Goal: Task Accomplishment & Management: Use online tool/utility

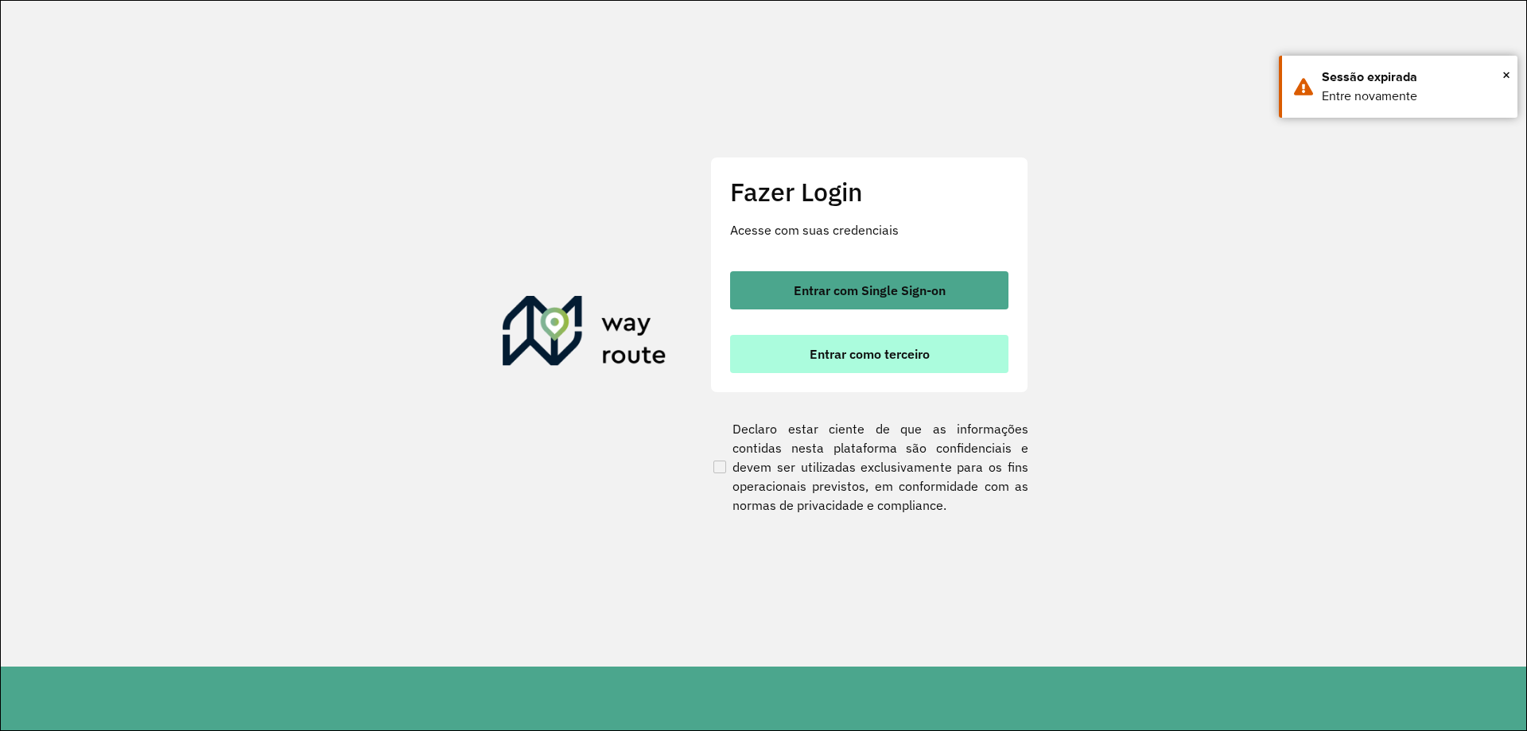
click at [847, 358] on span "Entrar como terceiro" at bounding box center [870, 354] width 120 height 13
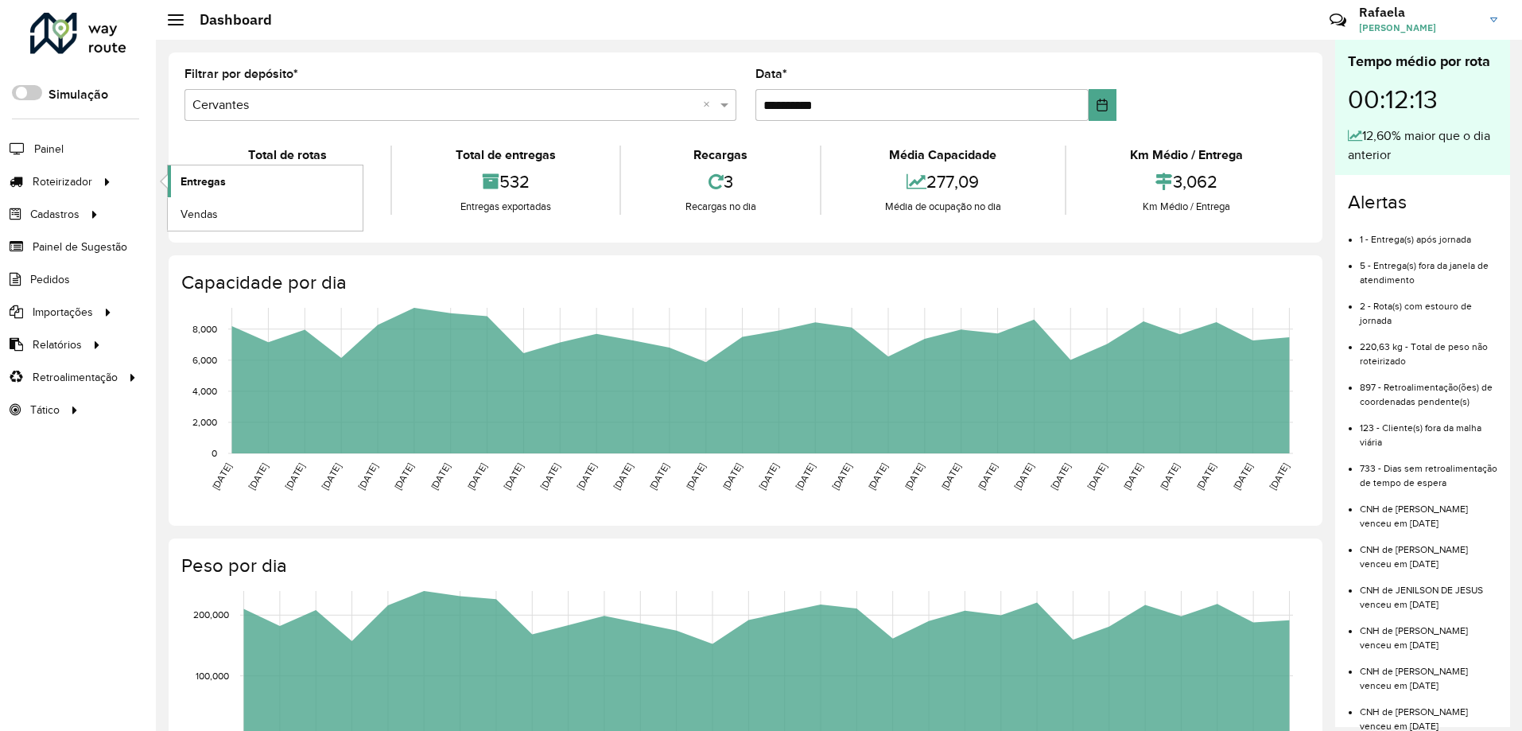
click at [190, 177] on span "Entregas" at bounding box center [203, 181] width 45 height 17
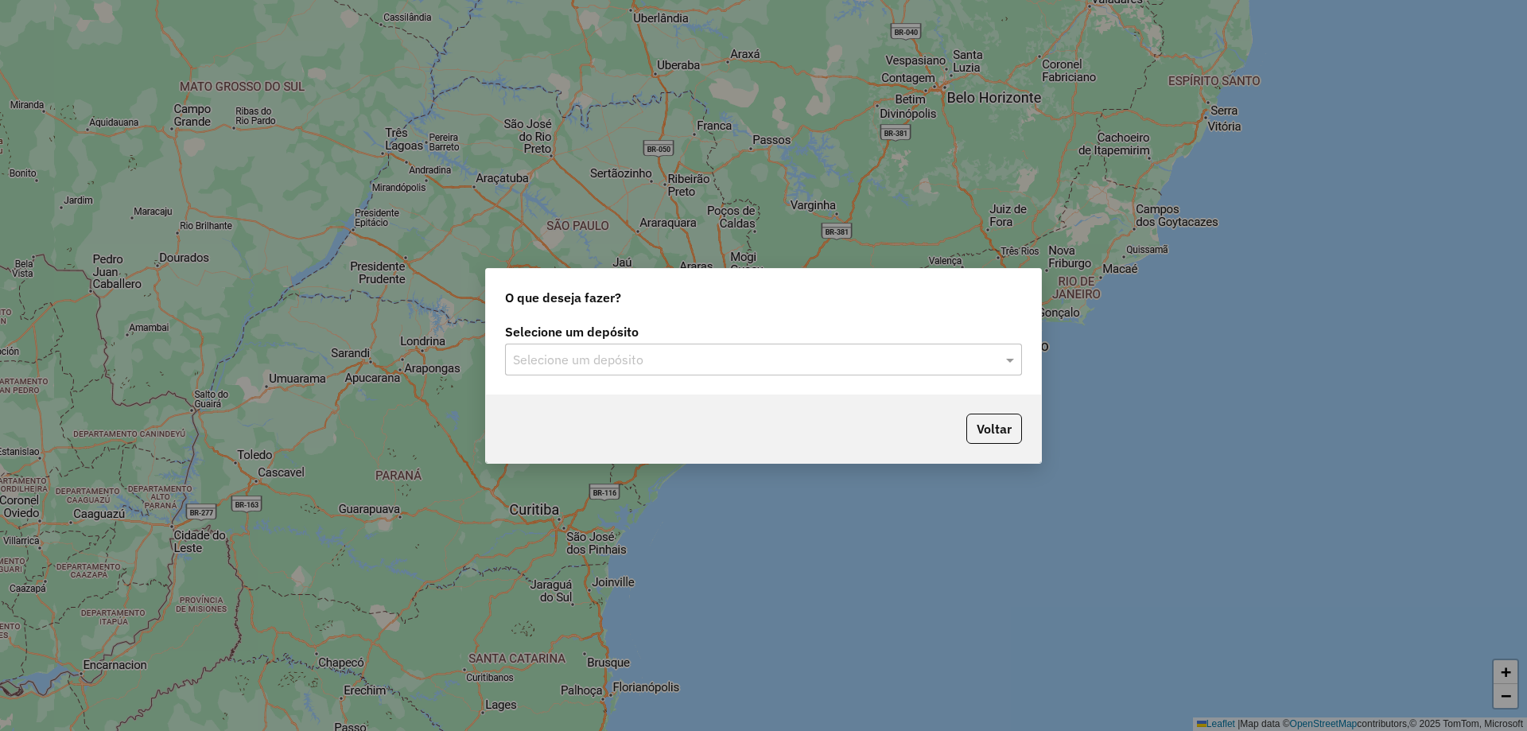
click at [723, 363] on input "text" at bounding box center [747, 360] width 469 height 19
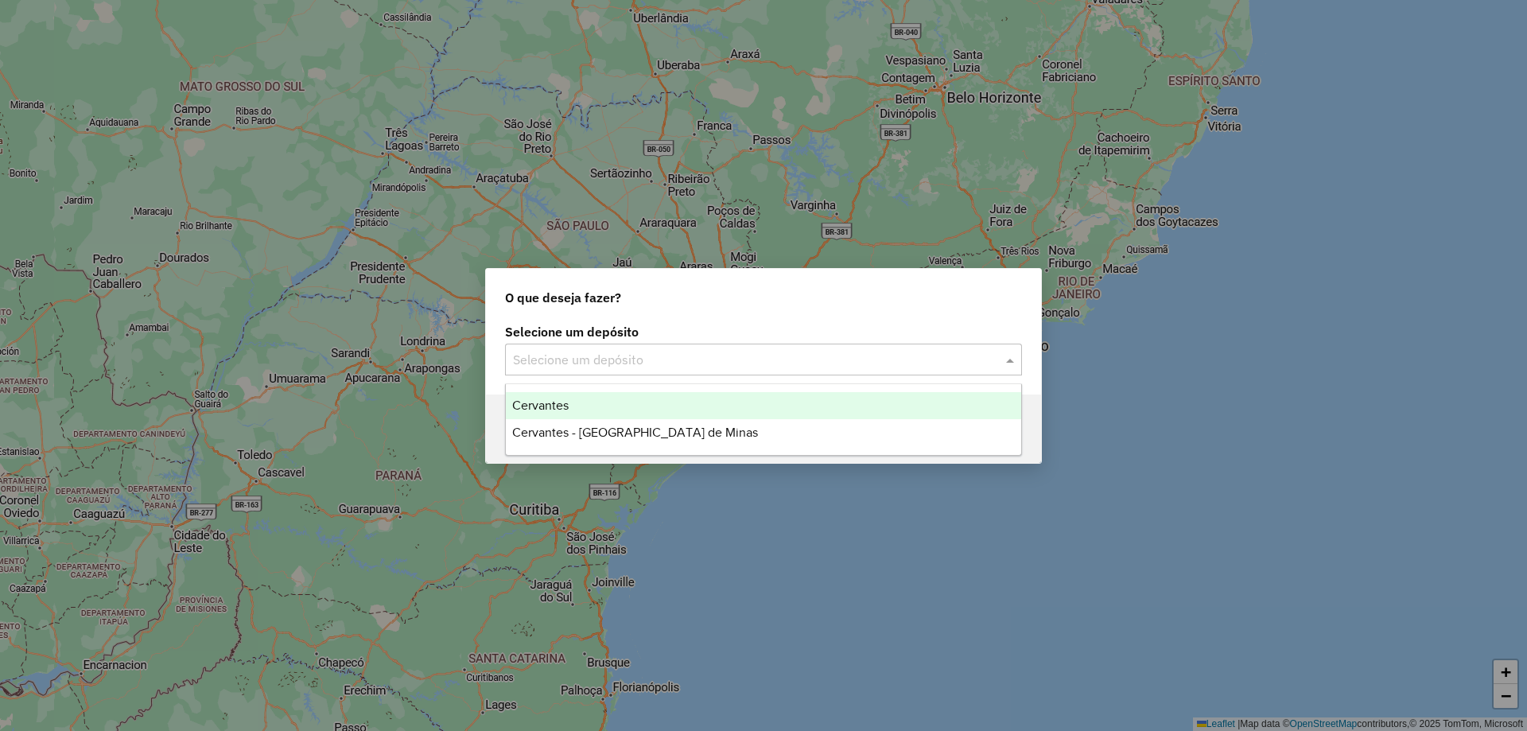
click at [710, 409] on div "Cervantes" at bounding box center [763, 405] width 515 height 27
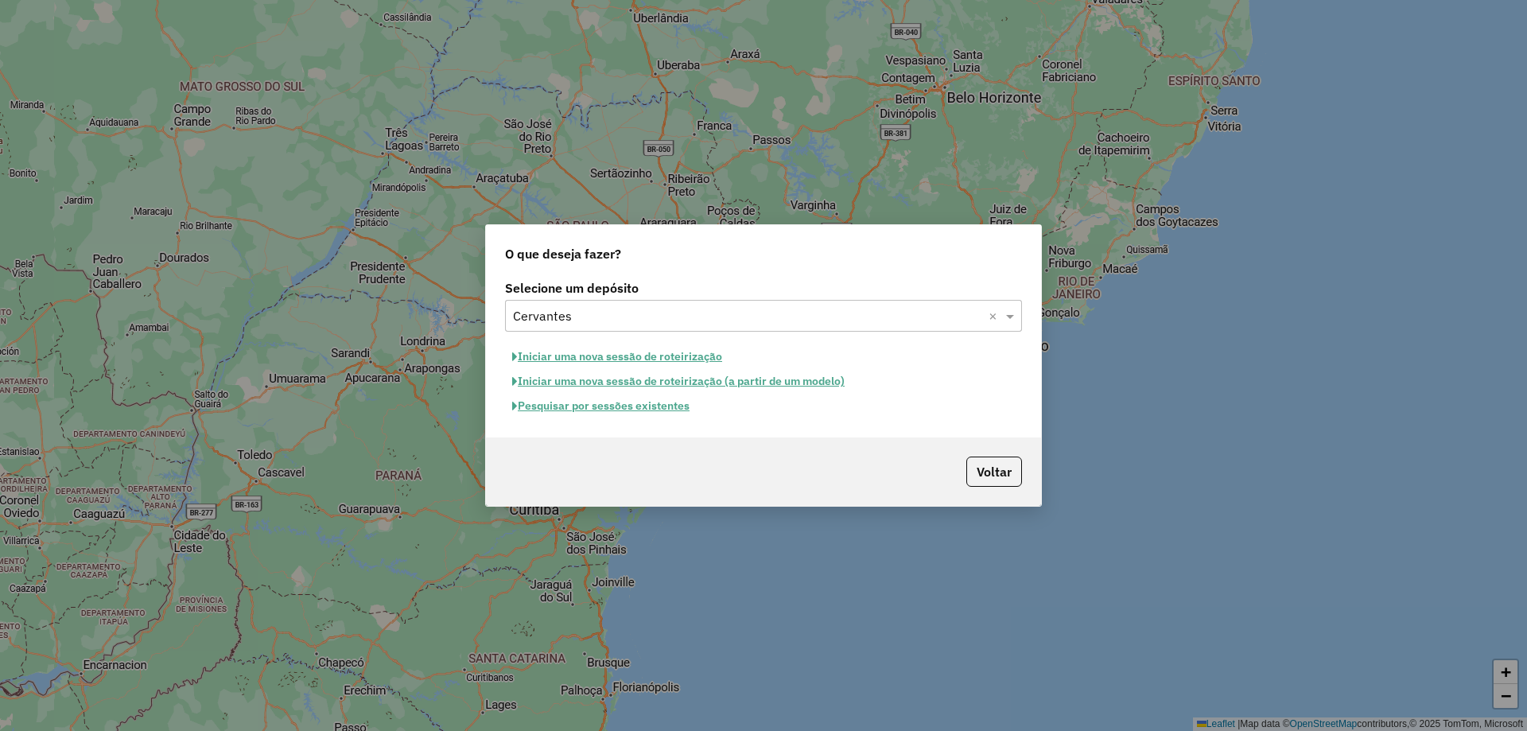
click at [655, 410] on button "Pesquisar por sessões existentes" at bounding box center [601, 406] width 192 height 25
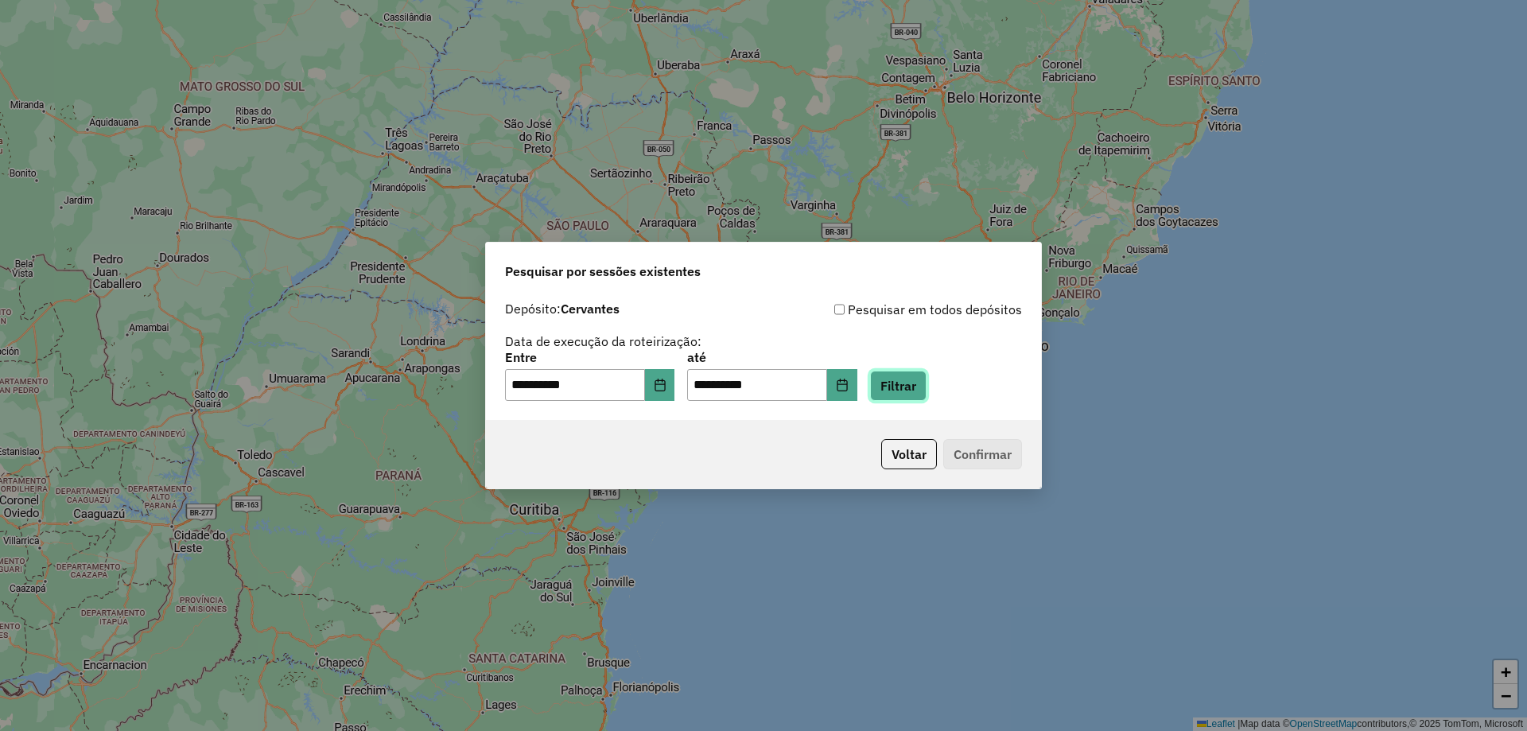
click at [897, 386] on button "Filtrar" at bounding box center [898, 386] width 56 height 30
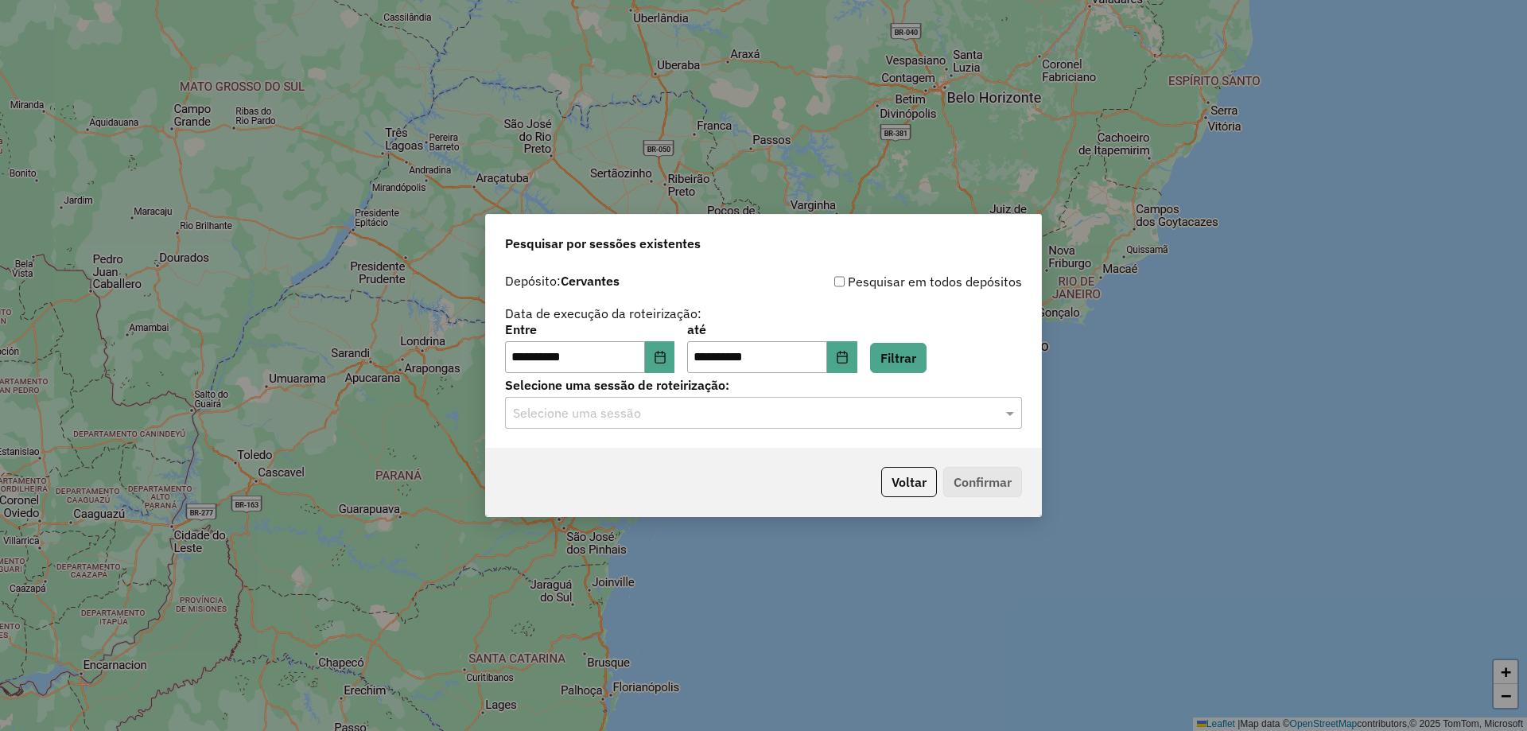
click at [746, 409] on input "text" at bounding box center [747, 413] width 469 height 19
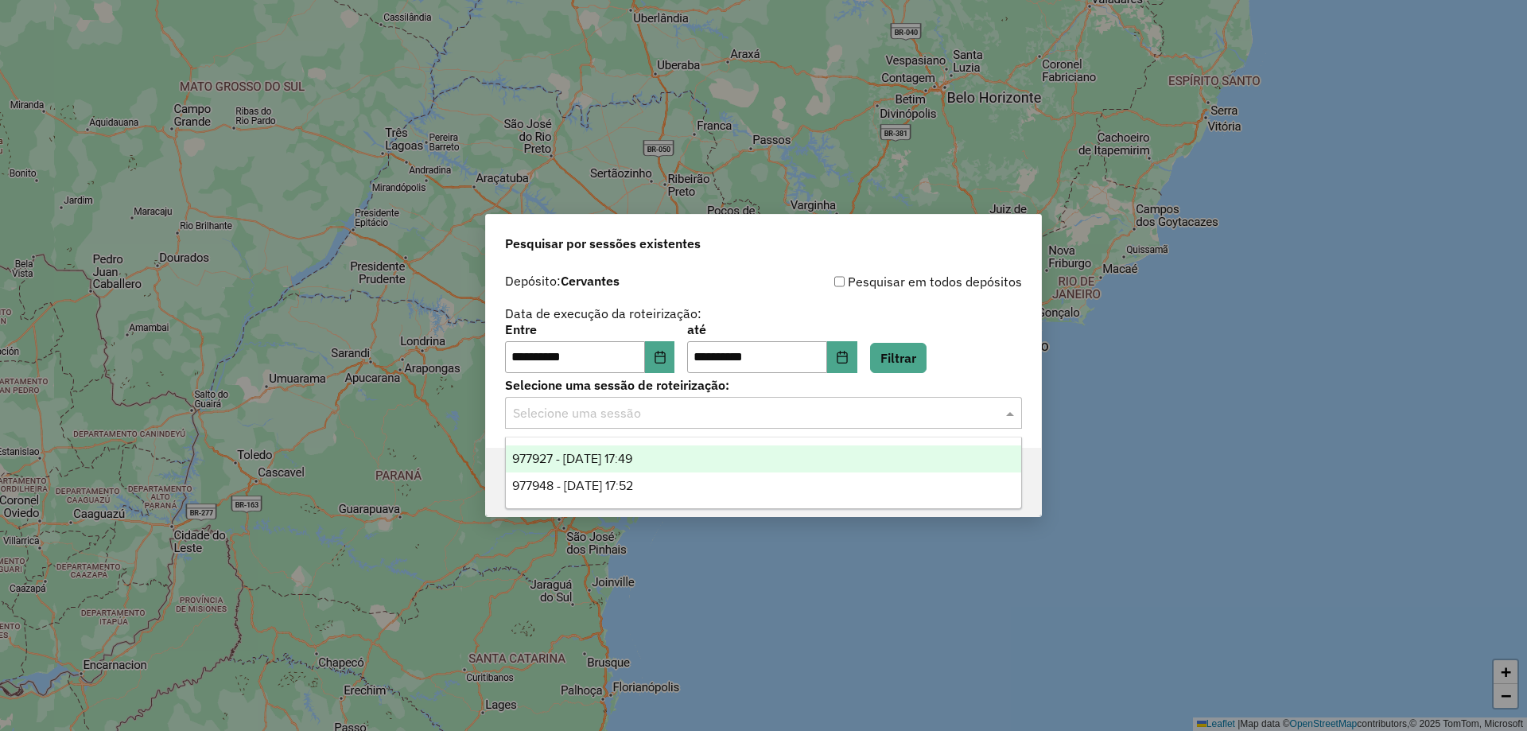
click at [723, 449] on div "977927 - 12/08/2025 17:49" at bounding box center [763, 458] width 515 height 27
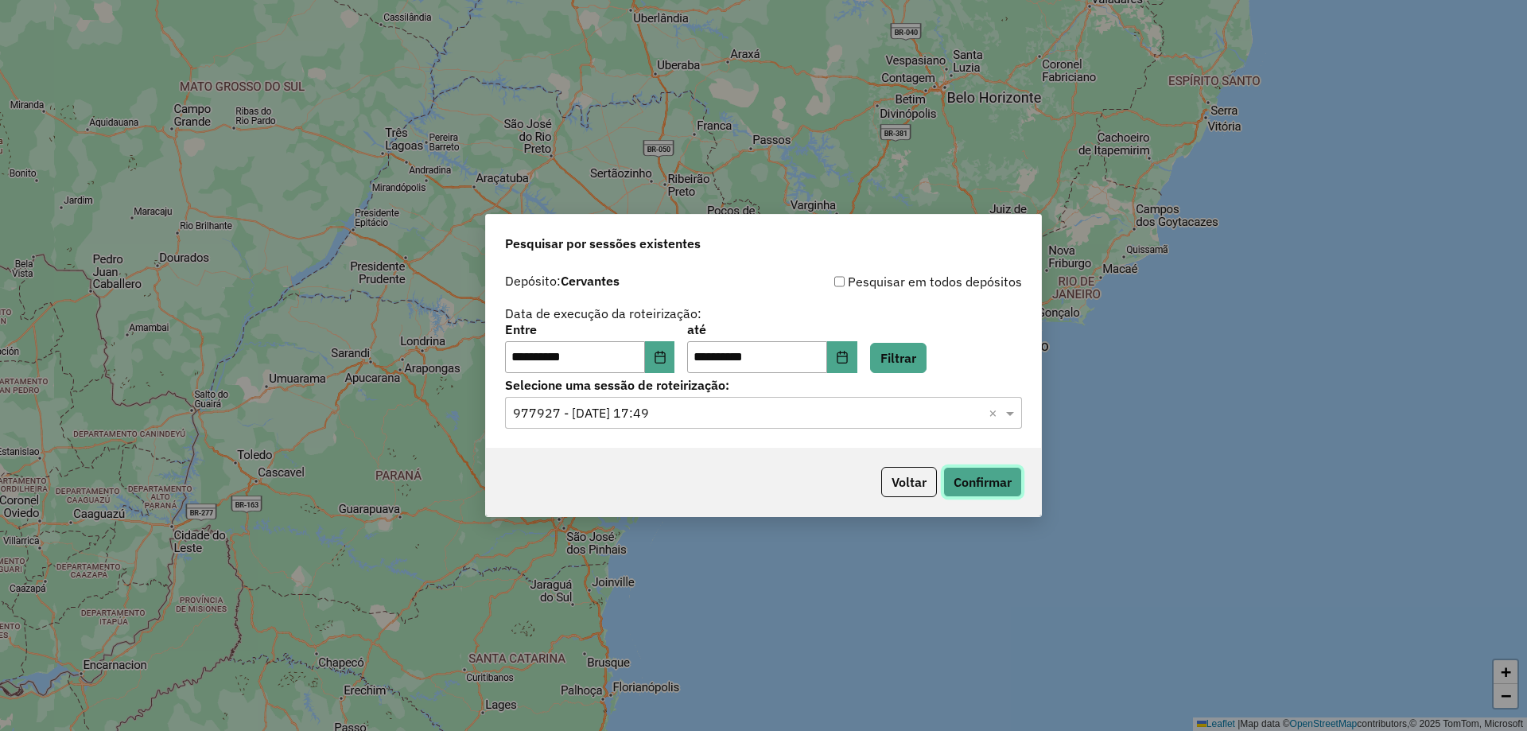
click at [973, 476] on button "Confirmar" at bounding box center [982, 482] width 79 height 30
drag, startPoint x: 772, startPoint y: 425, endPoint x: 772, endPoint y: 416, distance: 8.7
click at [772, 424] on div "Selecione uma sessão × 977927 - 12/08/2025 17:49 ×" at bounding box center [763, 413] width 517 height 32
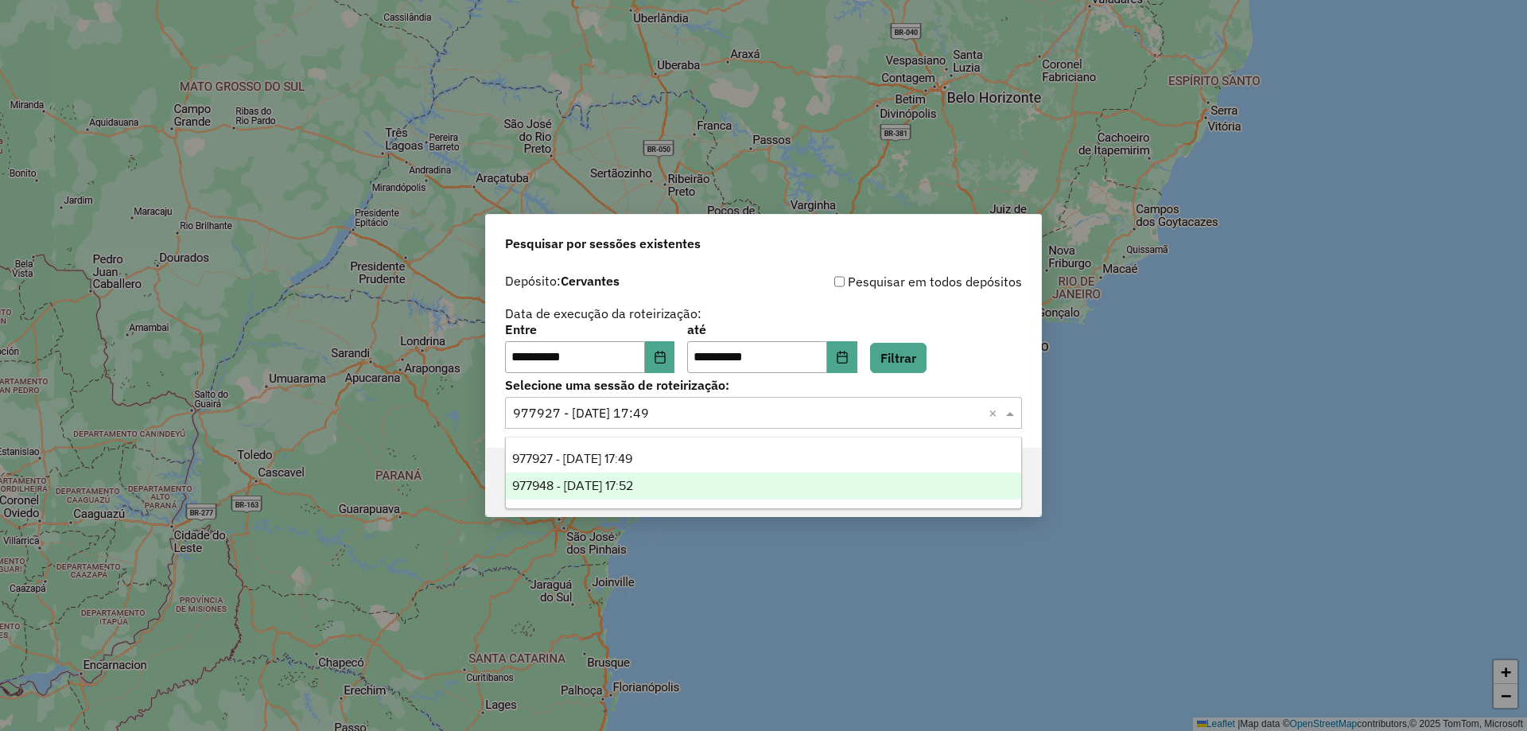
click at [768, 488] on div "977948 - 12/08/2025 17:52" at bounding box center [763, 485] width 515 height 27
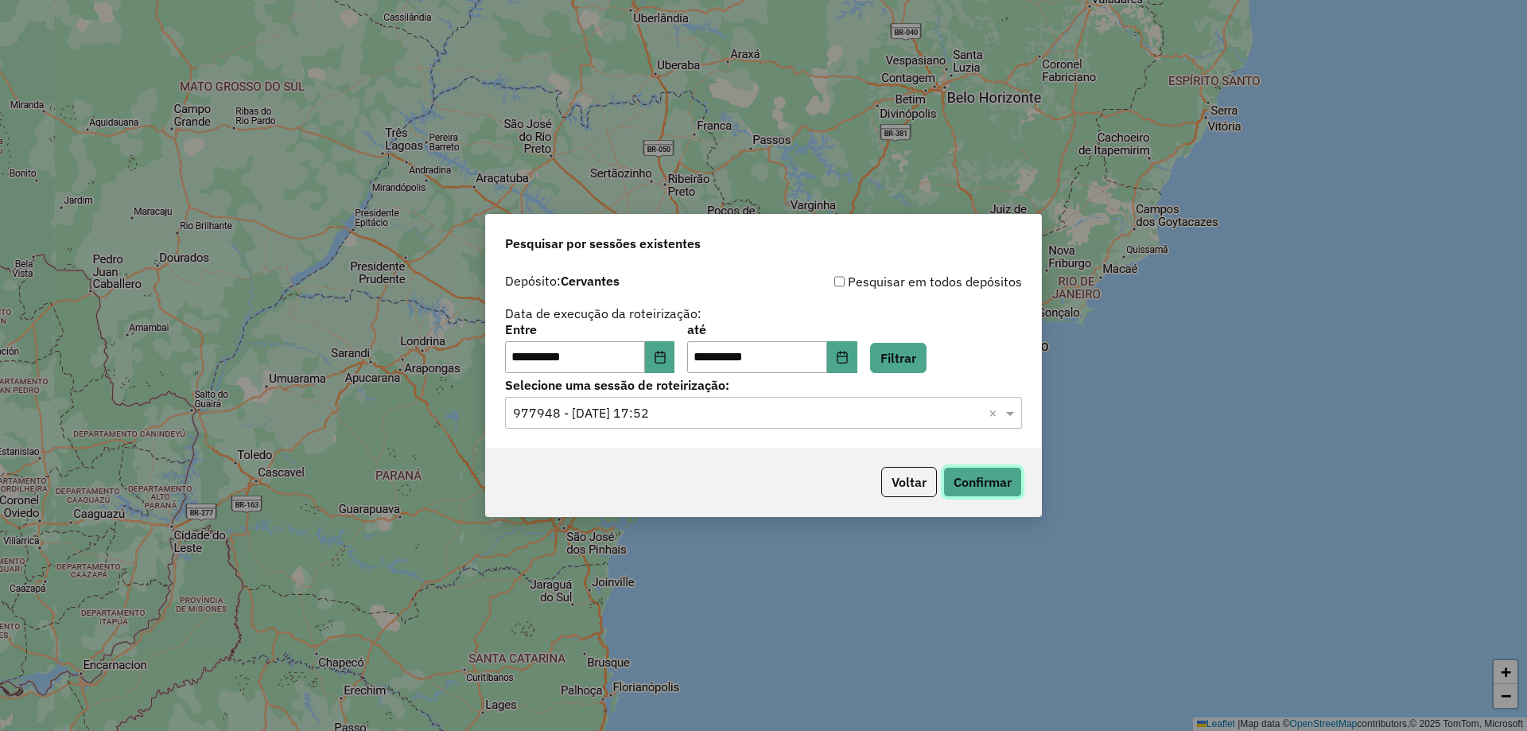
click at [974, 477] on button "Confirmar" at bounding box center [982, 482] width 79 height 30
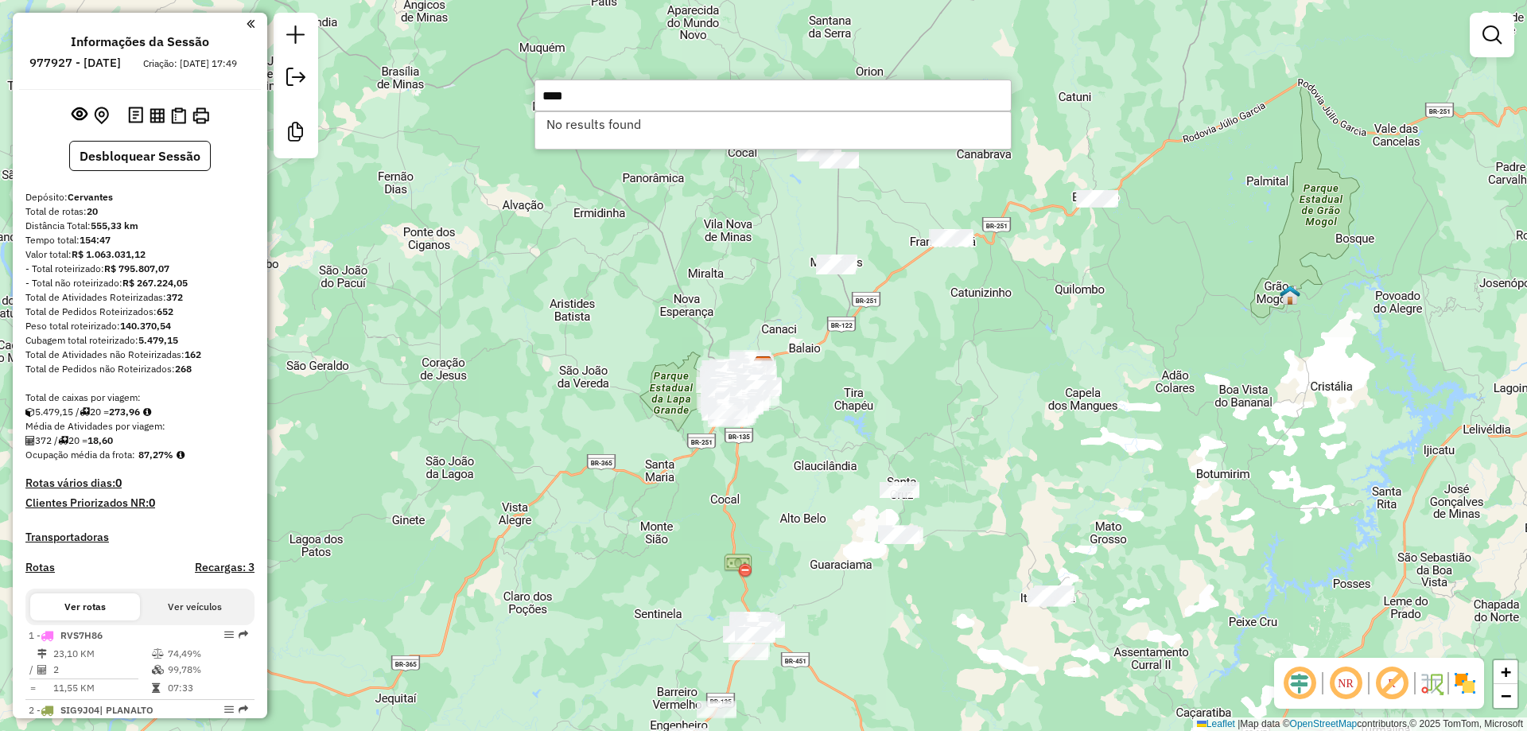
drag, startPoint x: 689, startPoint y: 97, endPoint x: 533, endPoint y: 111, distance: 156.6
click at [533, 111] on hb-router-mapa "Informações da Sessão 977927 - 12/08/2025 Criação: 11/08/2025 17:49 Desbloquear…" at bounding box center [763, 365] width 1527 height 731
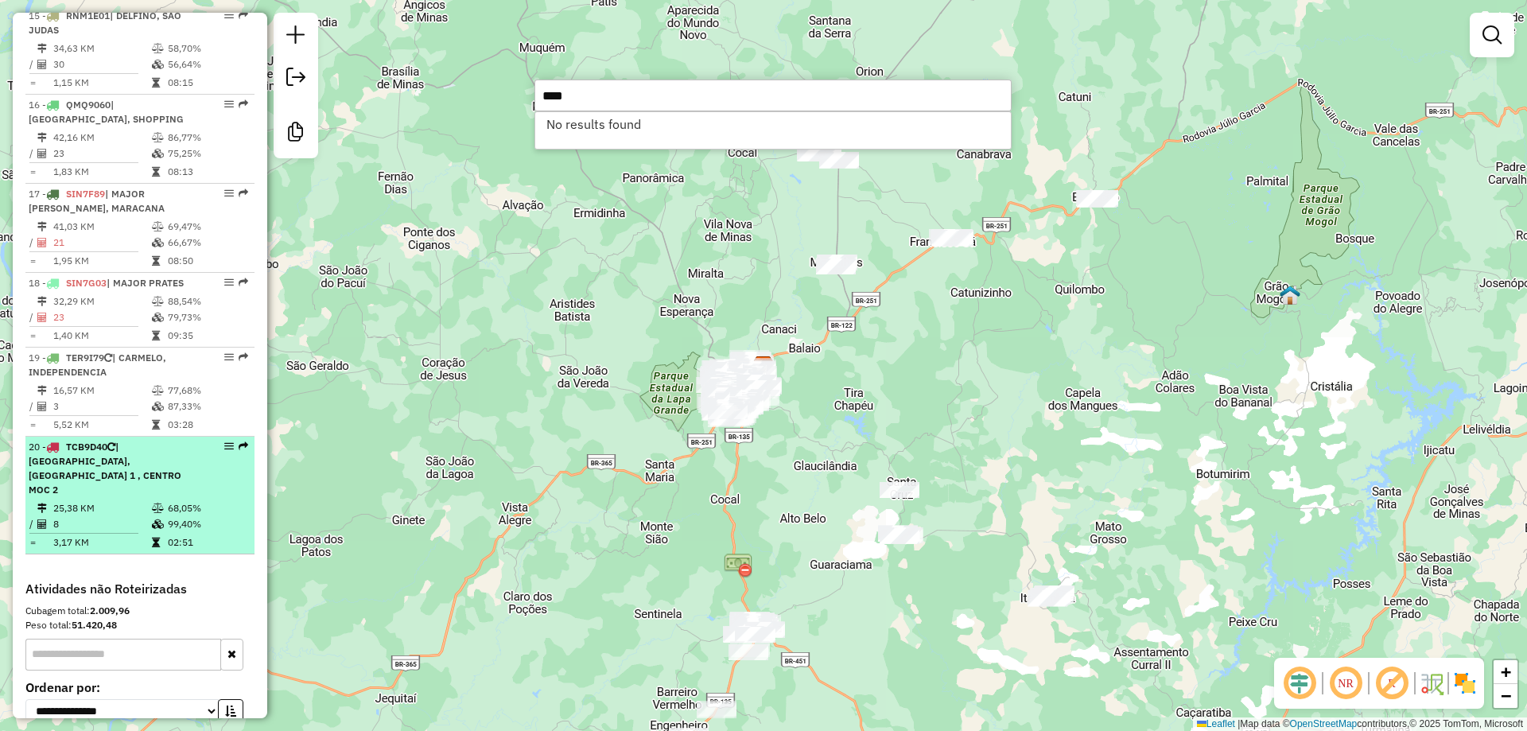
scroll to position [2066, 0]
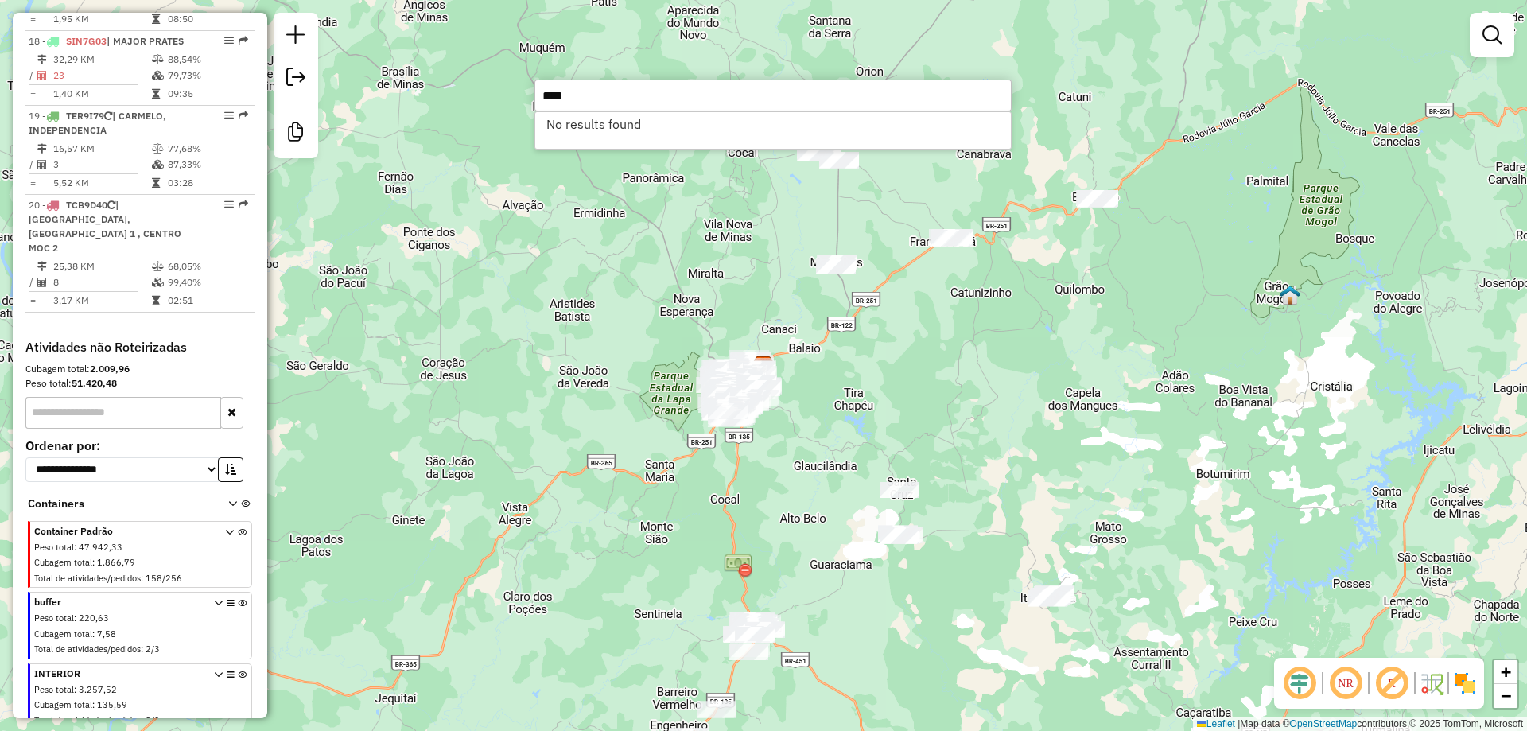
click at [241, 500] on icon at bounding box center [245, 507] width 9 height 15
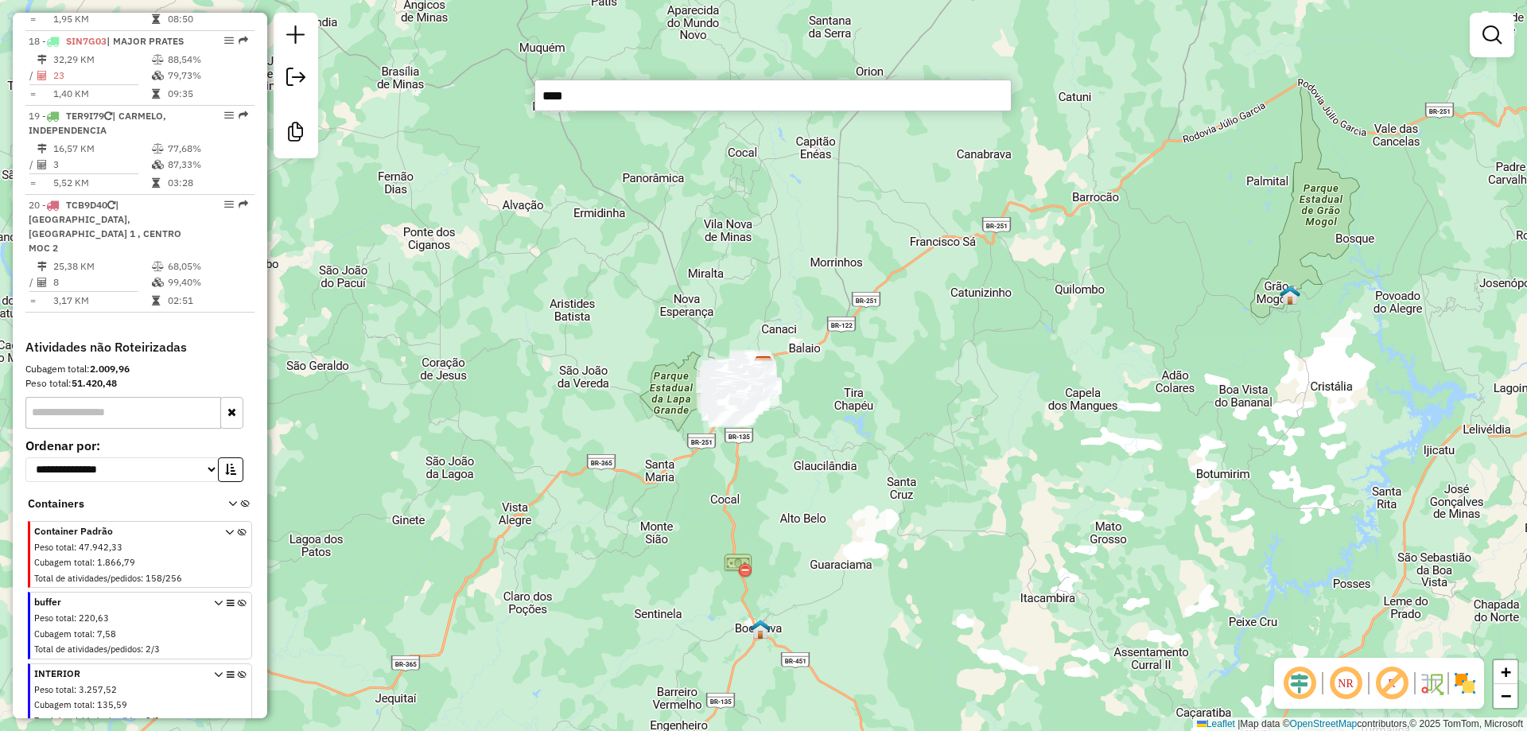
drag, startPoint x: 610, startPoint y: 92, endPoint x: 520, endPoint y: 105, distance: 90.8
click at [522, 107] on hb-router-mapa "Informações da Sessão 977927 - 12/08/2025 Criação: 11/08/2025 17:49 Desbloquear…" at bounding box center [763, 365] width 1527 height 731
paste input "text"
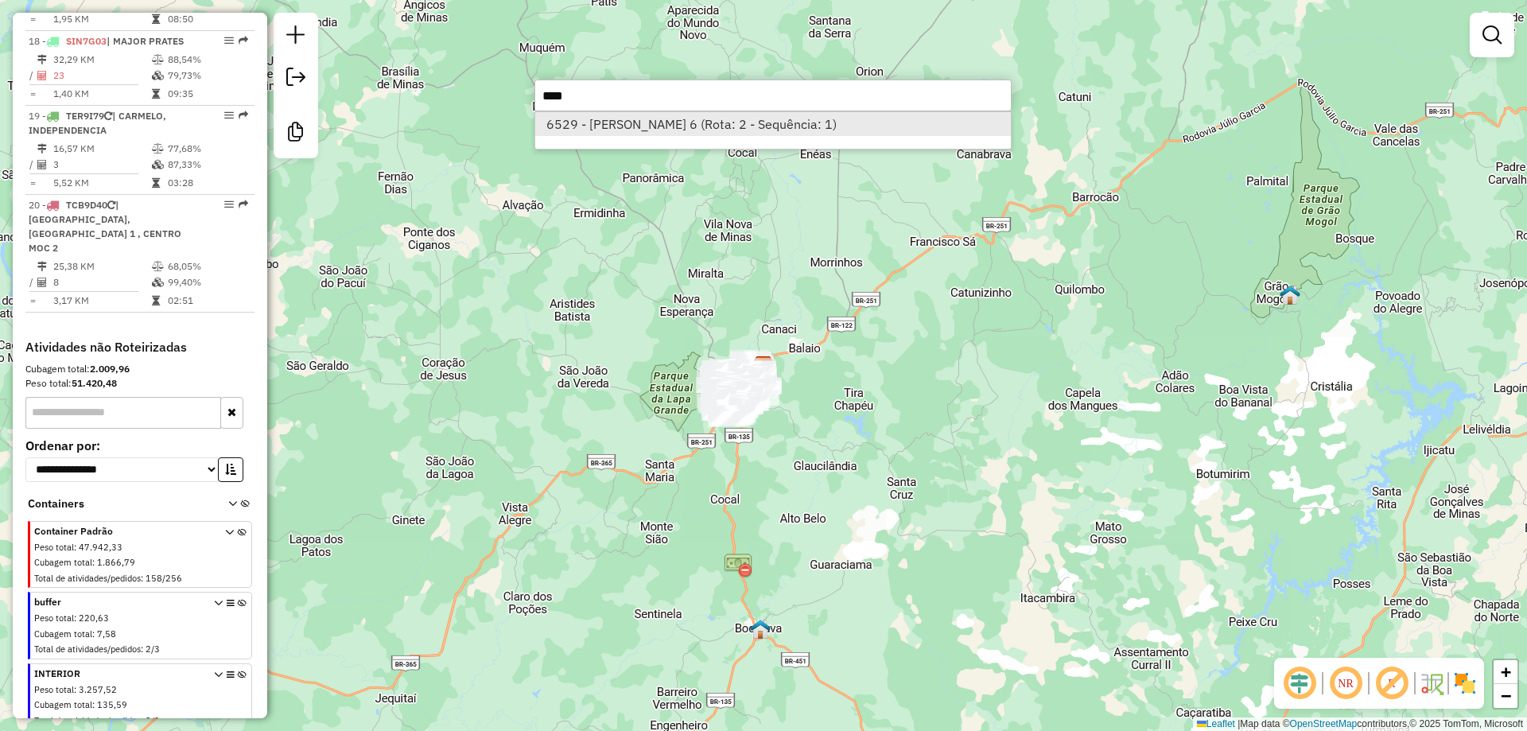
type input "****"
click at [675, 128] on li "6529 - CARLIM SUPERMERCAD 6 (Rota: 2 - Sequência: 1)" at bounding box center [773, 124] width 476 height 24
select select "**********"
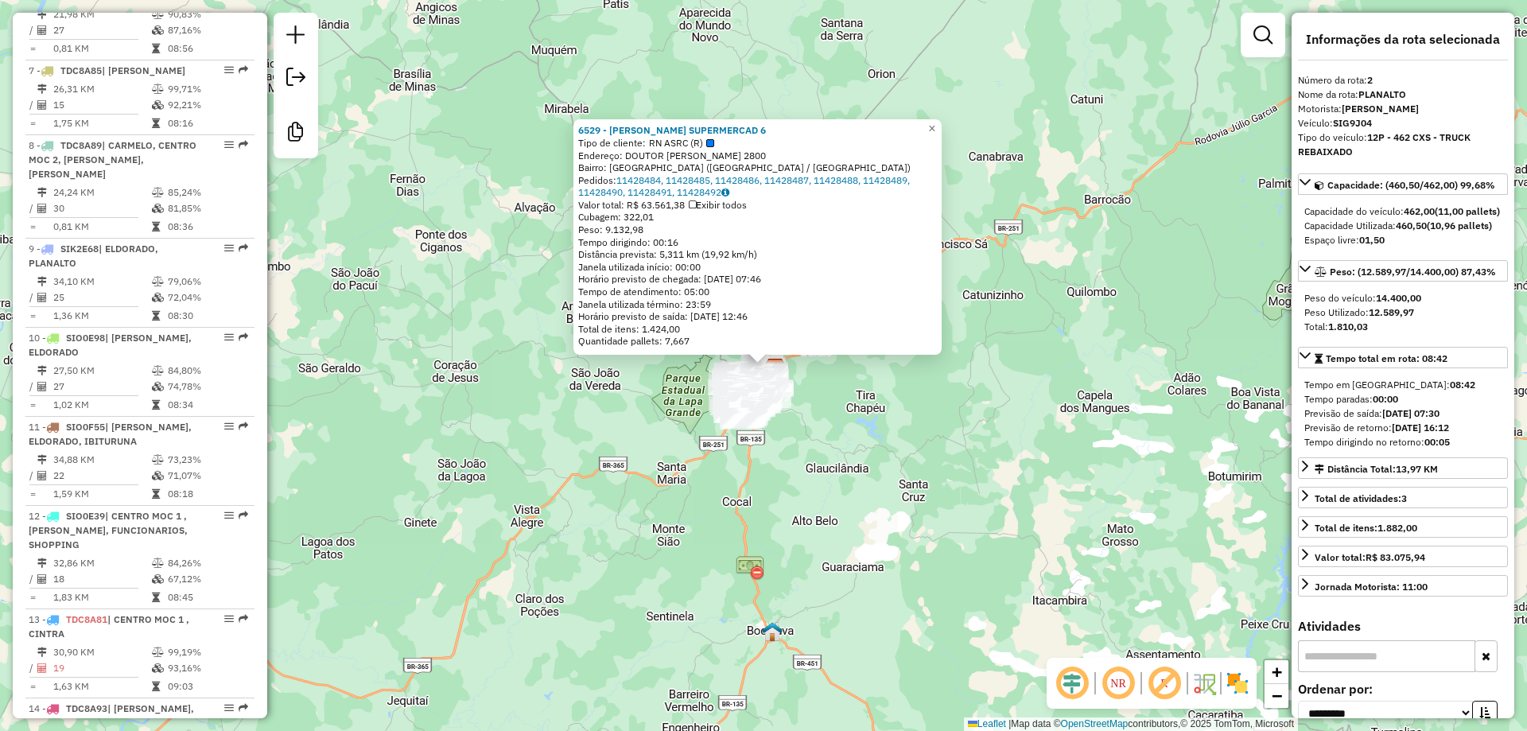
scroll to position [702, 0]
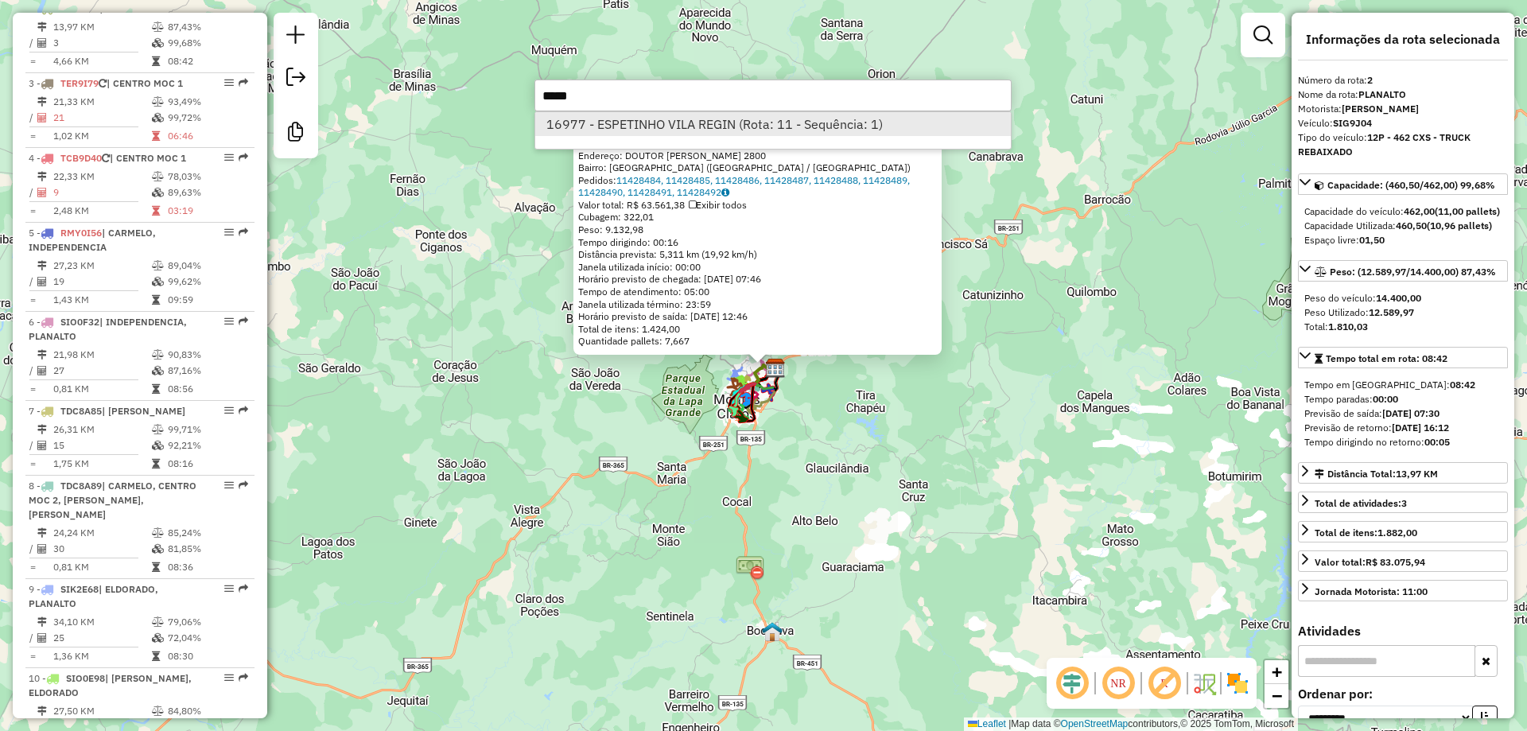
type input "*****"
click at [624, 119] on li "16977 - ESPETINHO VILA REGIN (Rota: 11 - Sequência: 1)" at bounding box center [773, 124] width 476 height 24
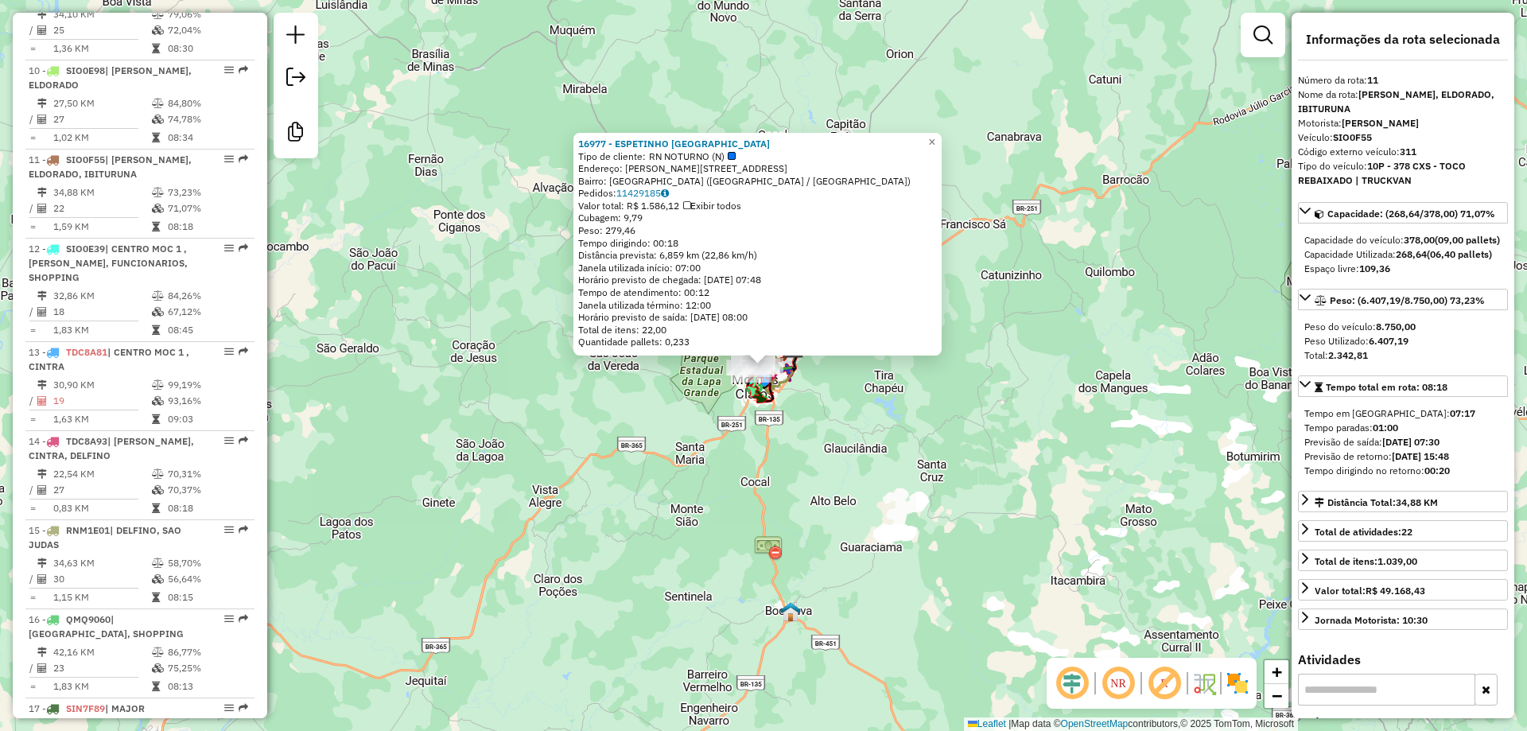
scroll to position [1460, 0]
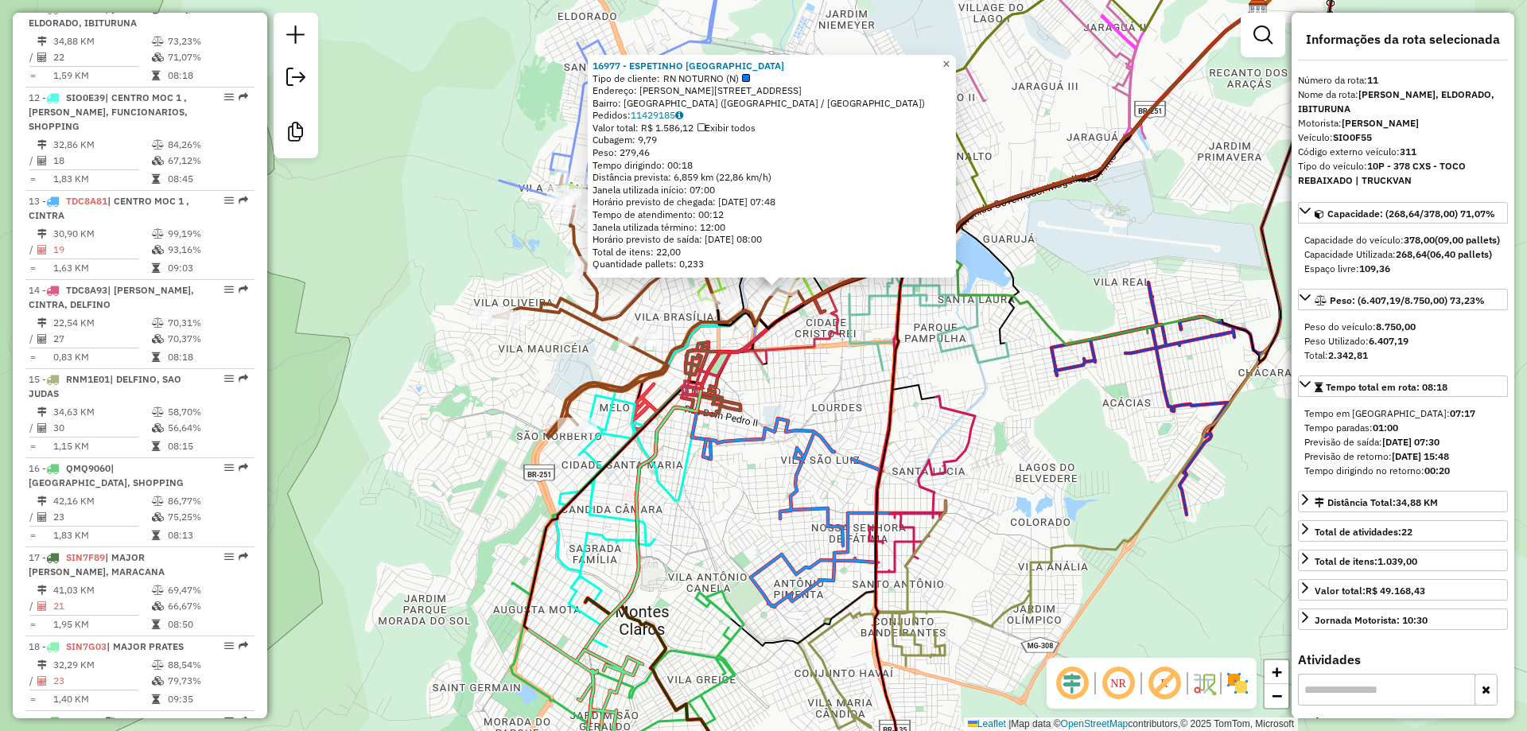
click at [950, 60] on span "×" at bounding box center [946, 64] width 7 height 14
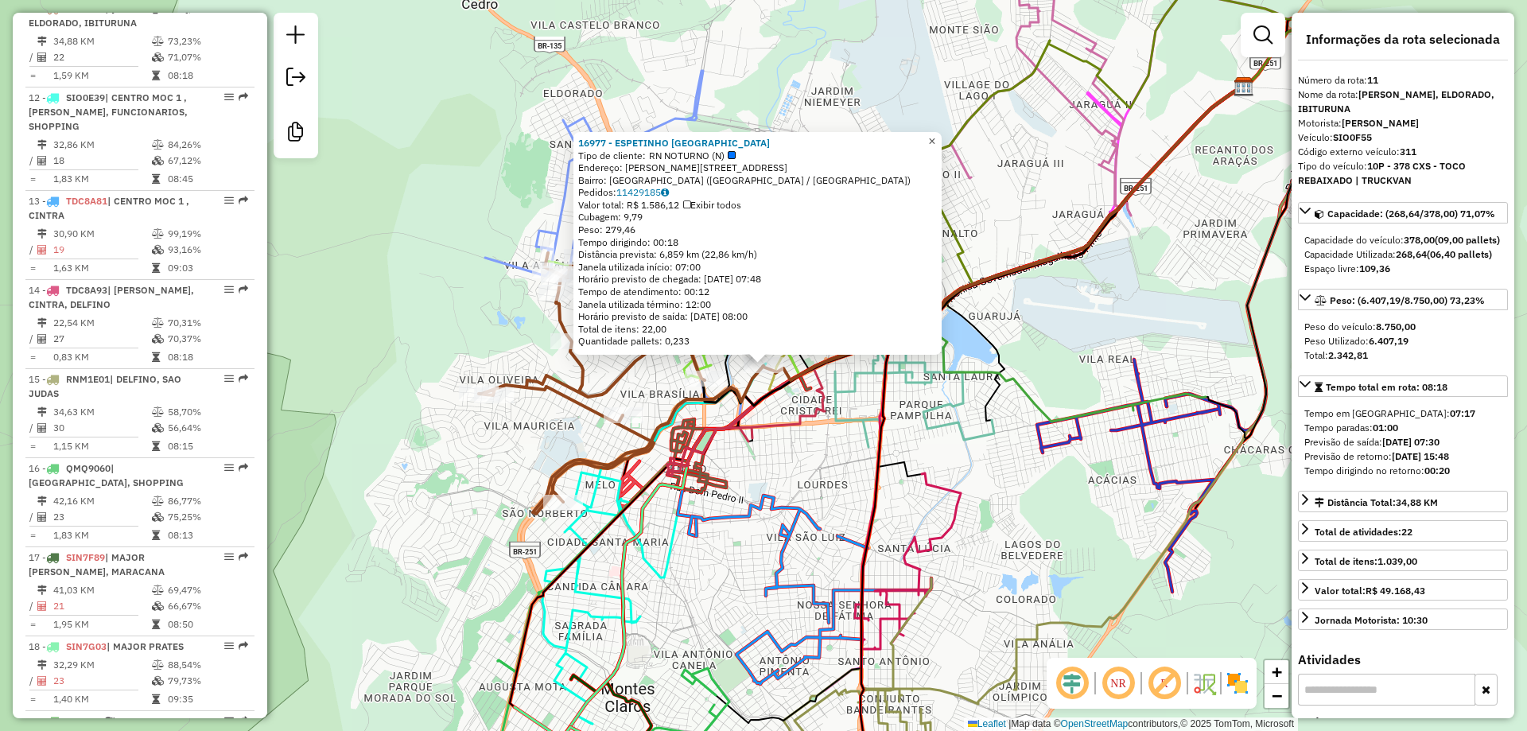
click at [935, 135] on span "×" at bounding box center [931, 141] width 7 height 14
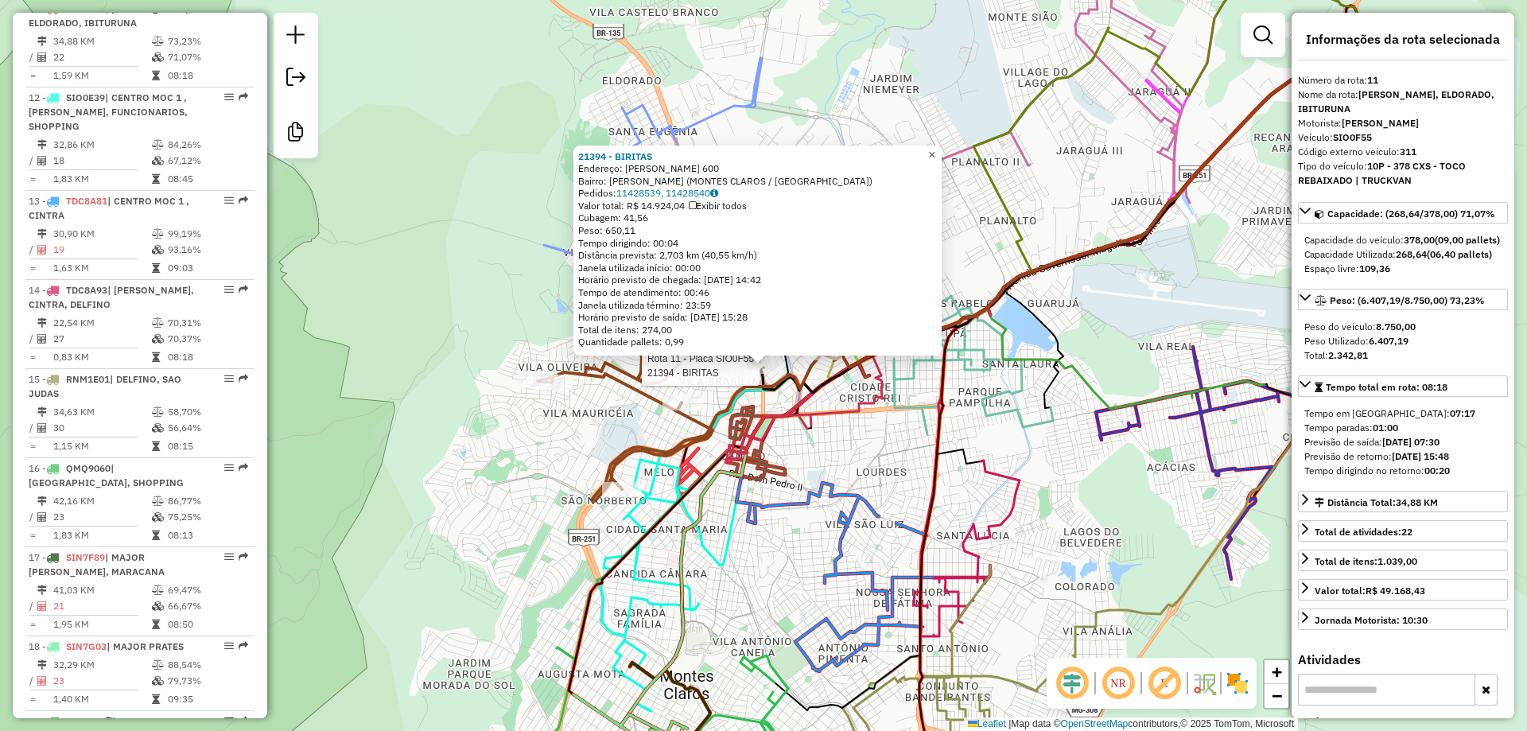
click at [935, 148] on span "×" at bounding box center [931, 155] width 7 height 14
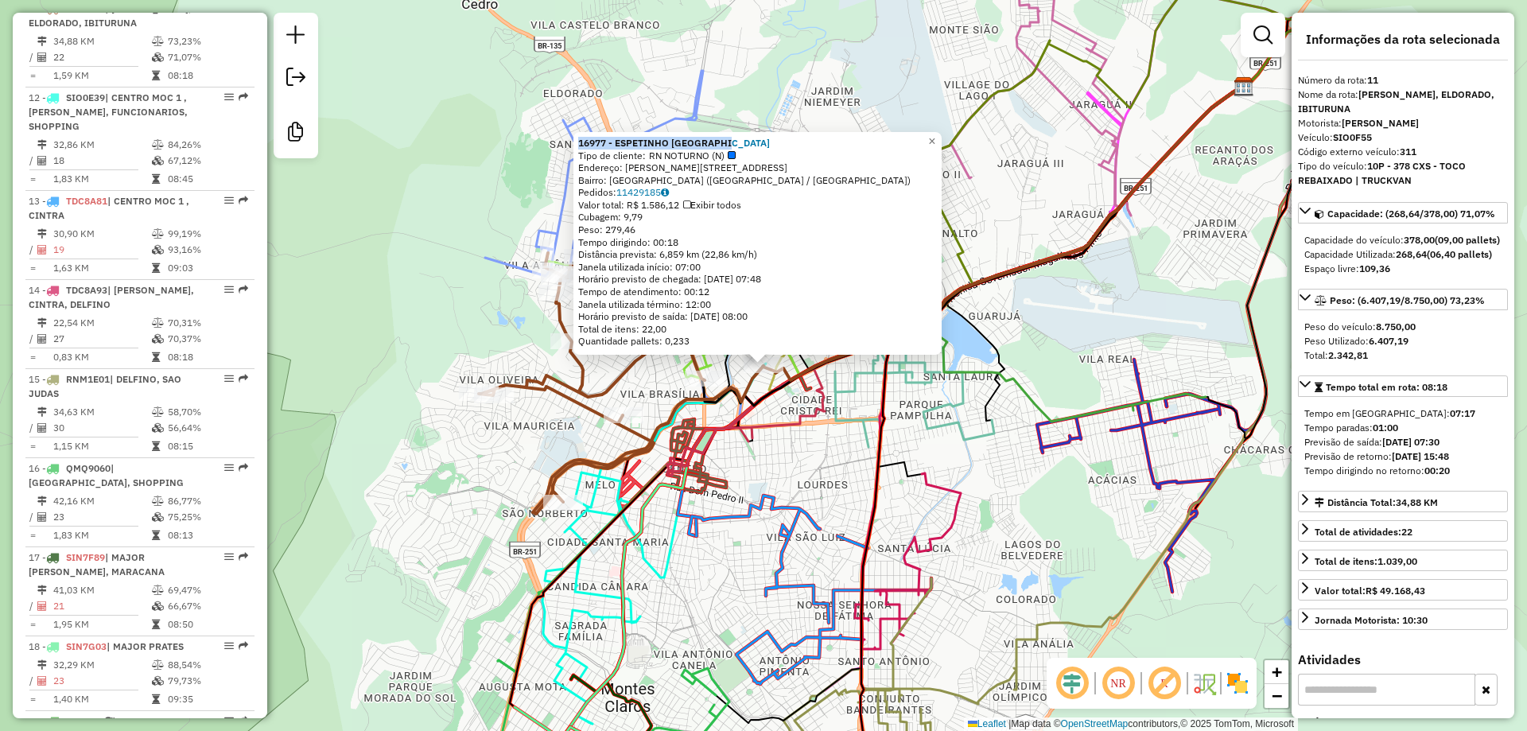
drag, startPoint x: 752, startPoint y: 139, endPoint x: 572, endPoint y: 146, distance: 179.9
click at [16, 60] on div "16977 - ESPETINHO VILA REGIN Tipo de cliente: RN NOTURNO (N) Endereço: R BERNAR…" at bounding box center [16, 60] width 0 height 0
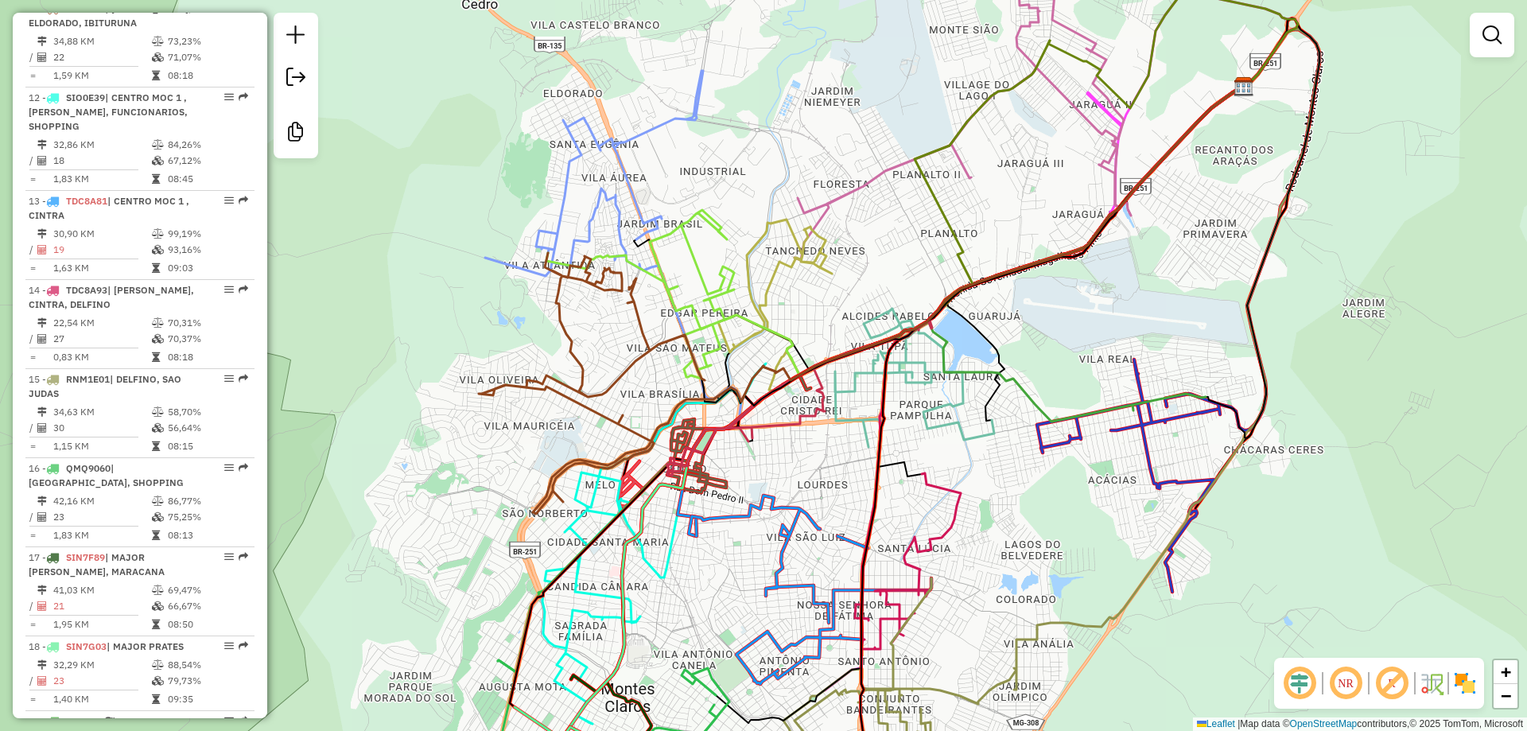
copy div "16977 - ESPETINHO [GEOGRAPHIC_DATA]"
click at [748, 394] on icon at bounding box center [621, 383] width 285 height 261
select select "**********"
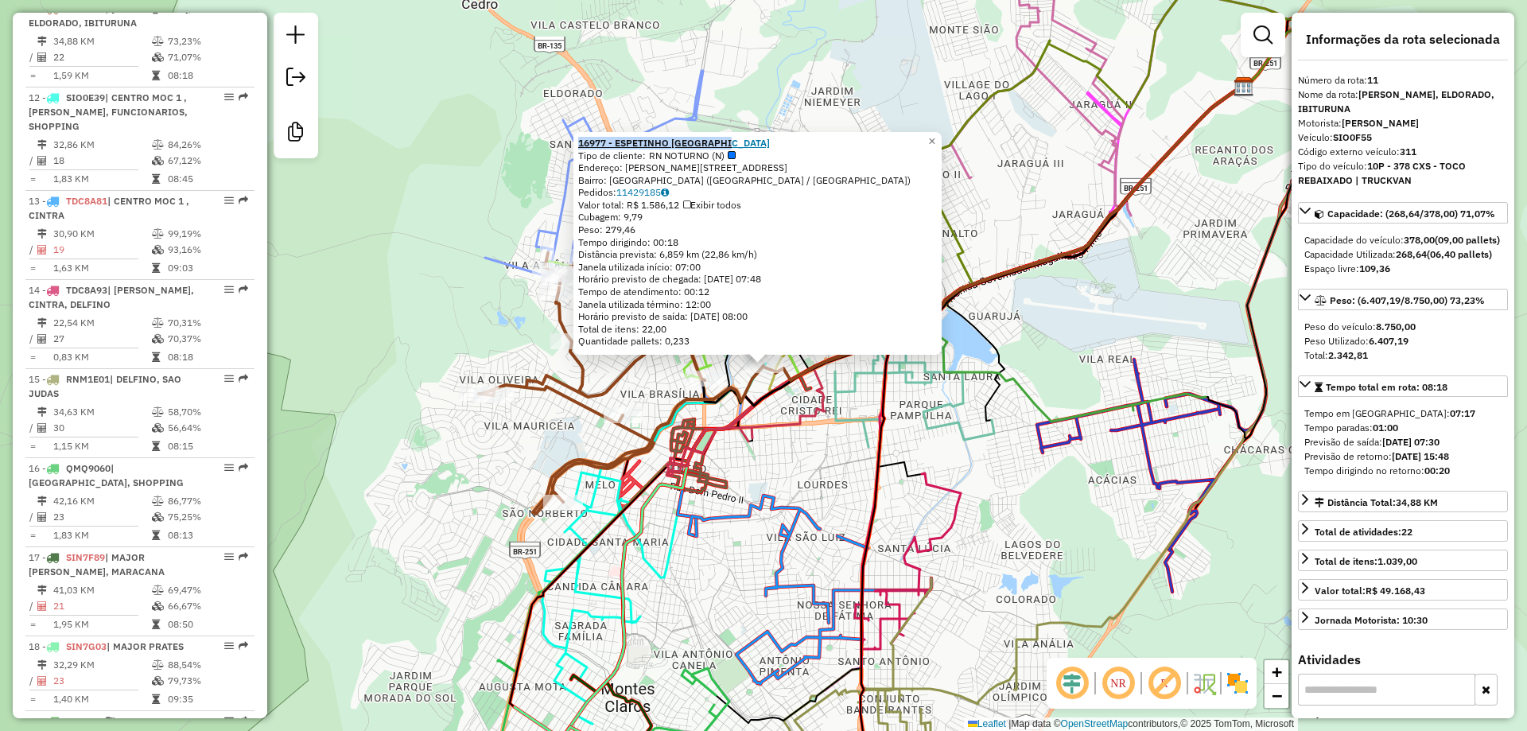
drag, startPoint x: 734, startPoint y: 150, endPoint x: 585, endPoint y: 145, distance: 148.8
click at [585, 145] on div "16977 - ESPETINHO [GEOGRAPHIC_DATA]" at bounding box center [757, 143] width 359 height 13
copy strong "16977 - ESPETINHO [GEOGRAPHIC_DATA]"
click at [935, 134] on span "×" at bounding box center [931, 141] width 7 height 14
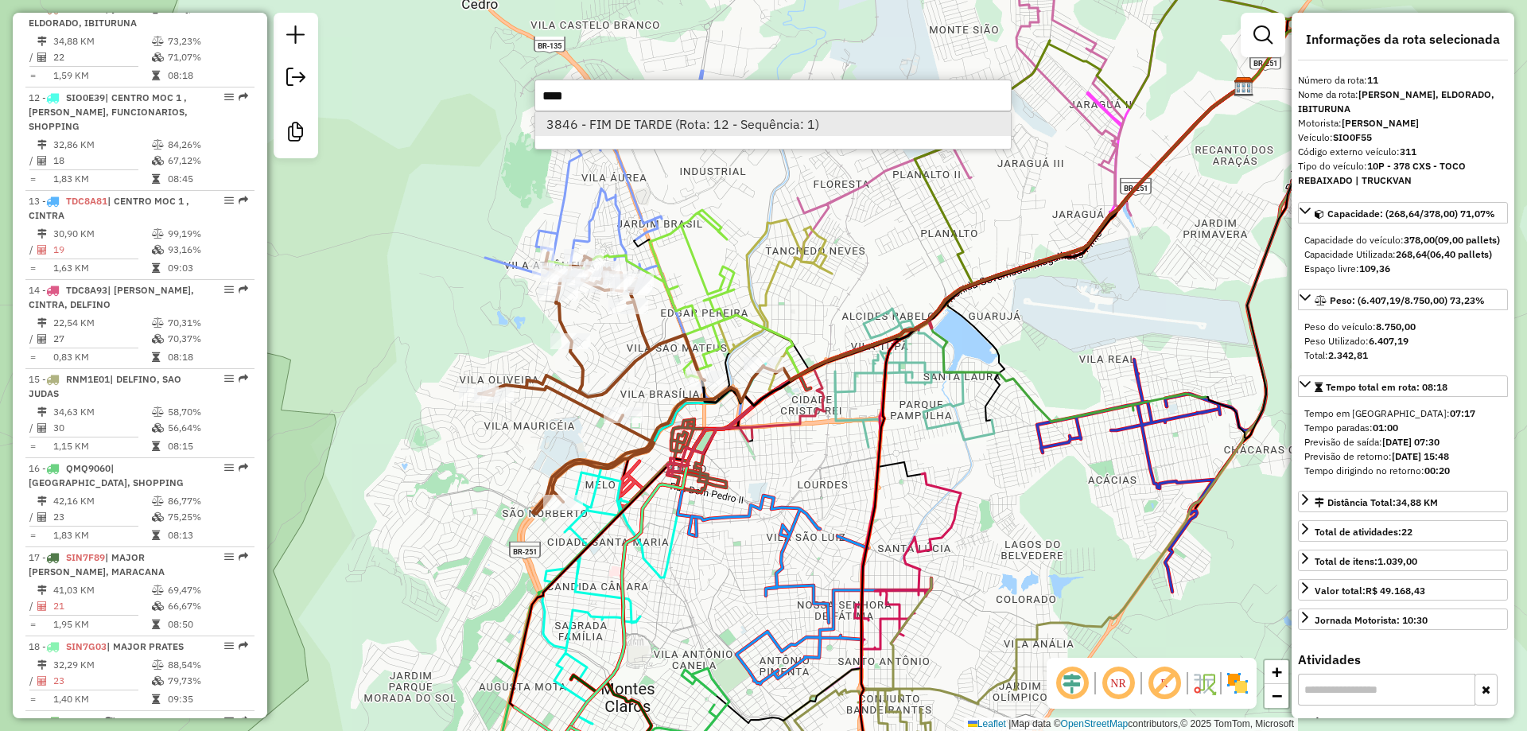
type input "****"
click at [676, 129] on li "3846 - FIM DE TARDE (Rota: 12 - Sequência: 1)" at bounding box center [773, 124] width 476 height 24
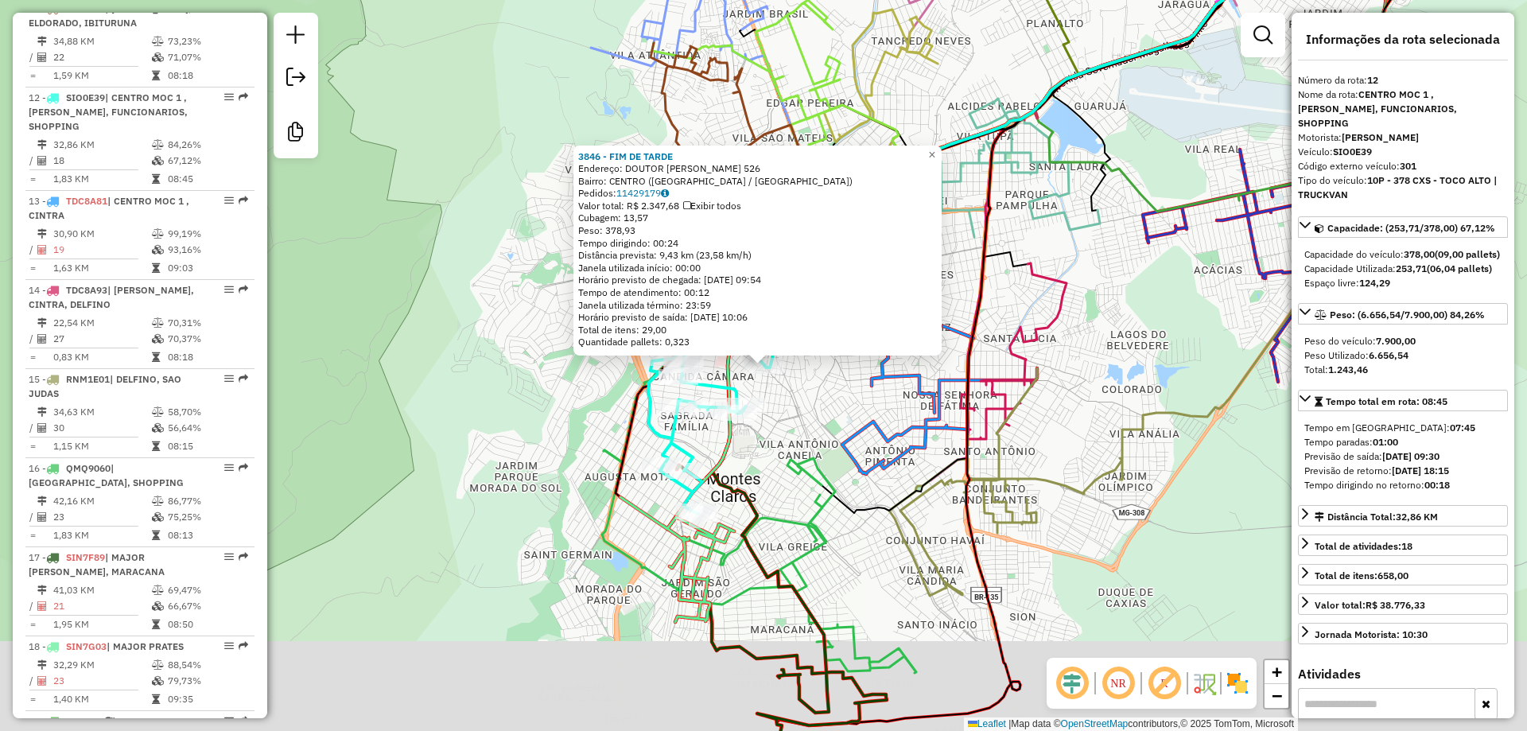
scroll to position [1549, 0]
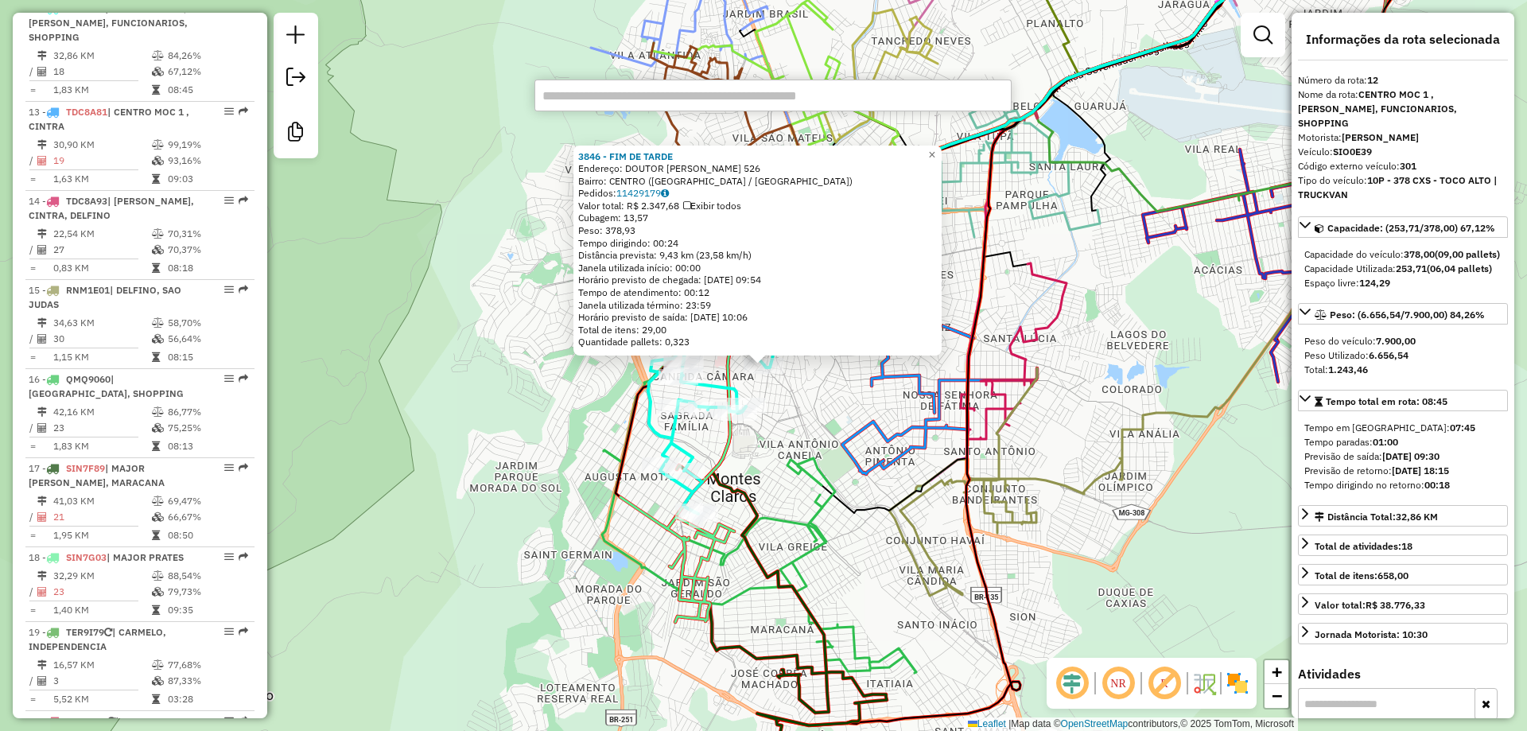
paste input "*****"
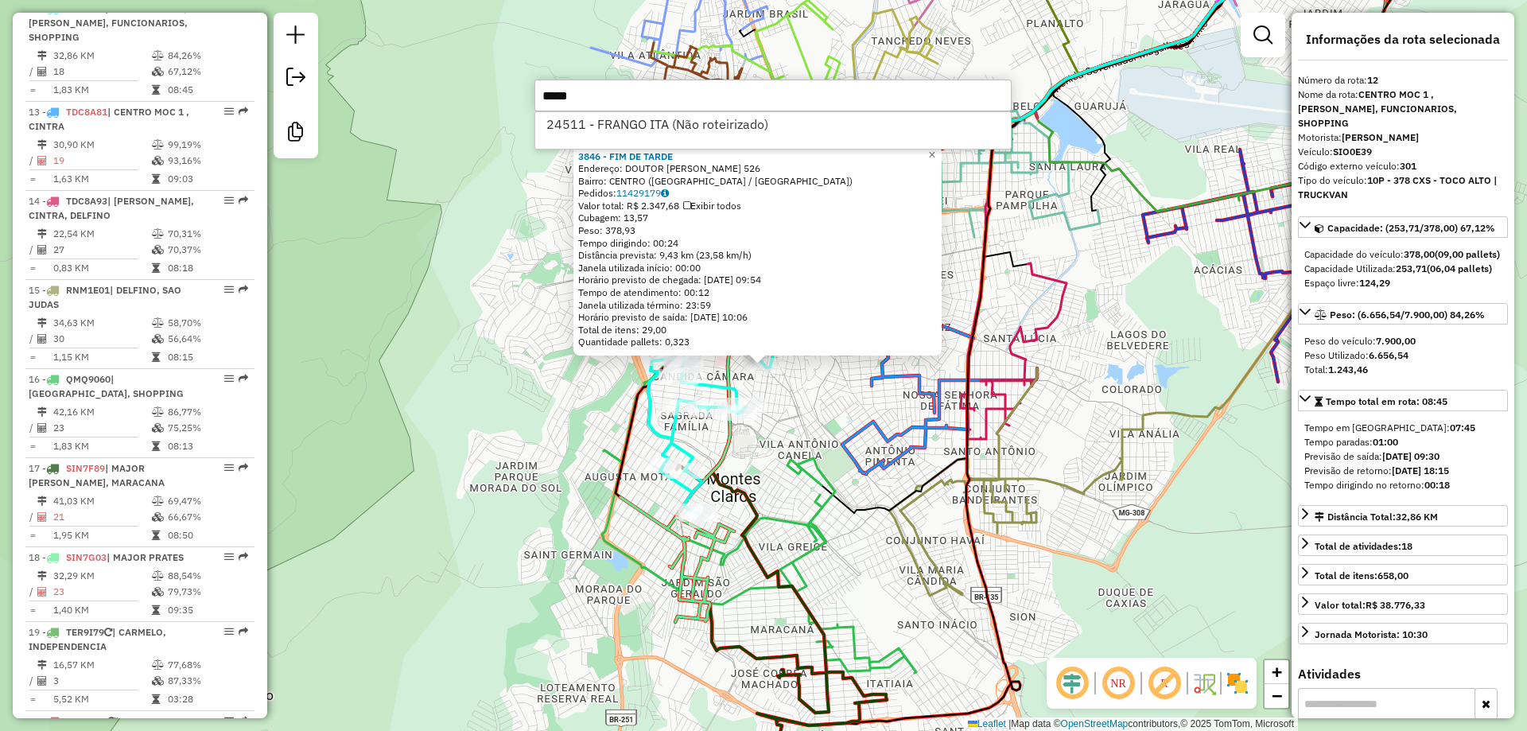
drag, startPoint x: 598, startPoint y: 96, endPoint x: 519, endPoint y: 96, distance: 78.7
click at [519, 96] on hb-router-mapa "Informações da Sessão 977927 - 12/08/2025 Criação: 11/08/2025 17:49 Desbloquear…" at bounding box center [763, 365] width 1527 height 731
type input "****"
click at [702, 123] on li "4300 - BAR DO WESLEY (Rota: 8 - Sequência: 2)" at bounding box center [773, 124] width 476 height 24
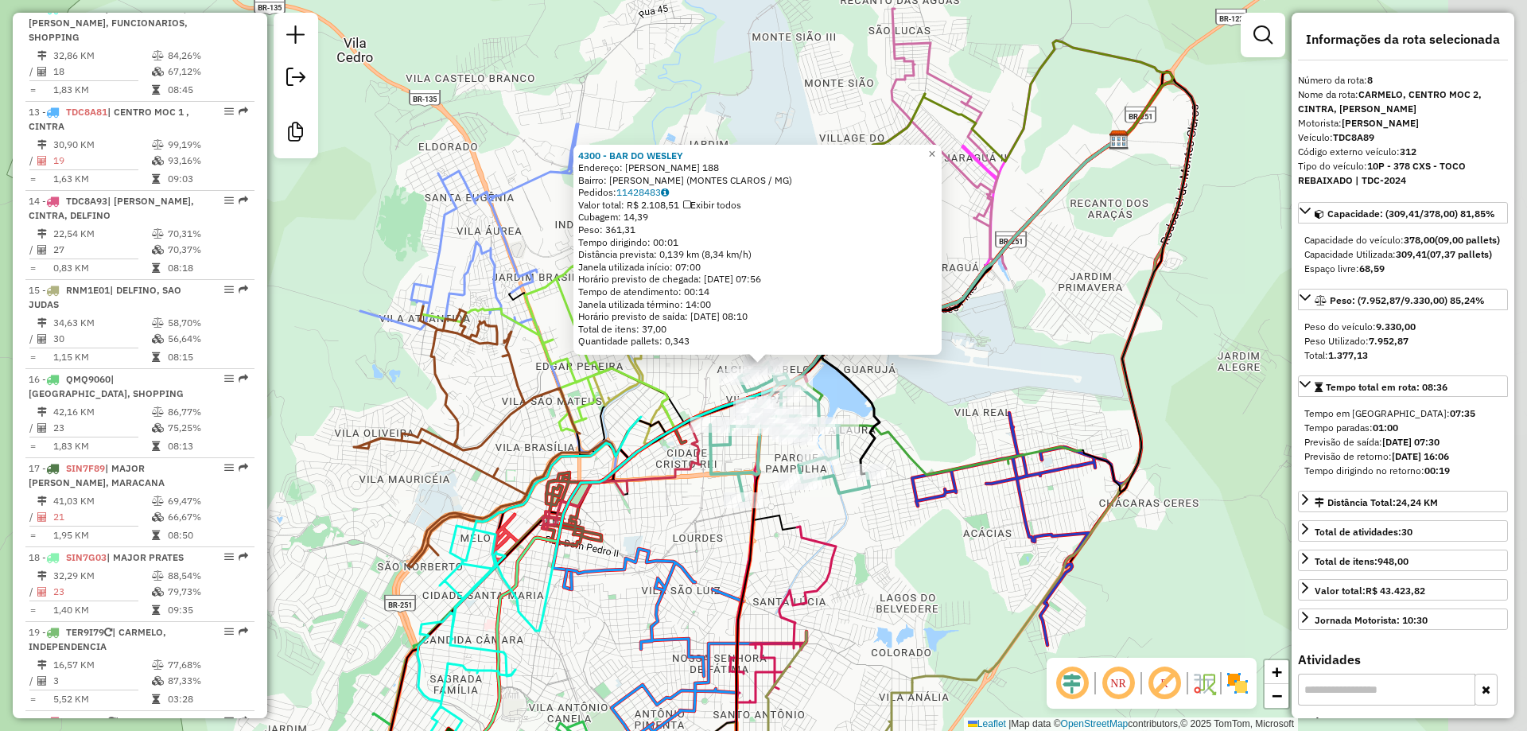
scroll to position [1179, 0]
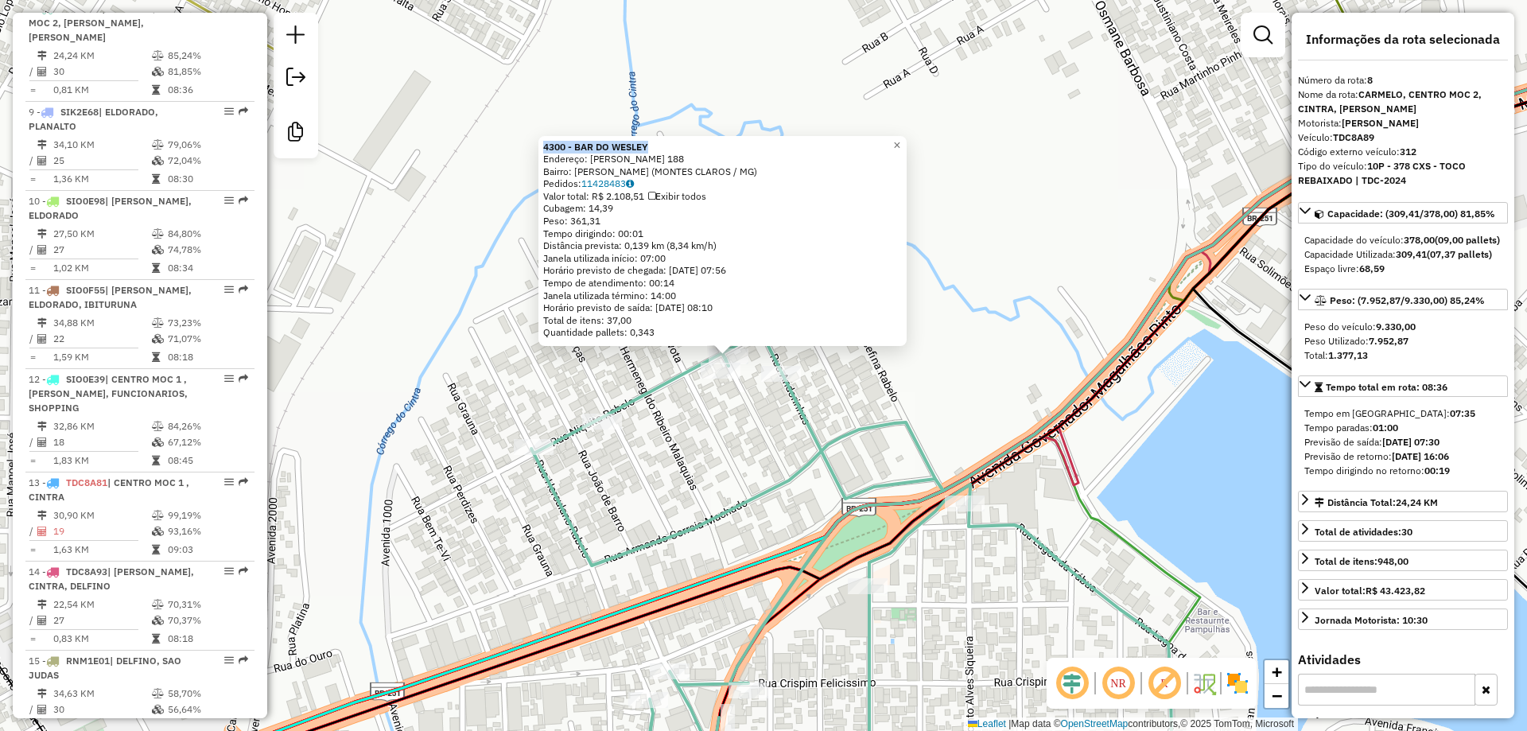
copy strong "4300 - BAR DO WESLEY"
drag, startPoint x: 667, startPoint y: 142, endPoint x: 547, endPoint y: 150, distance: 119.6
click at [547, 150] on div "4300 - BAR DO WESLEY Endereço: DIVA SOARES PIMENTA 188 Bairro: ALCIDES RABELO (…" at bounding box center [723, 241] width 368 height 211
type input "****"
click at [645, 119] on li "2389 - BAR DO BALA (Rota: 14 - Sequência: 1)" at bounding box center [773, 124] width 476 height 24
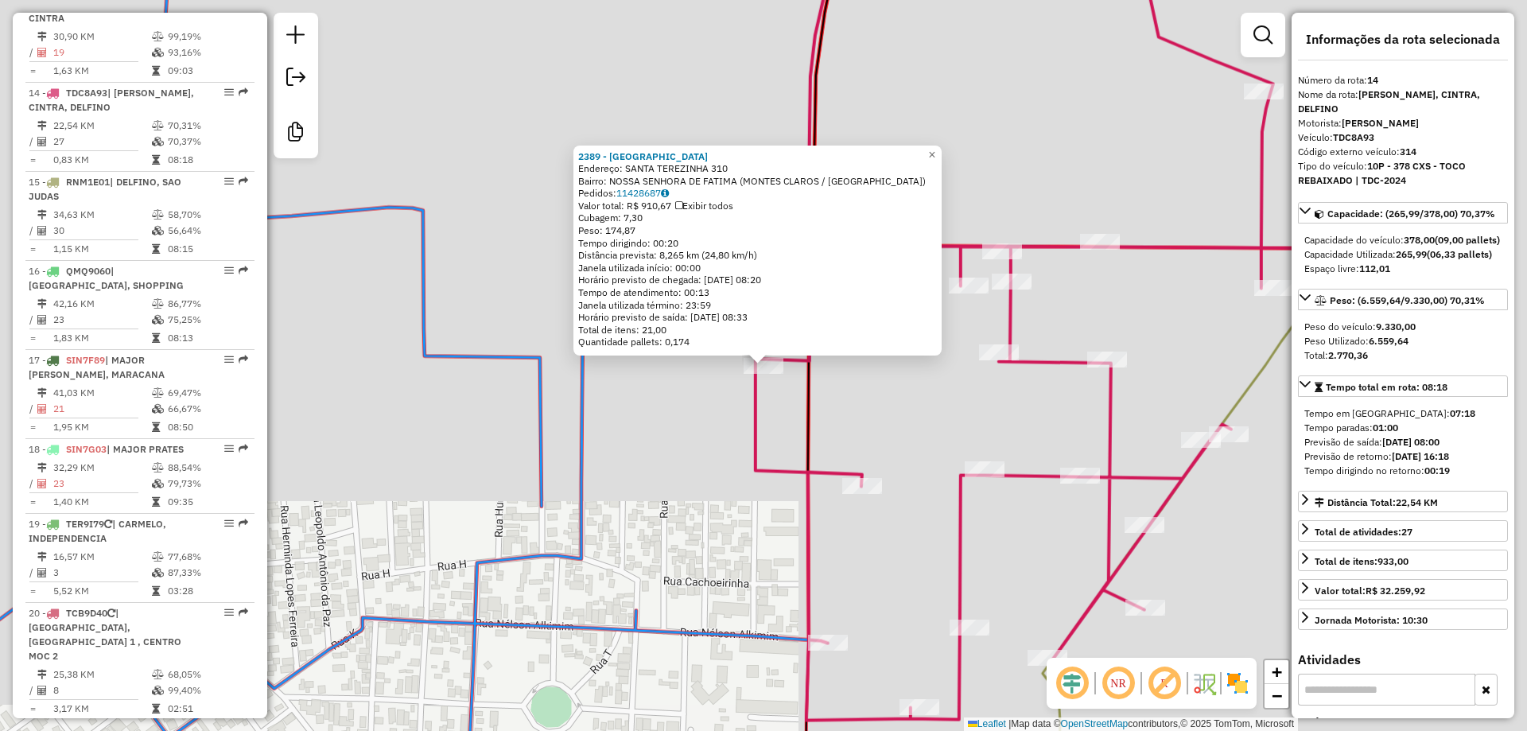
scroll to position [1742, 0]
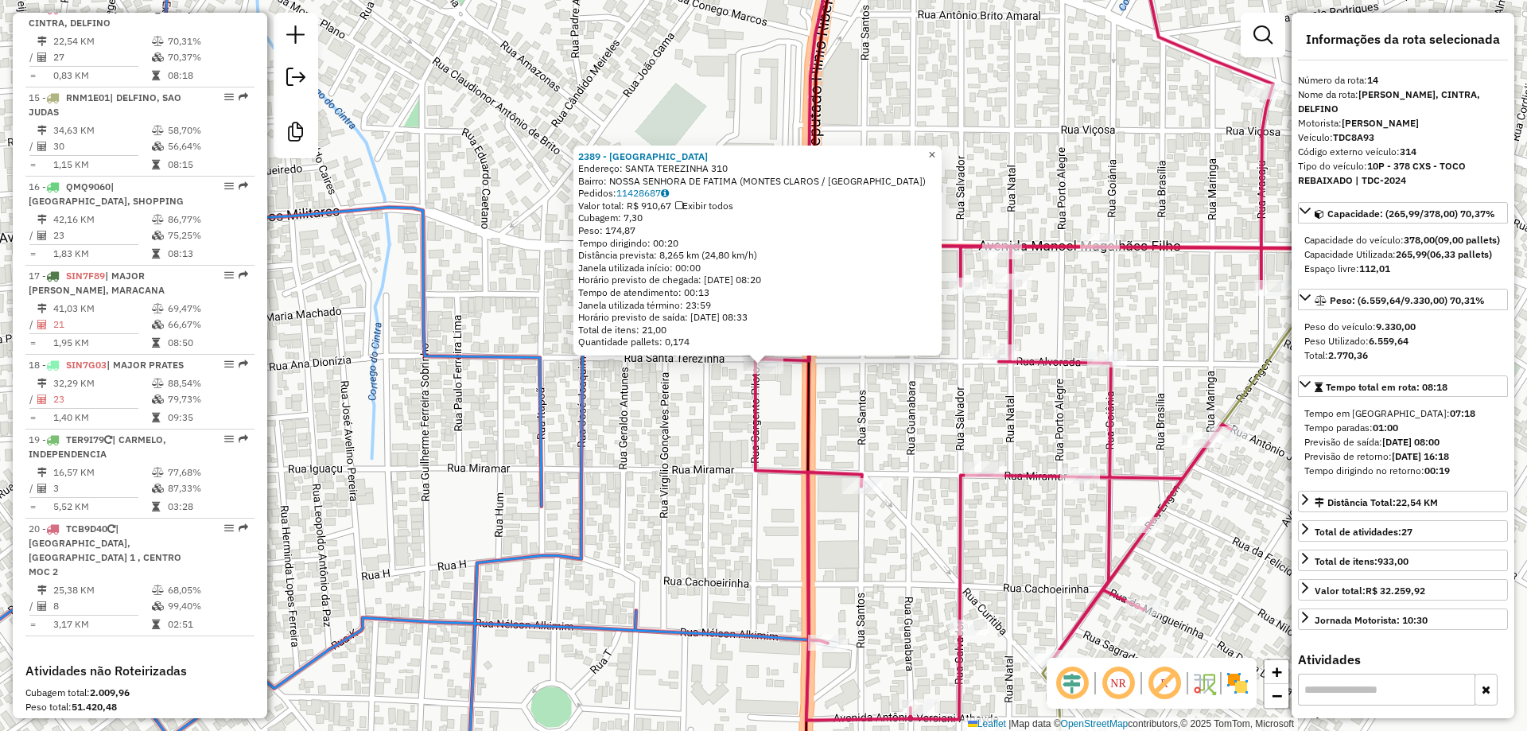
click at [935, 153] on span "×" at bounding box center [931, 155] width 7 height 14
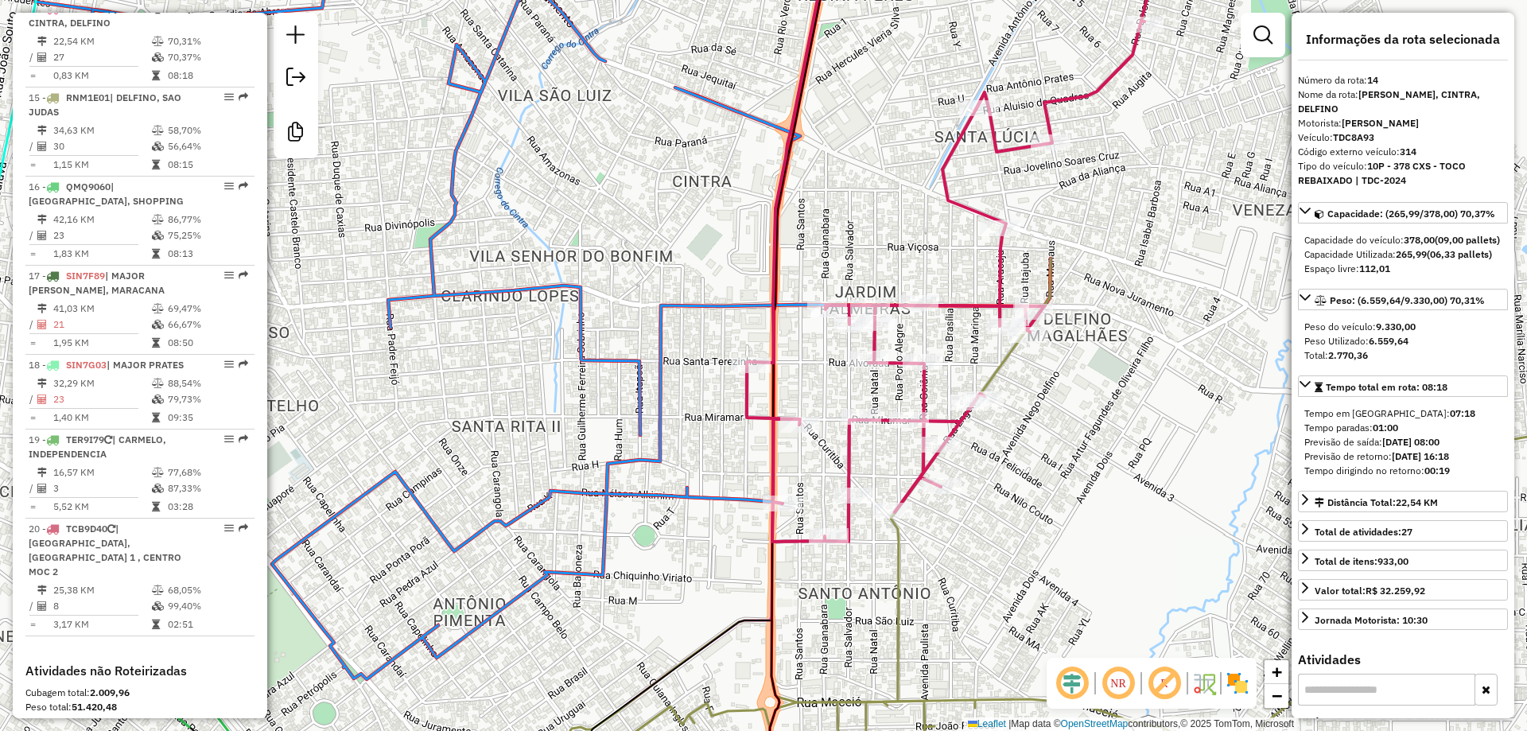
drag, startPoint x: 1086, startPoint y: 325, endPoint x: 968, endPoint y: 341, distance: 118.9
click at [968, 341] on div "Janela de atendimento Grade de atendimento Capacidade Transportadoras Veículos …" at bounding box center [763, 365] width 1527 height 731
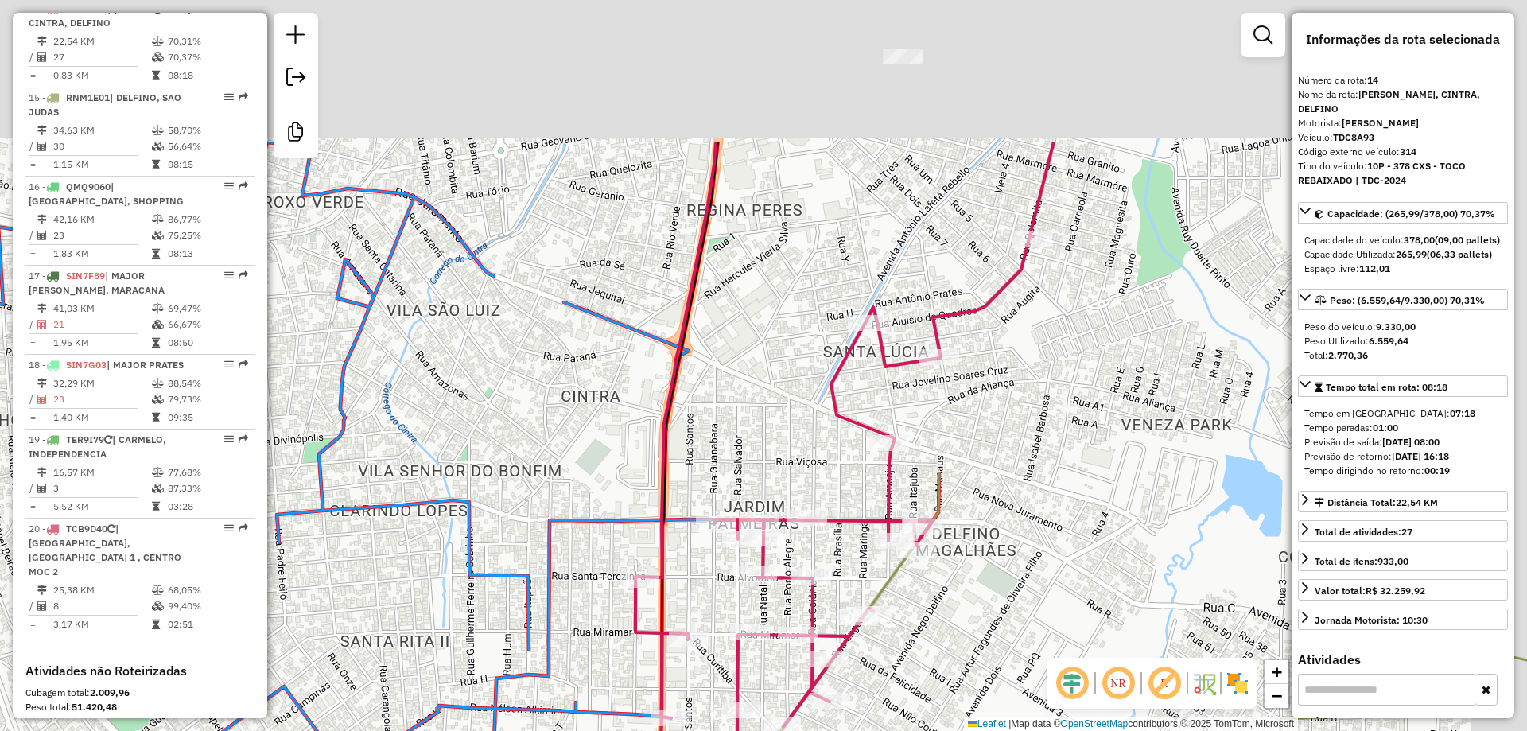
drag, startPoint x: 917, startPoint y: 196, endPoint x: 783, endPoint y: 435, distance: 273.5
click at [773, 477] on div "Janela de atendimento Grade de atendimento Capacidade Transportadoras Veículos …" at bounding box center [763, 365] width 1527 height 731
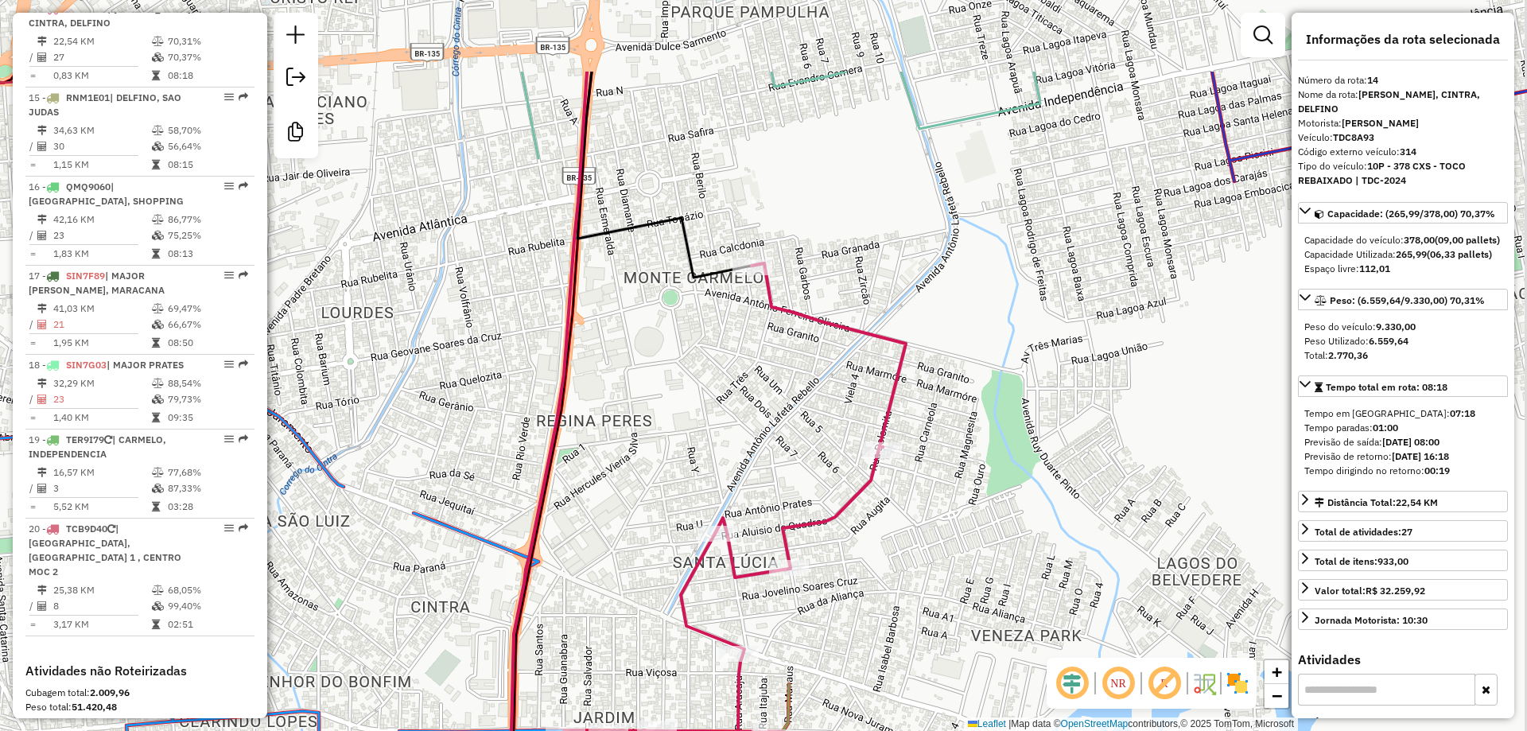
drag, startPoint x: 875, startPoint y: 357, endPoint x: 737, endPoint y: 480, distance: 185.4
click at [737, 480] on div "Janela de atendimento Grade de atendimento Capacidade Transportadoras Veículos …" at bounding box center [763, 365] width 1527 height 731
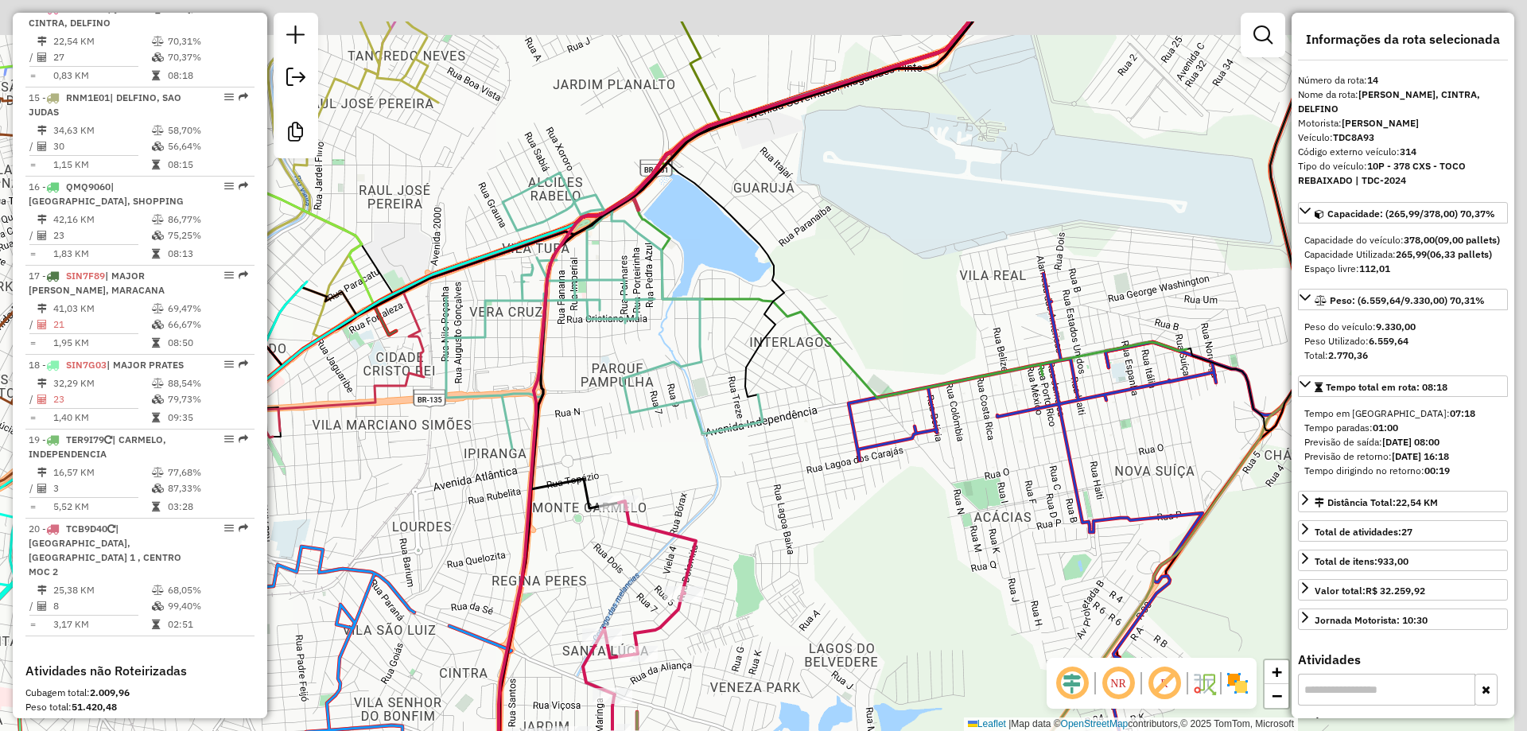
drag, startPoint x: 900, startPoint y: 286, endPoint x: 752, endPoint y: 406, distance: 190.1
click at [752, 406] on div "Janela de atendimento Grade de atendimento Capacidade Transportadoras Veículos …" at bounding box center [763, 365] width 1527 height 731
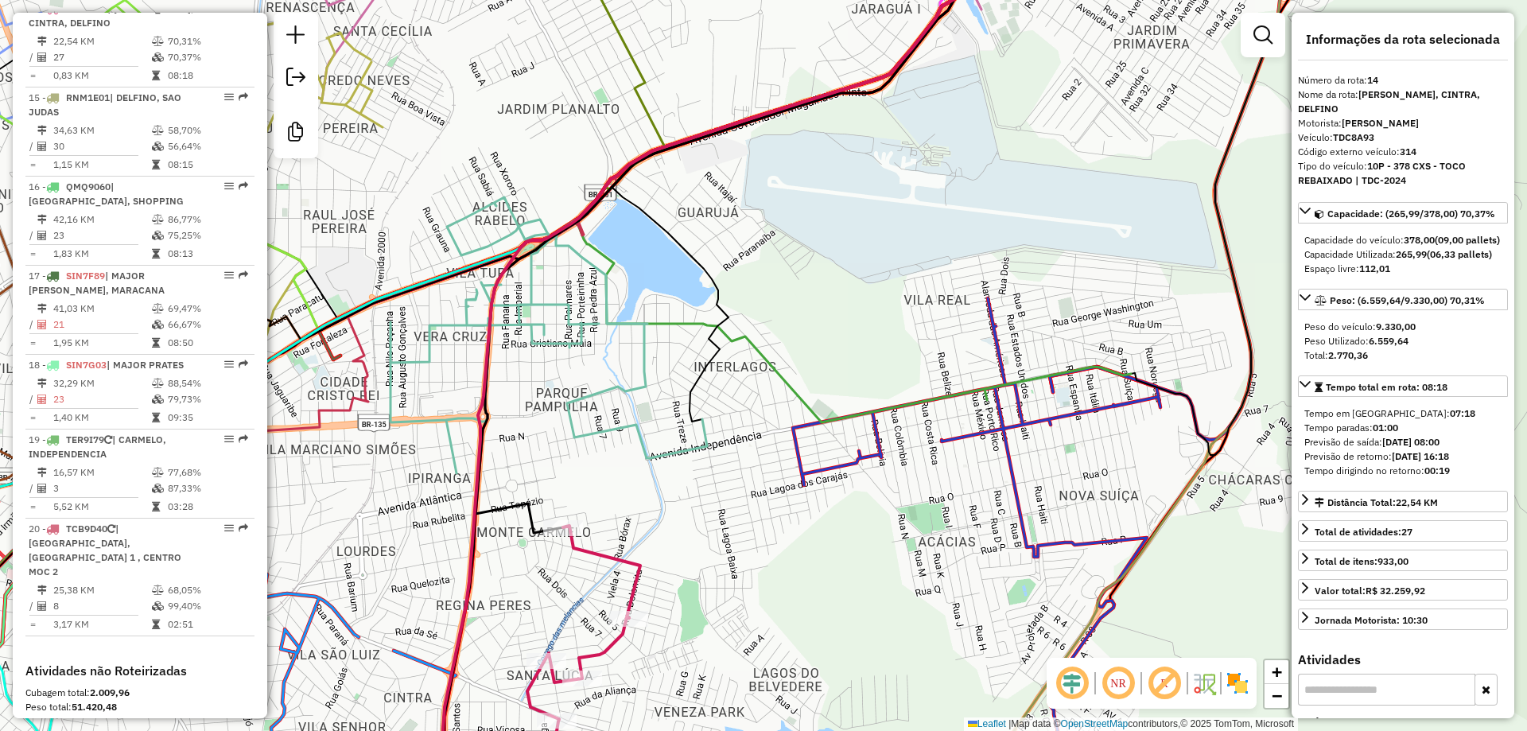
click at [510, 218] on icon at bounding box center [763, 83] width 509 height 313
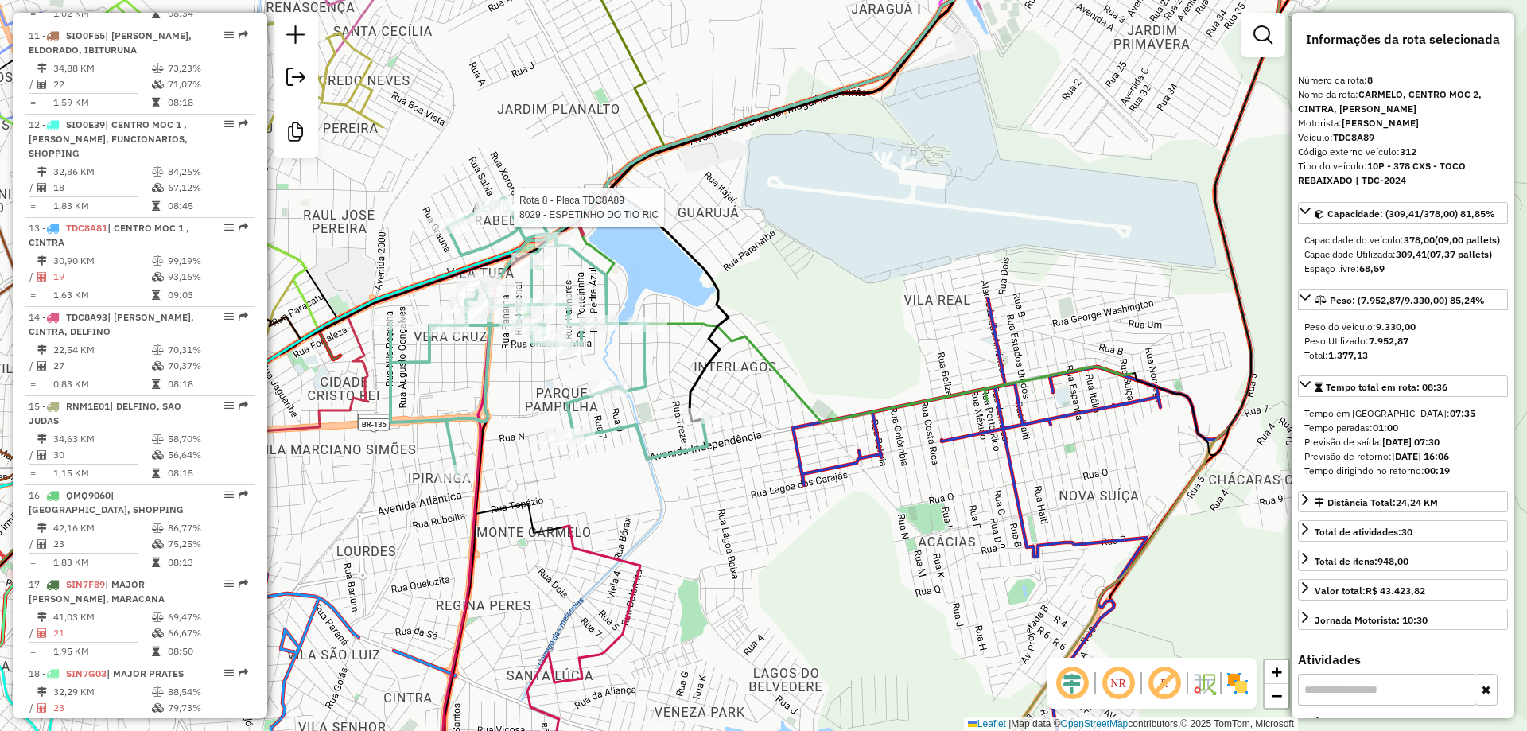
scroll to position [1179, 0]
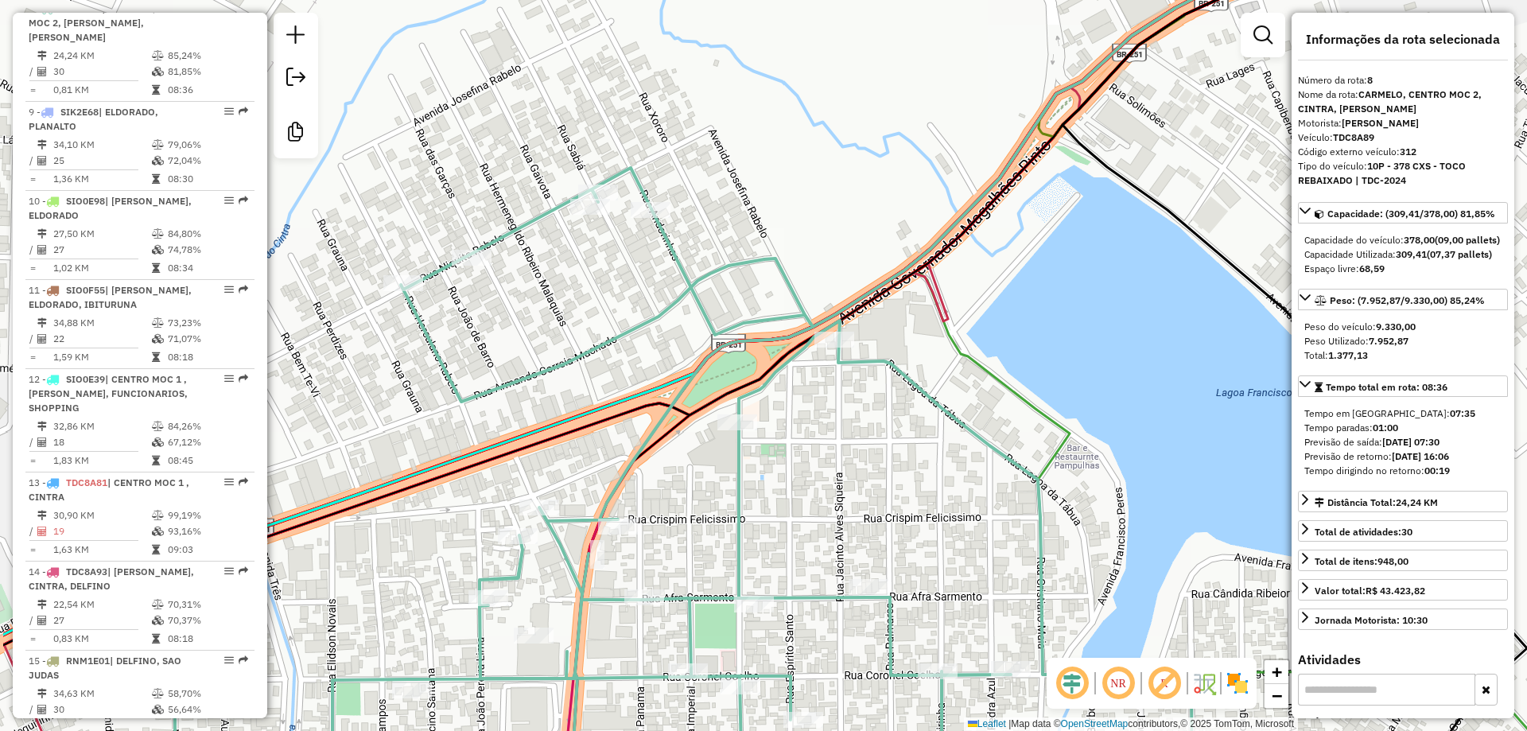
drag, startPoint x: 608, startPoint y: 257, endPoint x: 659, endPoint y: 268, distance: 52.9
click at [659, 268] on div "Janela de atendimento Grade de atendimento Capacidade Transportadoras Veículos …" at bounding box center [763, 365] width 1527 height 731
click at [637, 103] on input "text" at bounding box center [773, 96] width 477 height 32
type input "*"
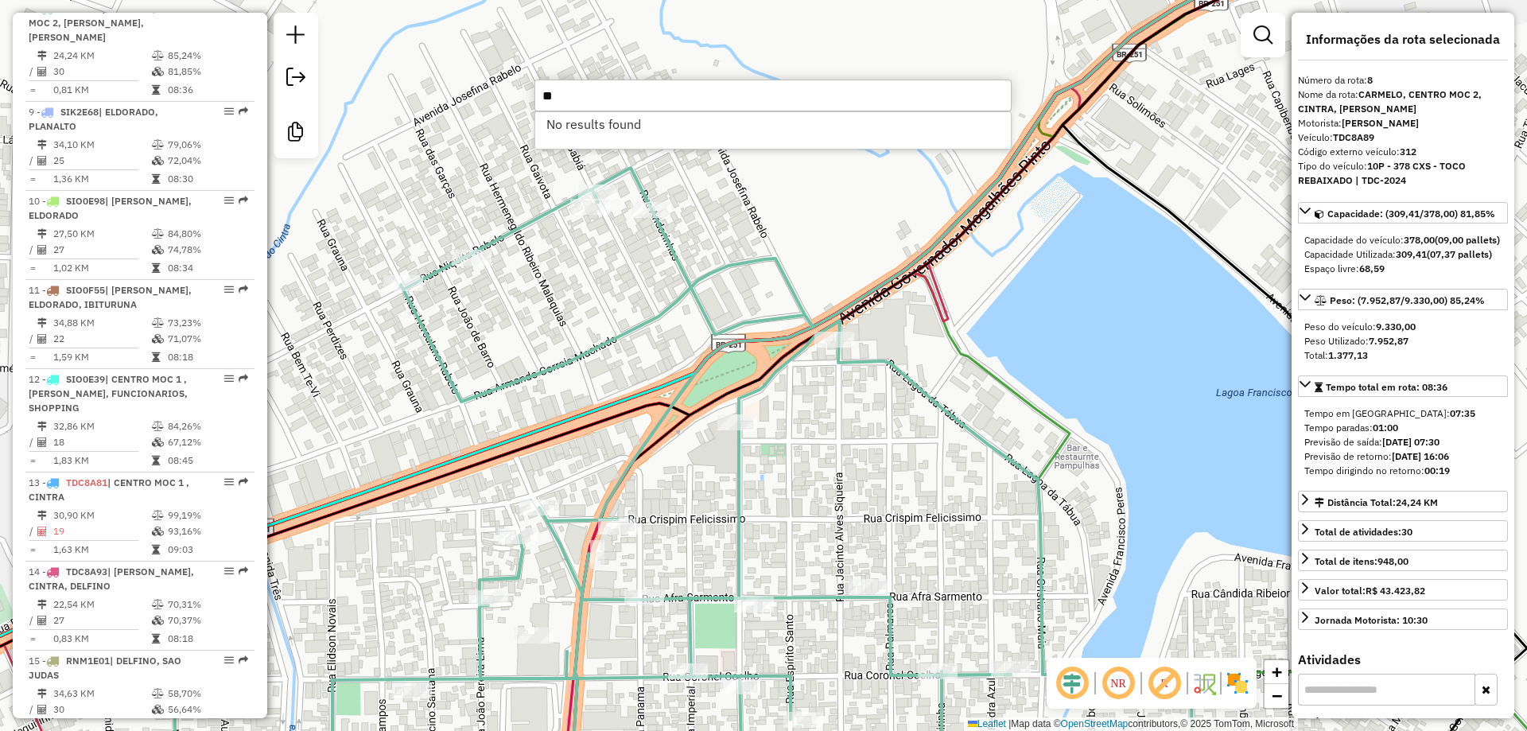
type input "*"
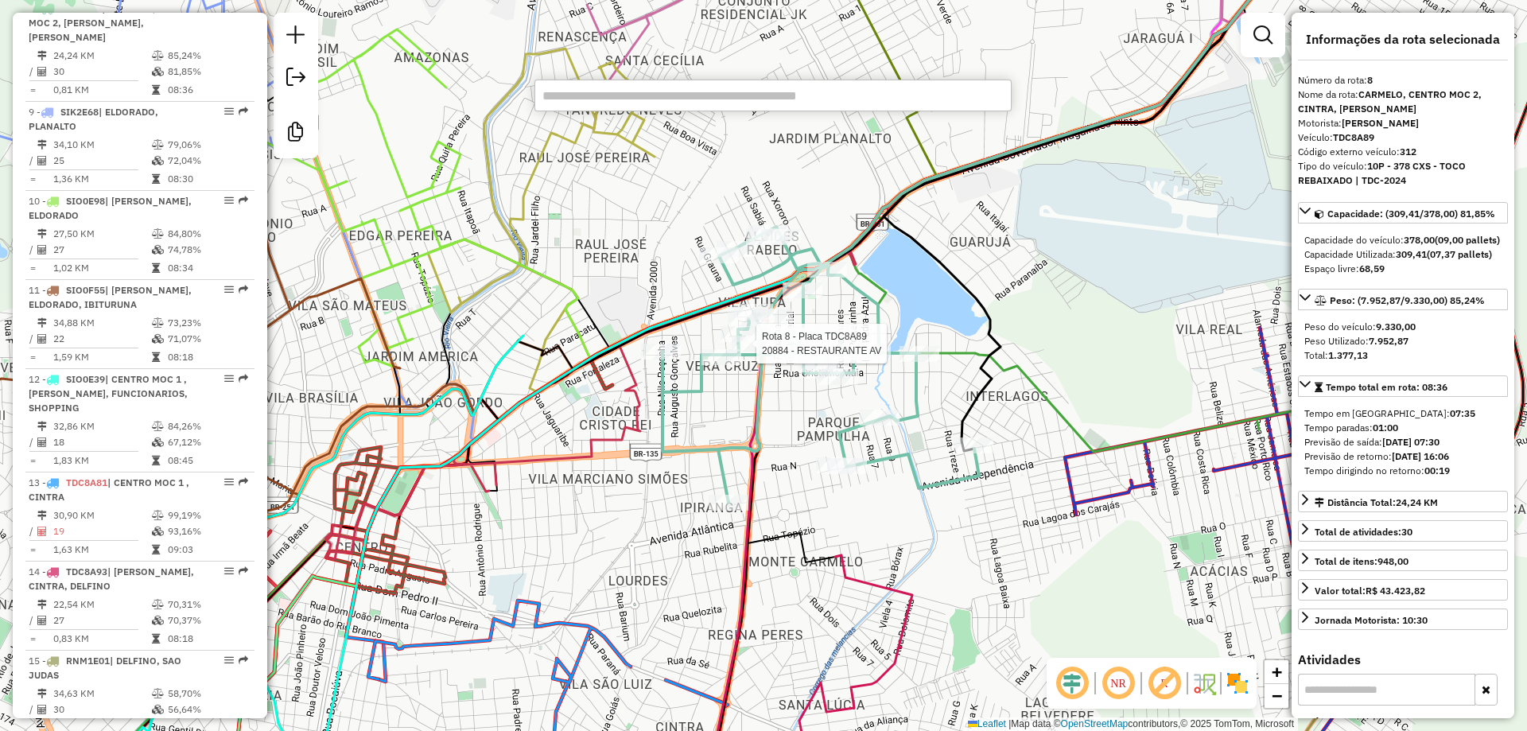
click at [968, 0] on html "Aguarde... Pop-up bloqueado! Seu navegador bloqueou automáticamente a abertura …" at bounding box center [763, 365] width 1527 height 731
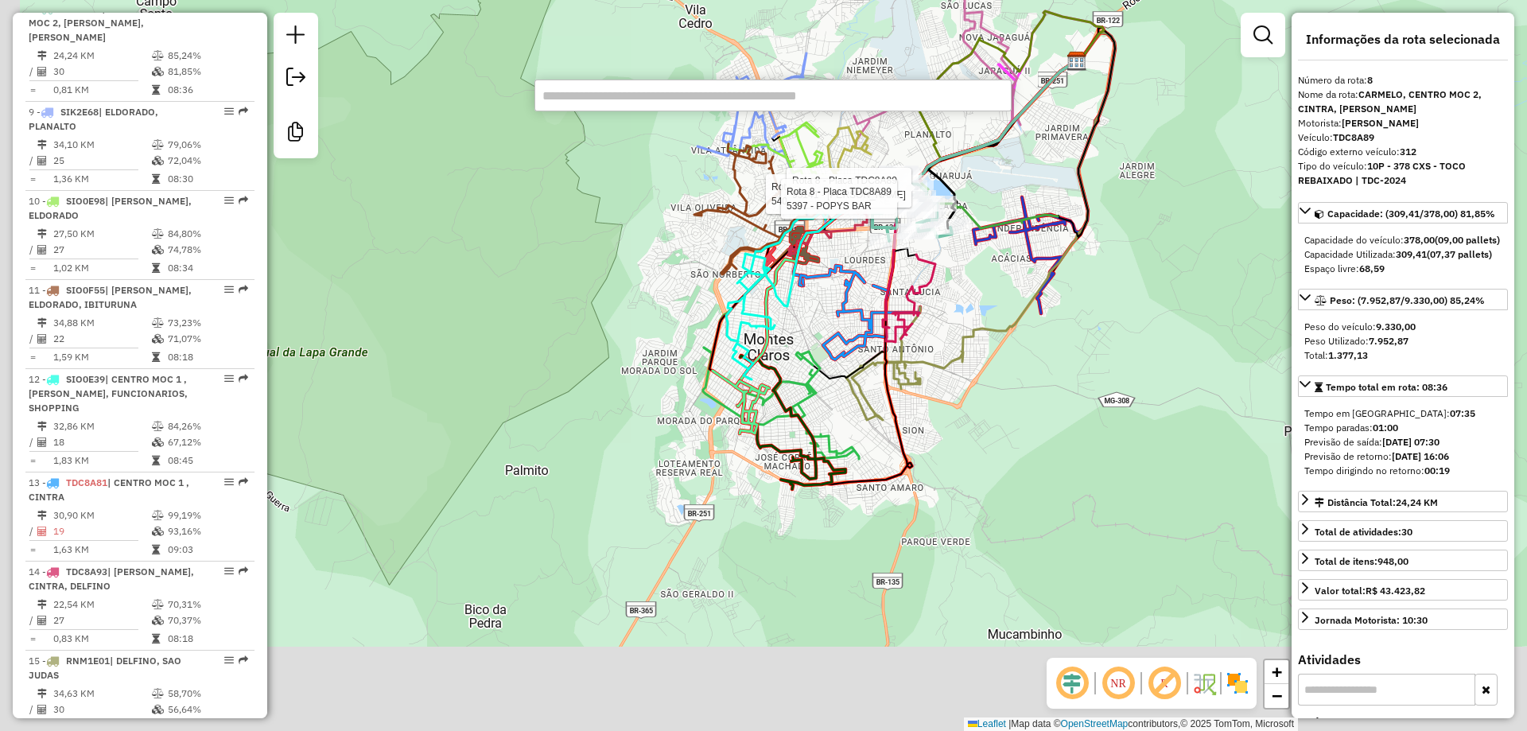
drag, startPoint x: 842, startPoint y: 371, endPoint x: 867, endPoint y: 255, distance: 118.1
click at [889, 266] on icon at bounding box center [859, 313] width 121 height 94
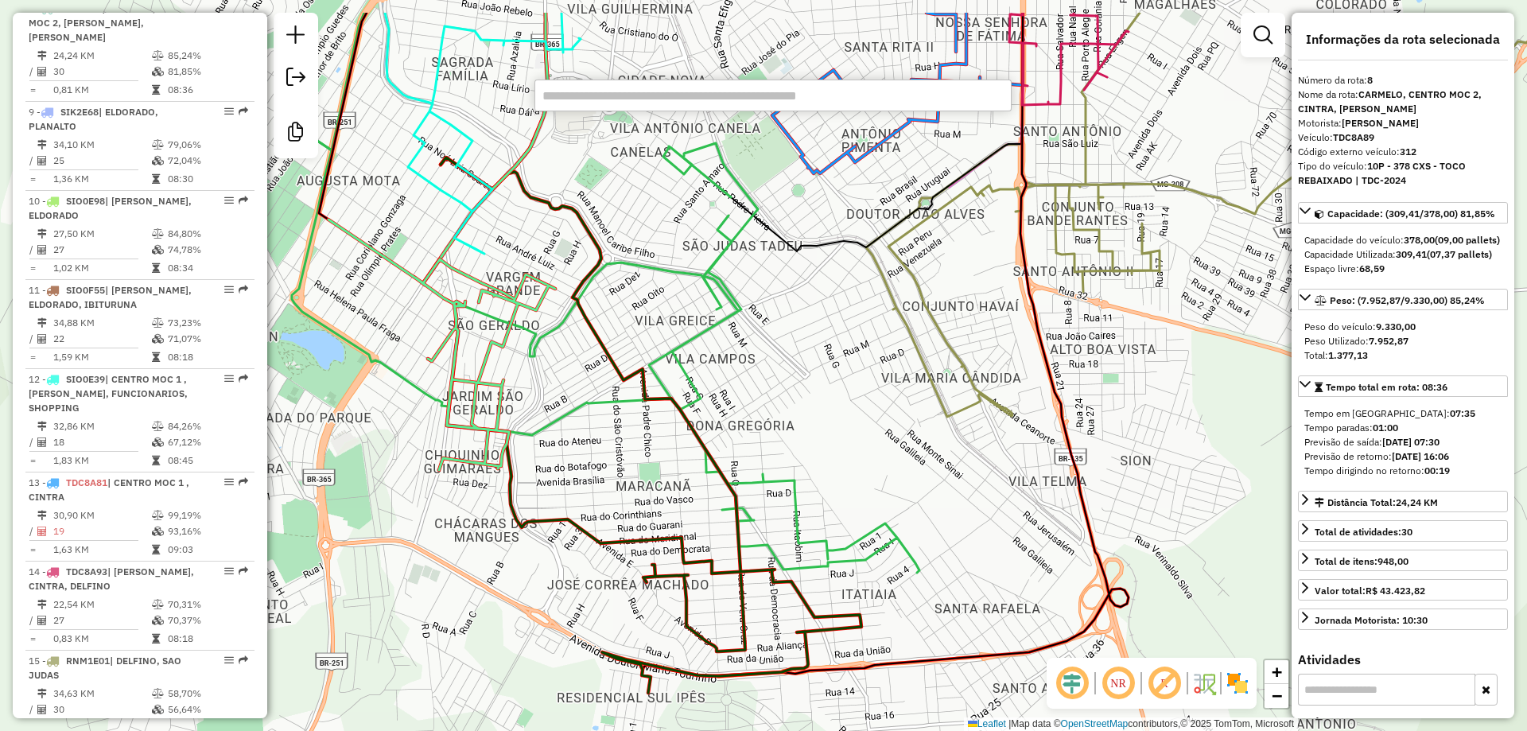
drag, startPoint x: 758, startPoint y: 329, endPoint x: 743, endPoint y: 338, distance: 17.9
click at [743, 338] on div "Rota 8 - Placa TDC8A89 5407 - CANTINA DO PEIXE Rota 8 - Placa TDC8A89 95141 - D…" at bounding box center [763, 365] width 1527 height 731
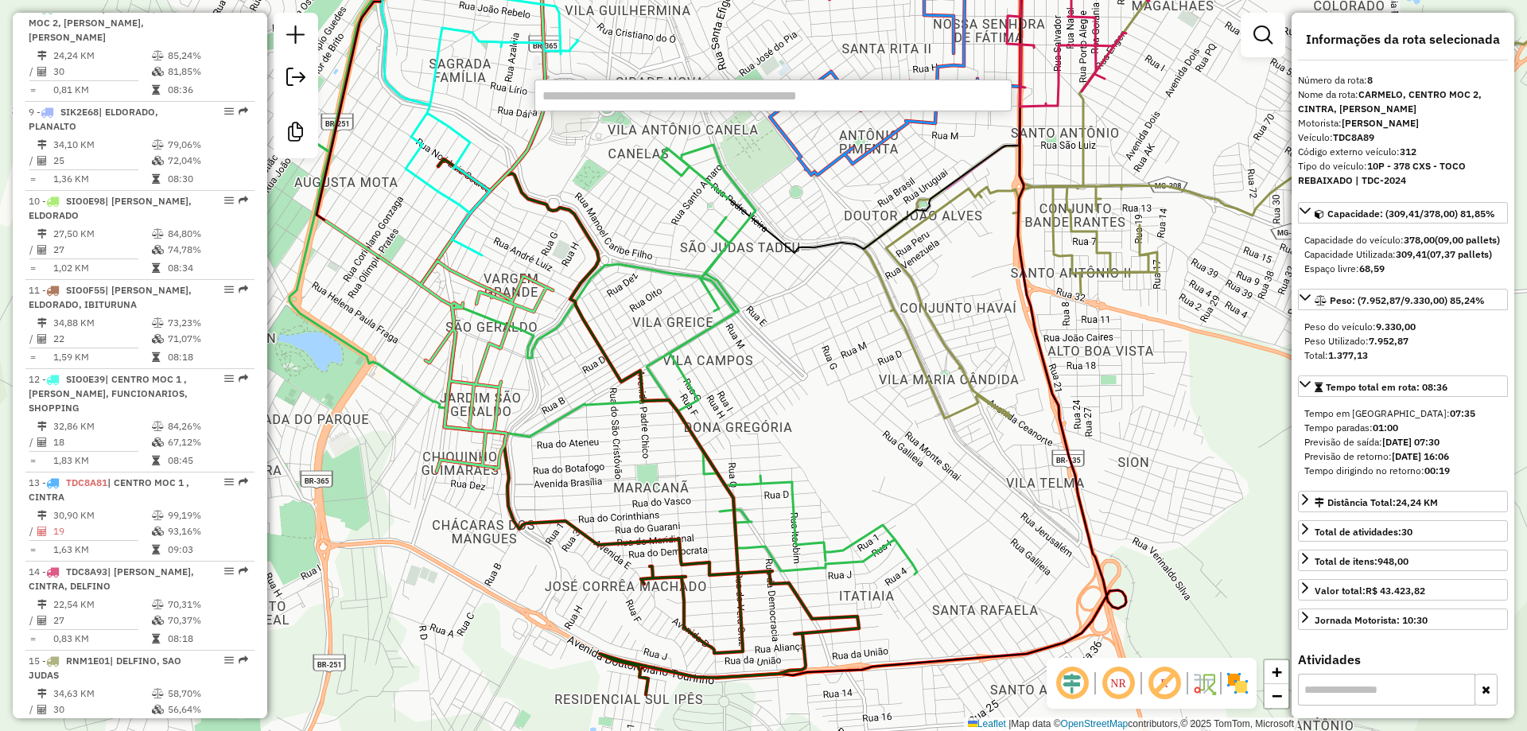
click at [738, 615] on icon at bounding box center [648, 426] width 421 height 535
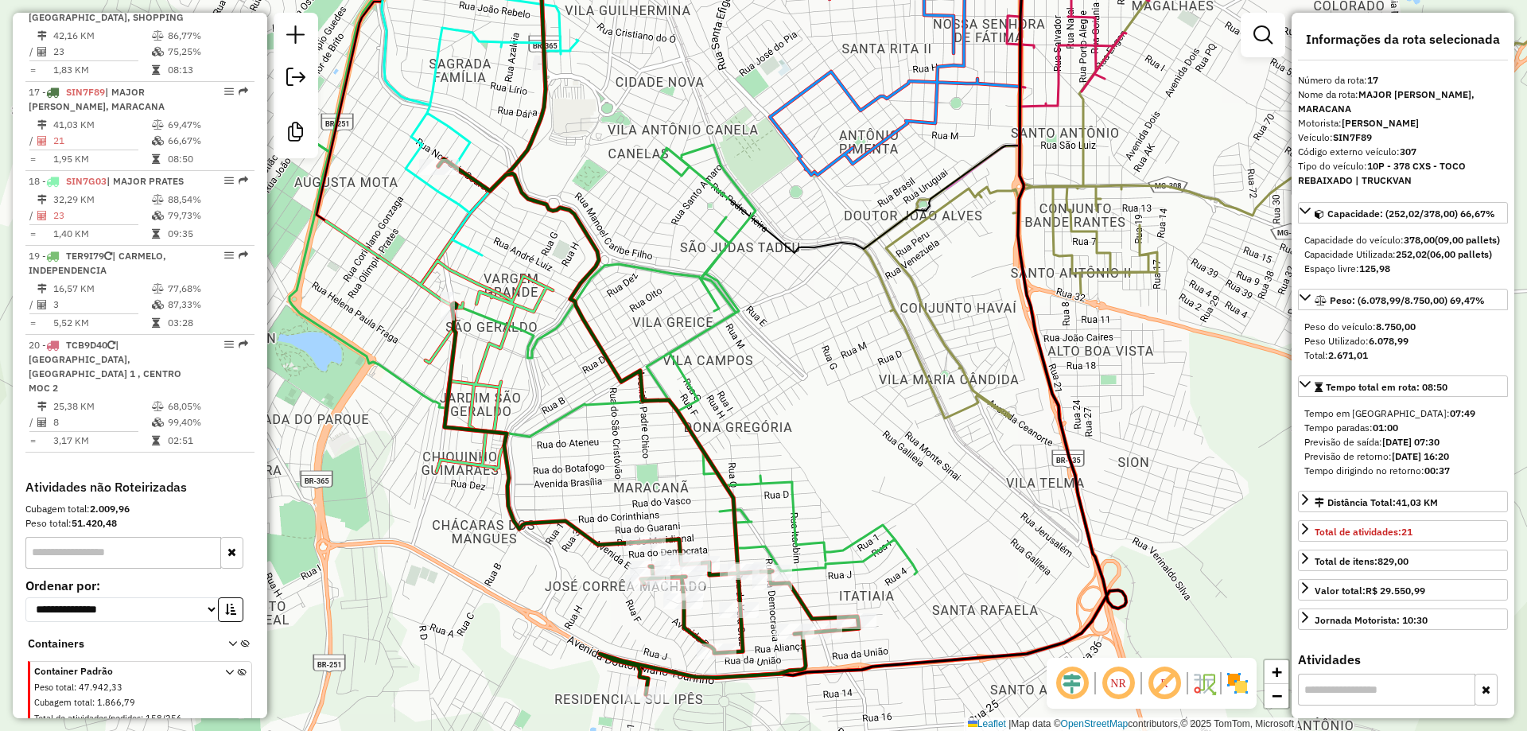
scroll to position [2009, 0]
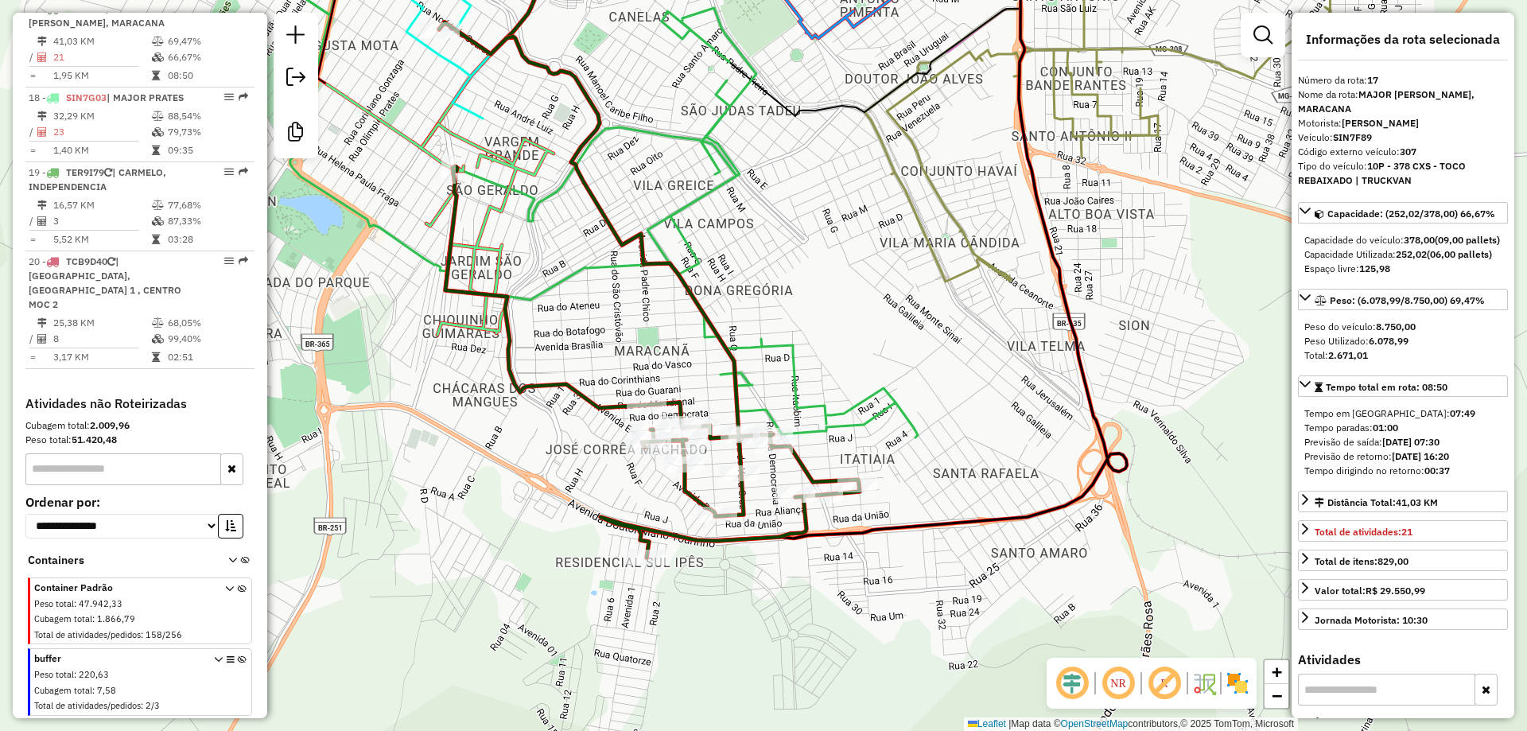
drag, startPoint x: 851, startPoint y: 525, endPoint x: 842, endPoint y: 309, distance: 216.6
click at [842, 309] on div "Janela de atendimento Grade de atendimento Capacidade Transportadoras Veículos …" at bounding box center [763, 365] width 1527 height 731
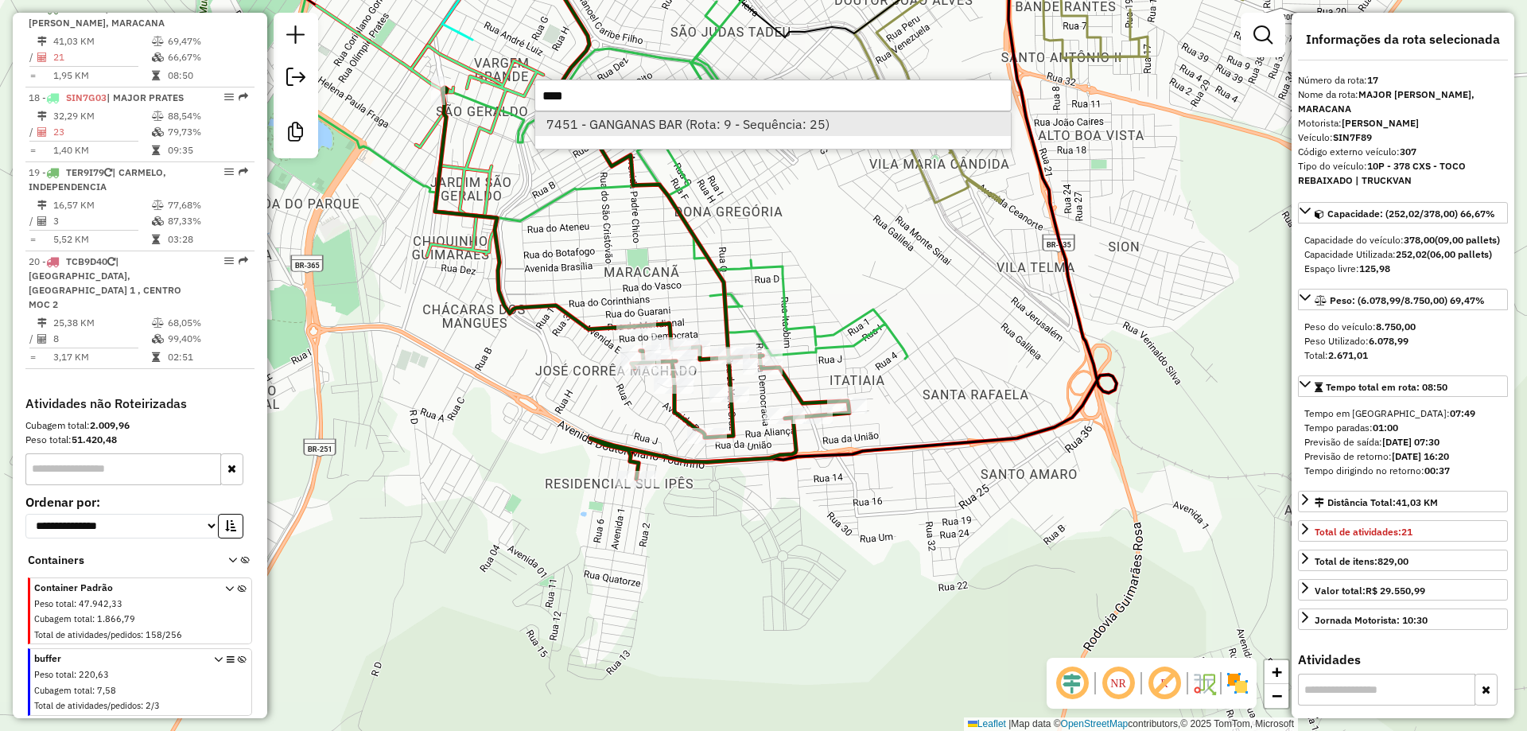
type input "****"
click at [619, 123] on li "7451 - GANGANAS BAR (Rota: 9 - Sequência: 25)" at bounding box center [773, 124] width 476 height 24
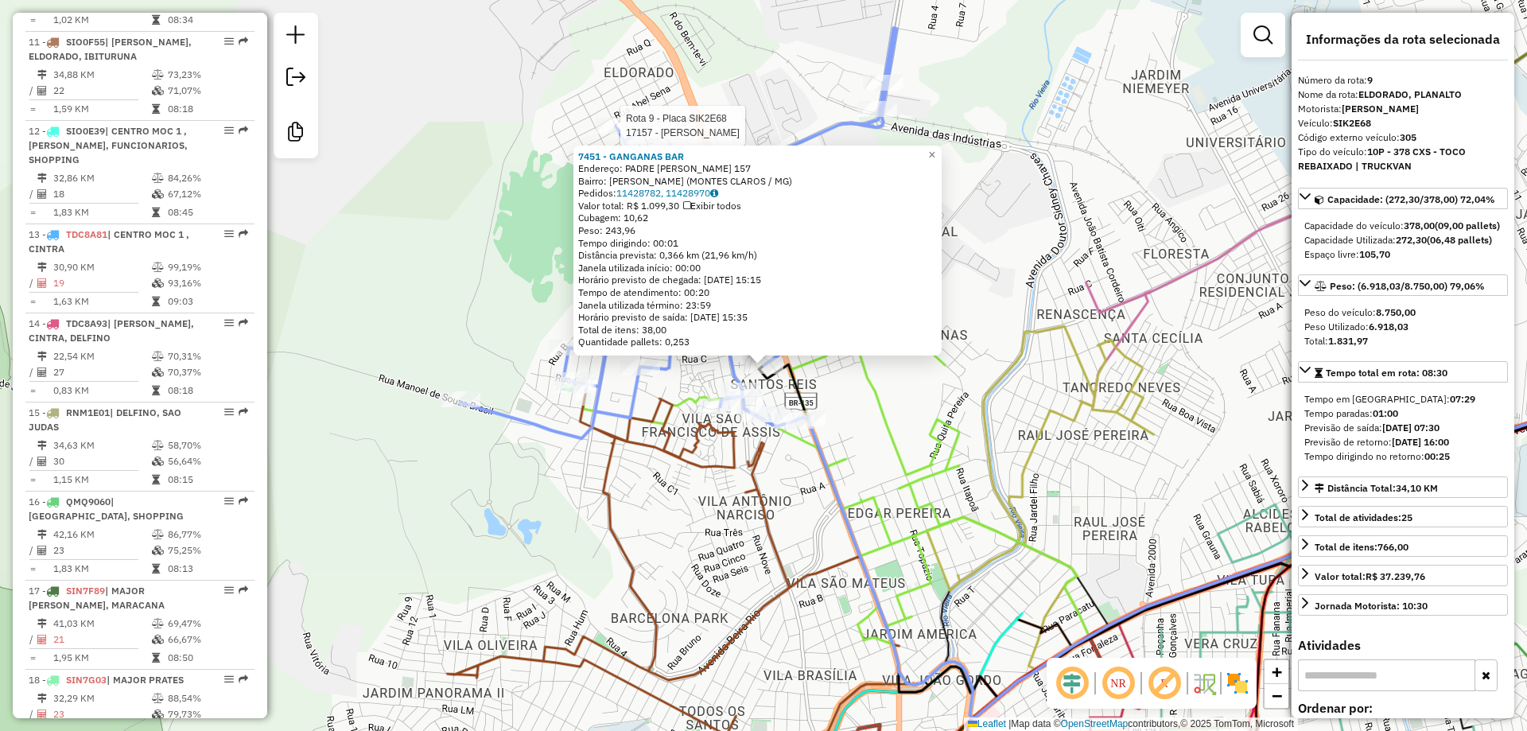
scroll to position [1282, 0]
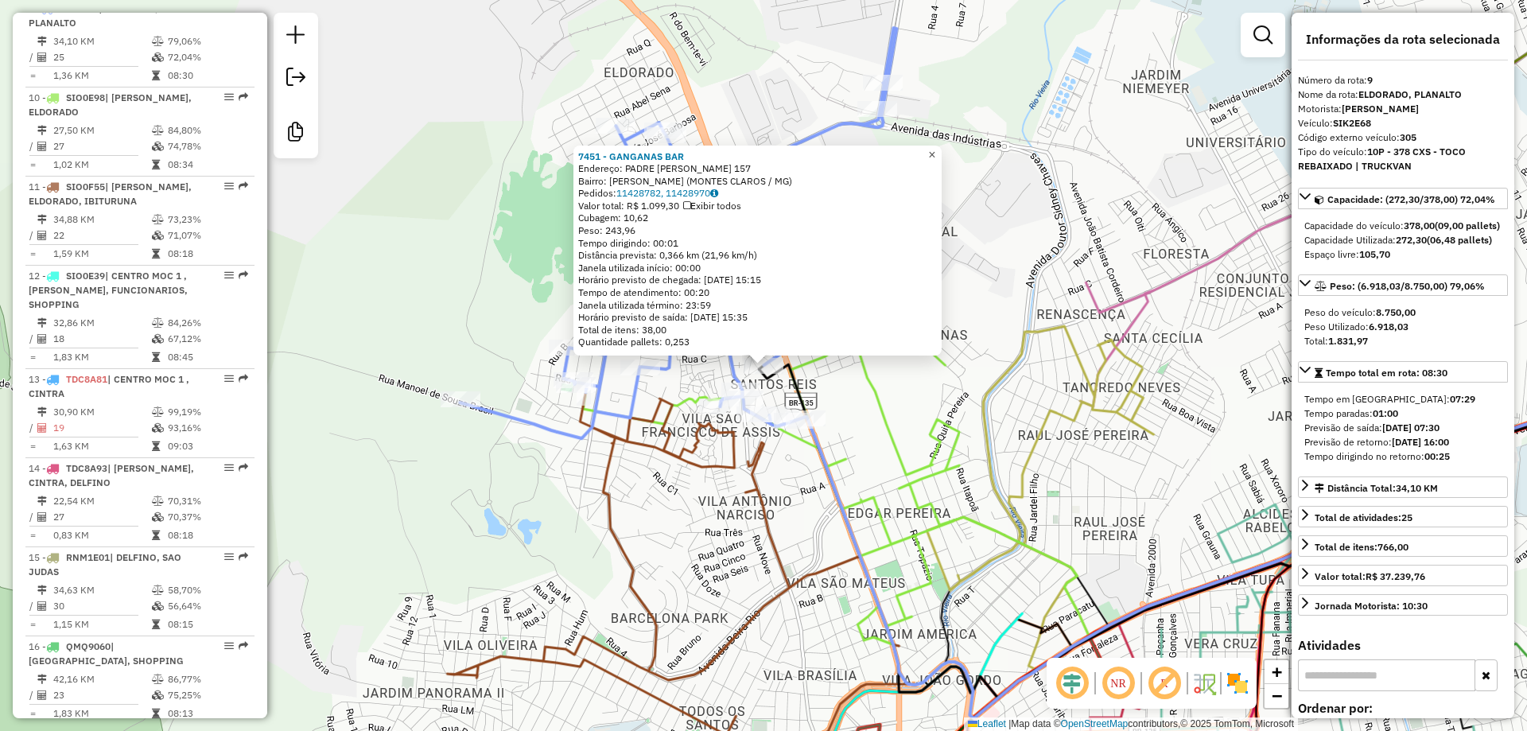
click at [935, 150] on span "×" at bounding box center [931, 155] width 7 height 14
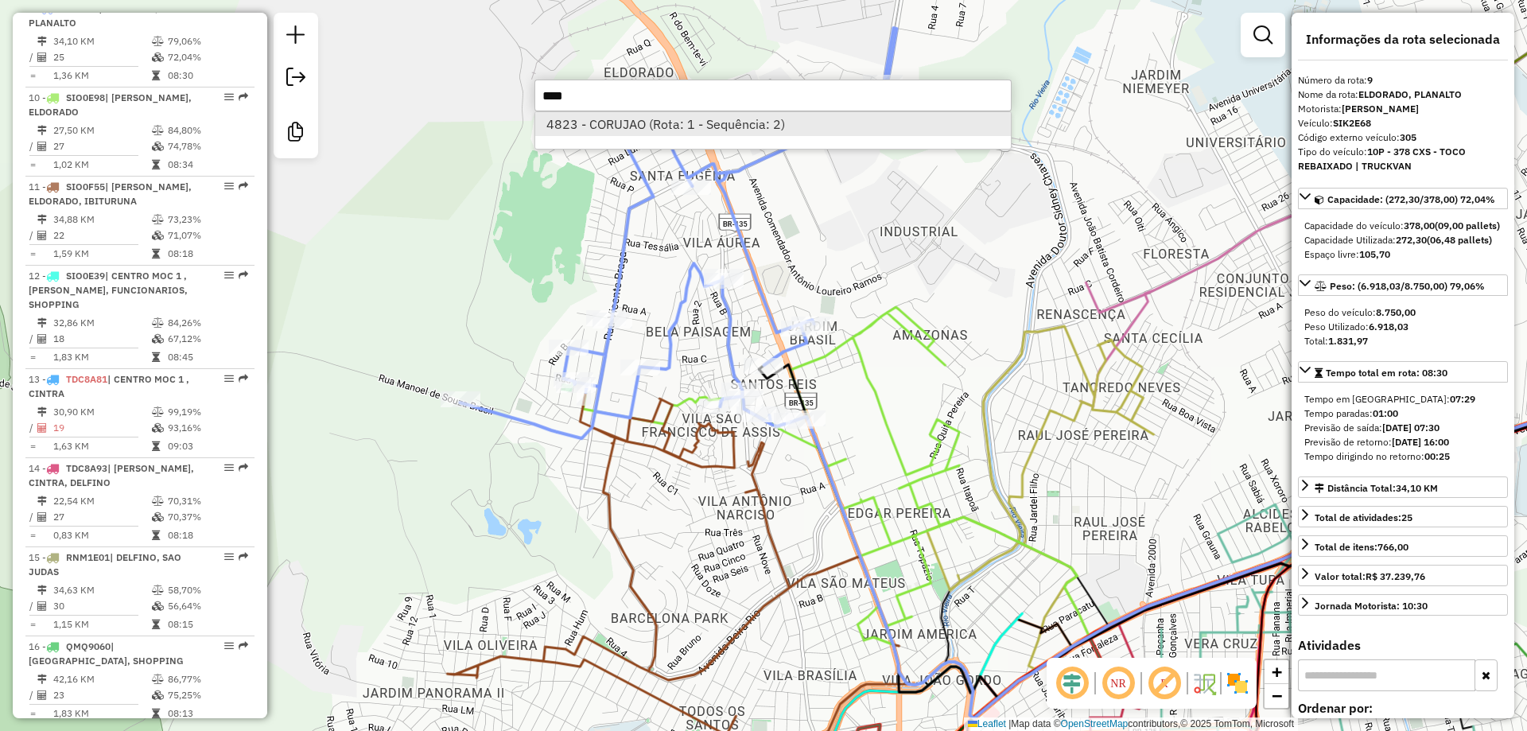
type input "****"
click at [773, 130] on li "4823 - CORUJAO (Rota: 1 - Sequência: 2)" at bounding box center [773, 124] width 476 height 24
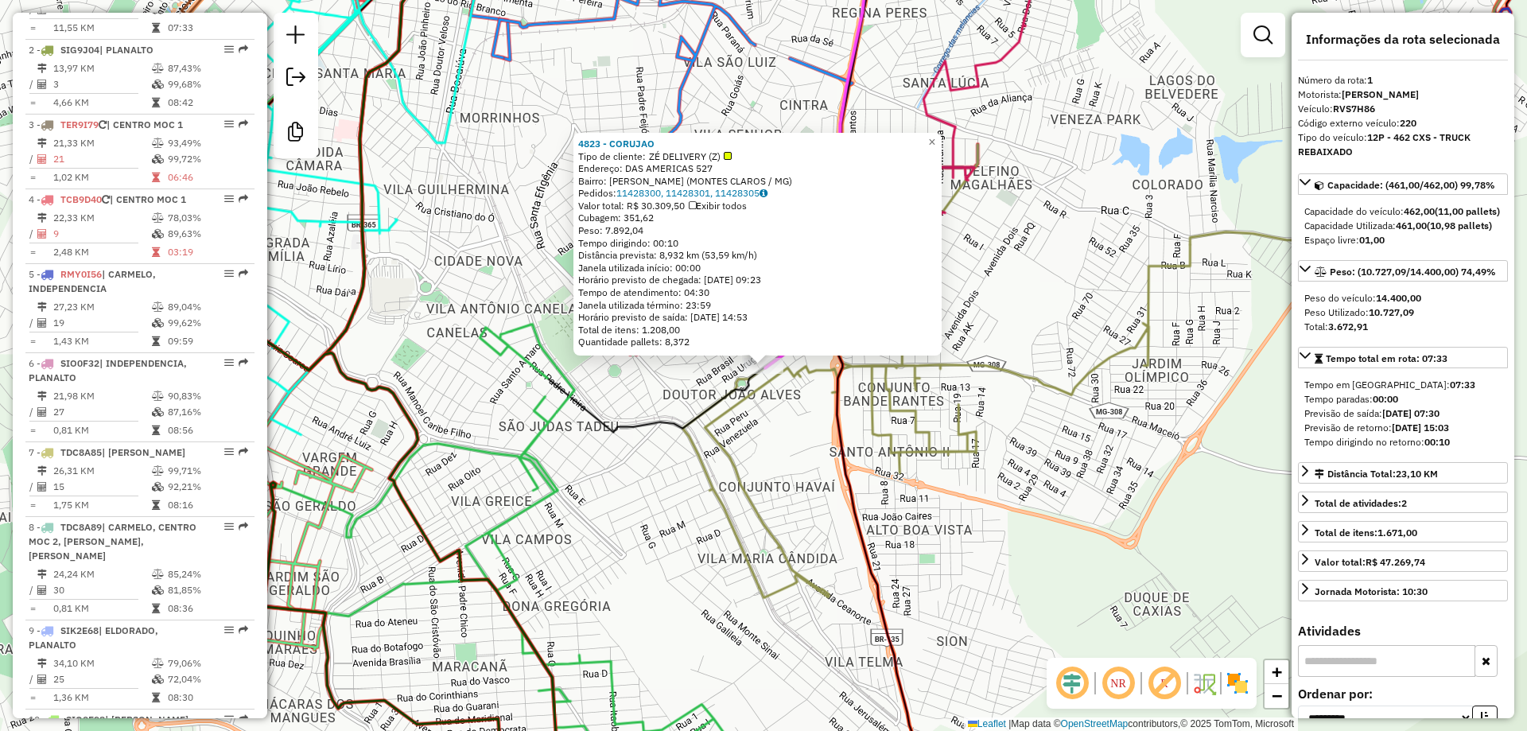
scroll to position [627, 0]
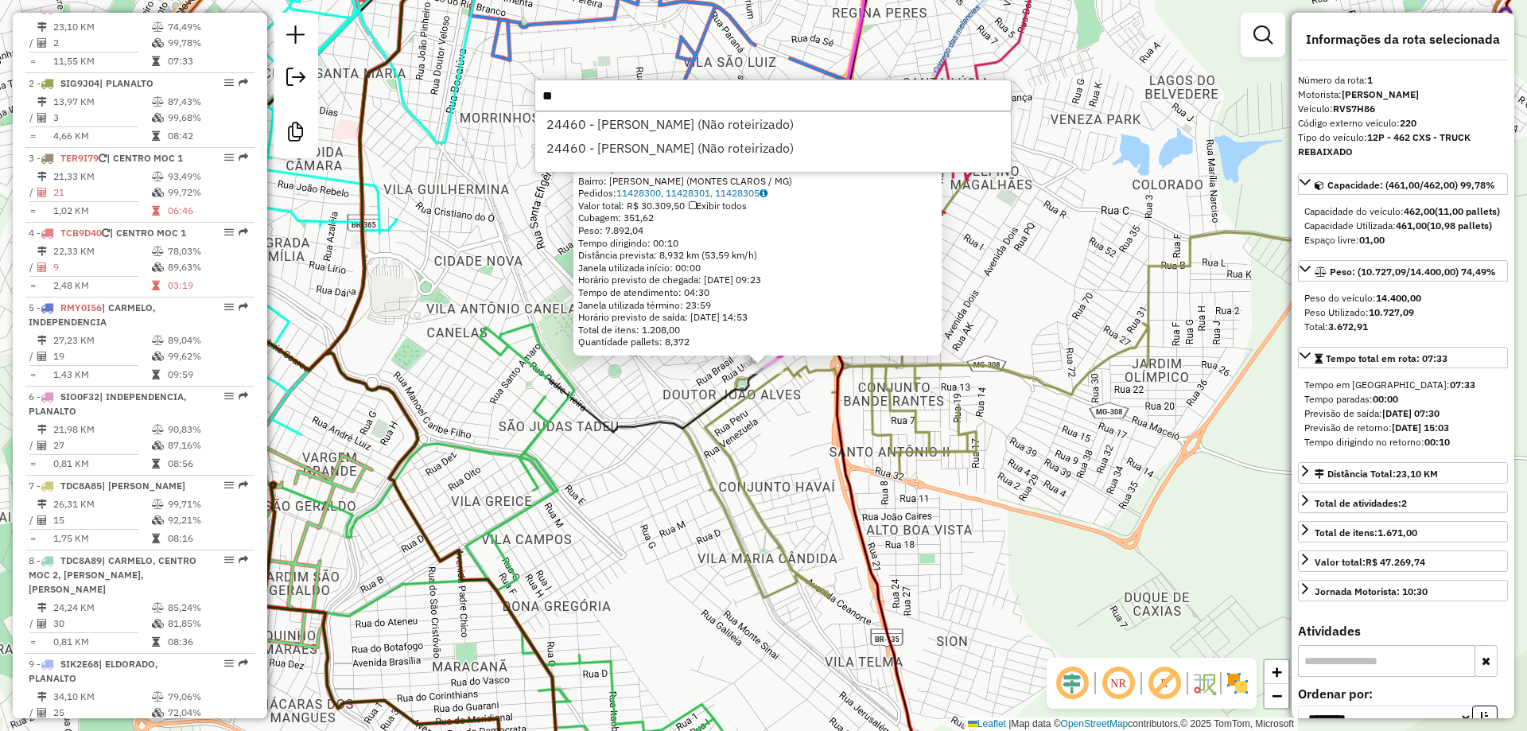
type input "*"
drag, startPoint x: 624, startPoint y: 99, endPoint x: 525, endPoint y: 105, distance: 99.6
click at [525, 105] on hb-router-mapa "Informações da Sessão 977927 - 12/08/2025 Criação: 11/08/2025 17:49 Desbloquear…" at bounding box center [763, 365] width 1527 height 731
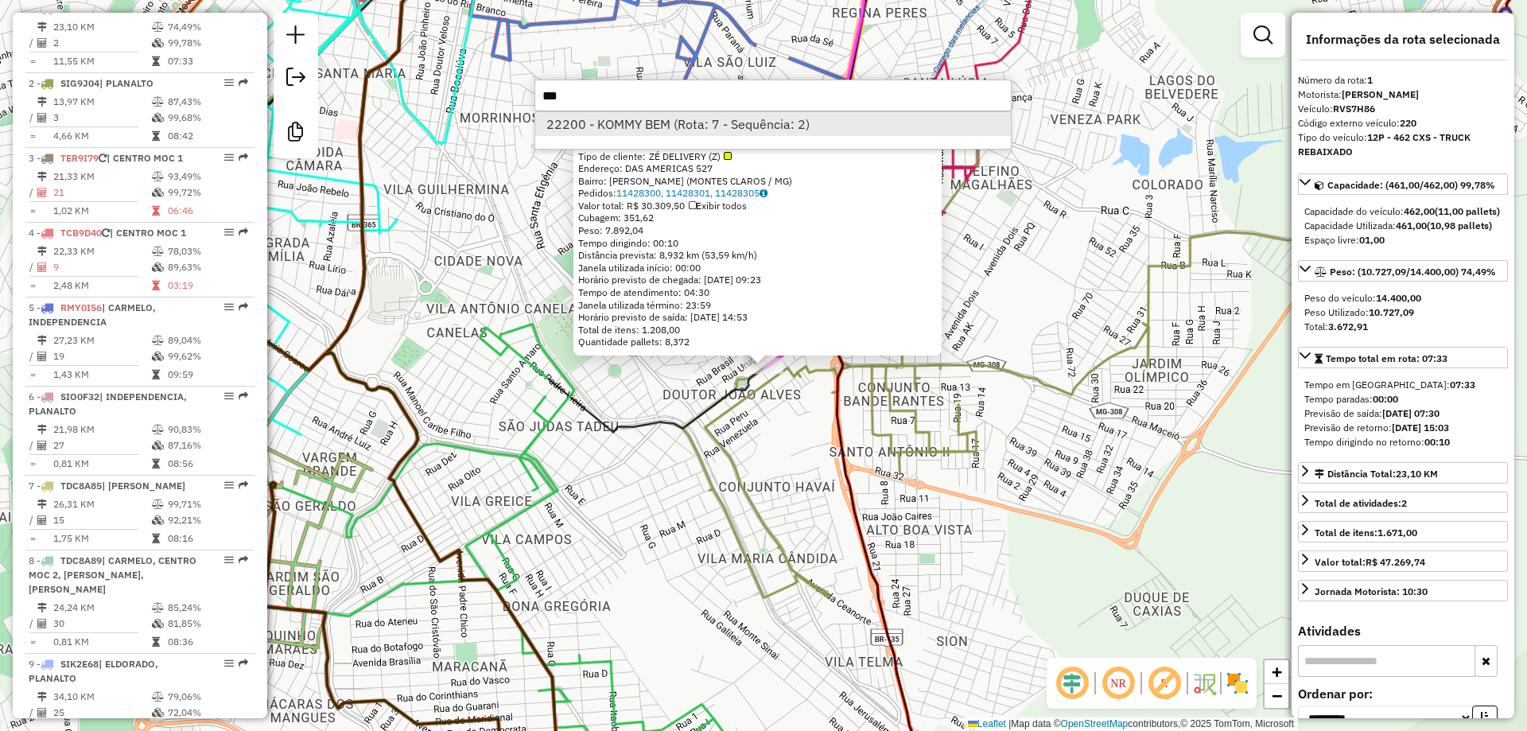
type input "***"
click at [572, 117] on li "22200 - KOMMY BEM (Rota: 7 - Sequência: 2)" at bounding box center [773, 124] width 476 height 24
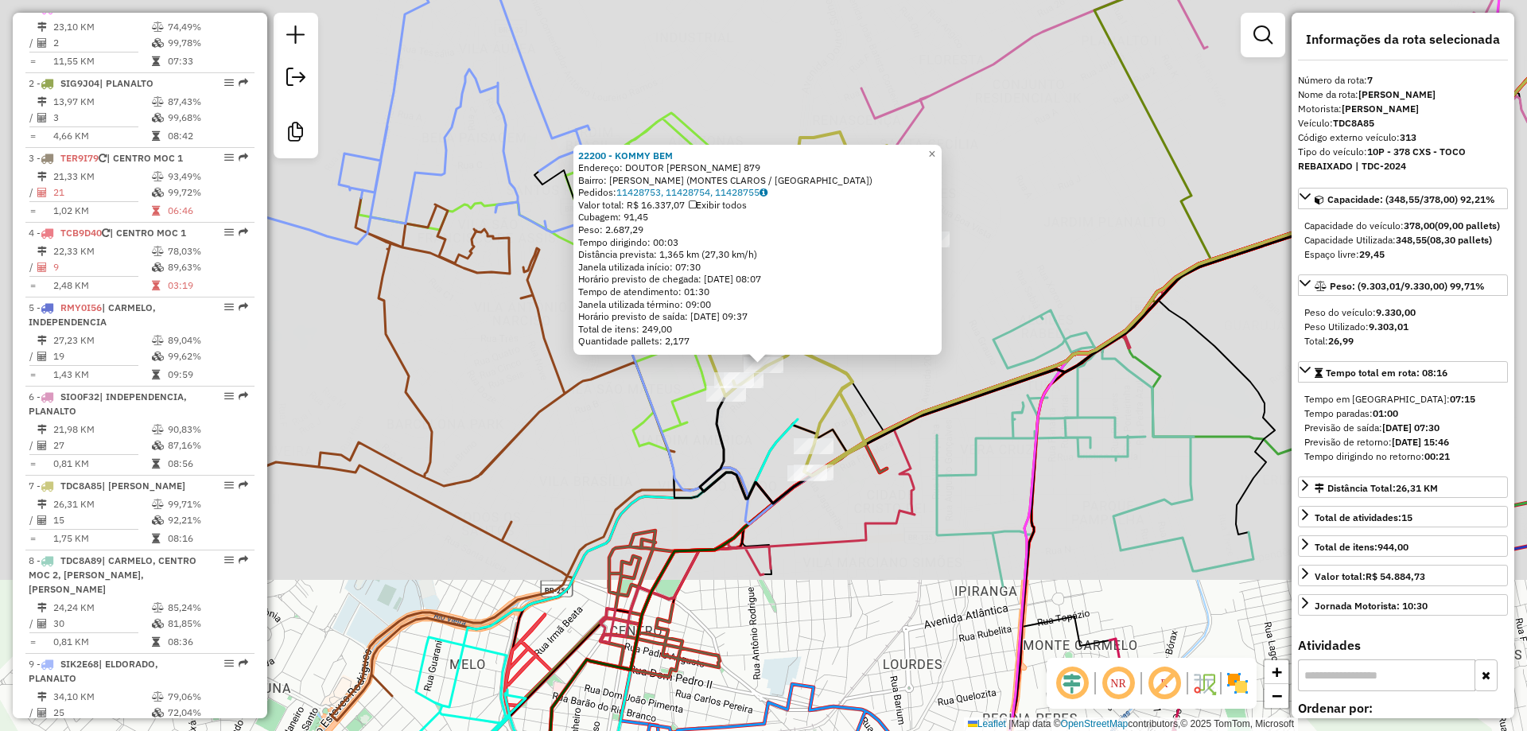
scroll to position [1104, 0]
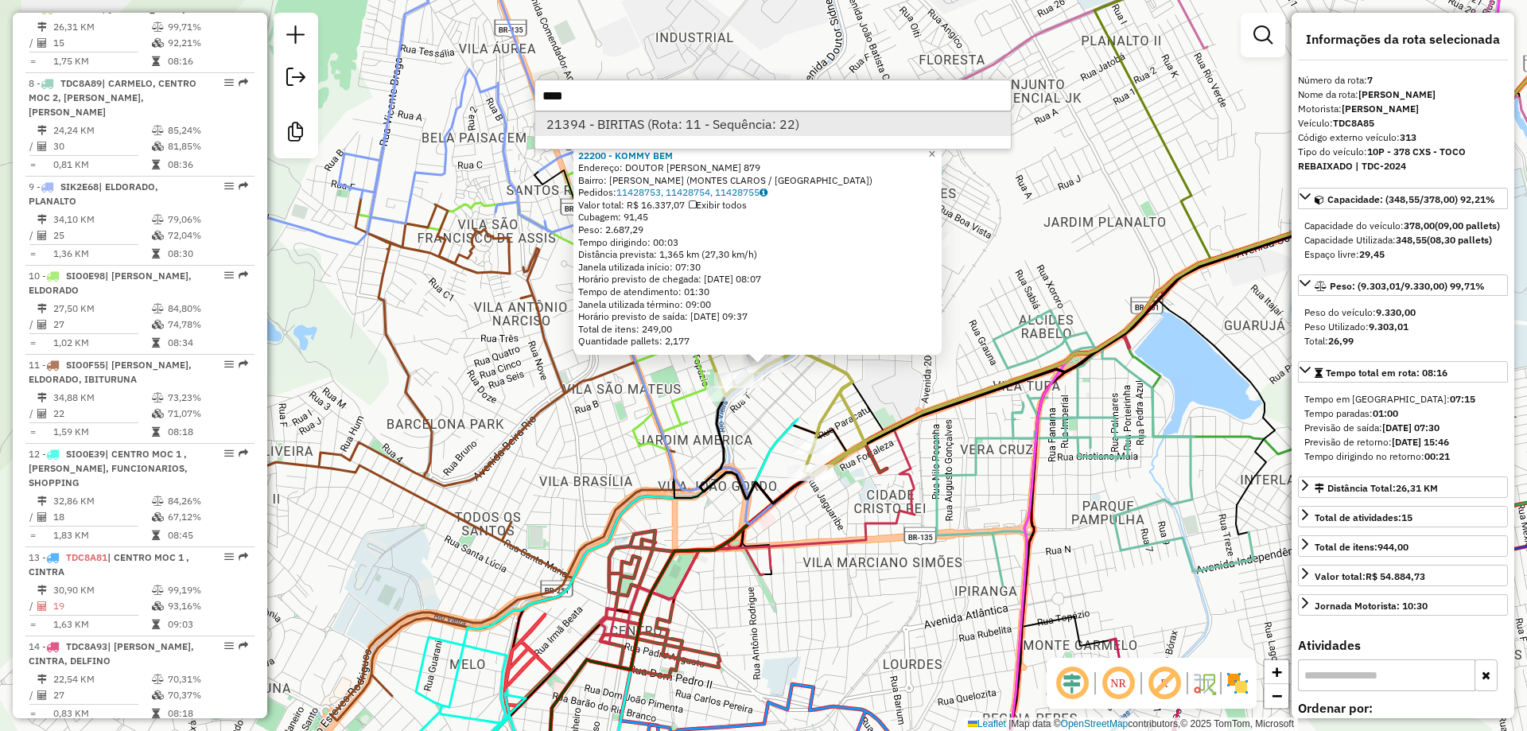
type input "****"
click at [698, 131] on li "21394 - BIRITAS (Rota: 11 - Sequência: 22)" at bounding box center [773, 124] width 476 height 24
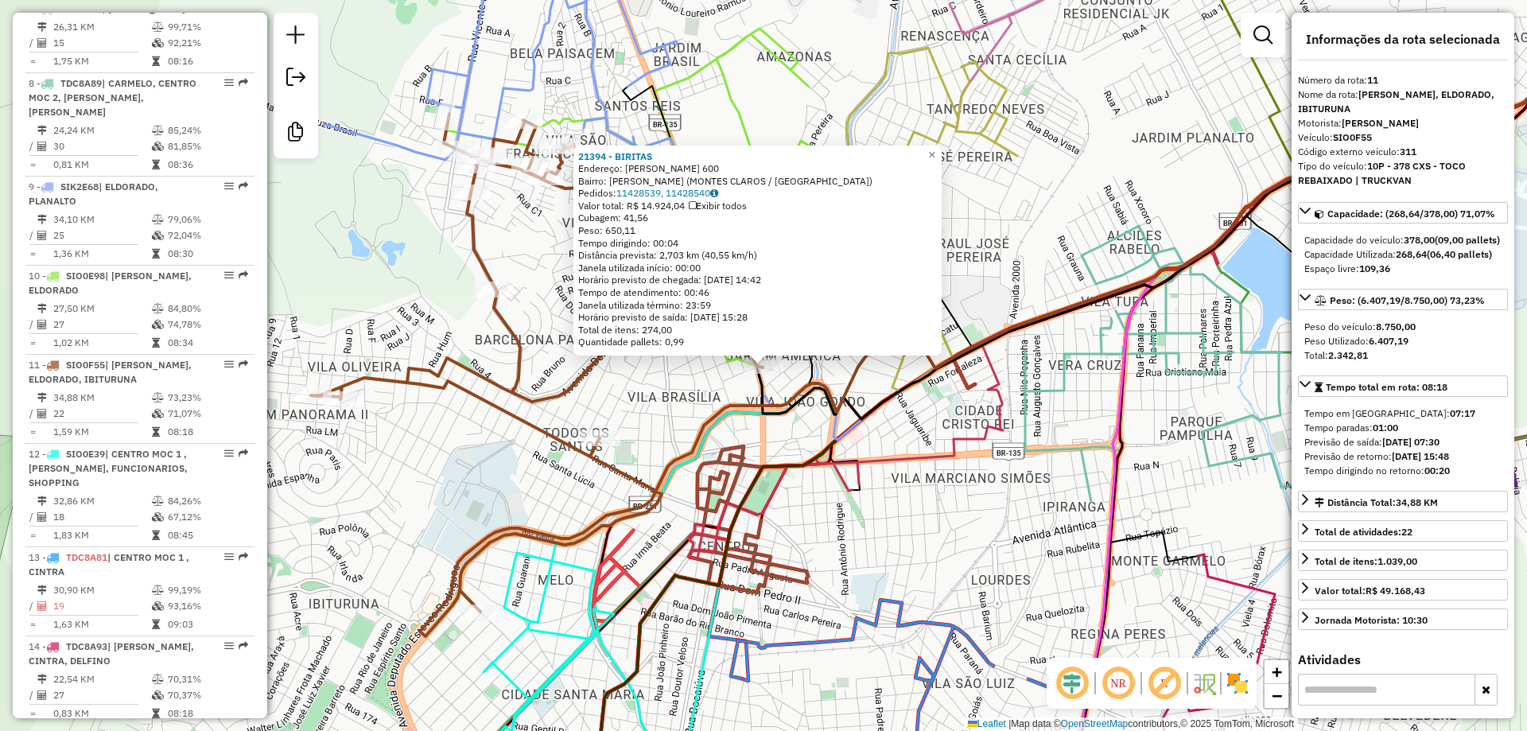
scroll to position [1460, 0]
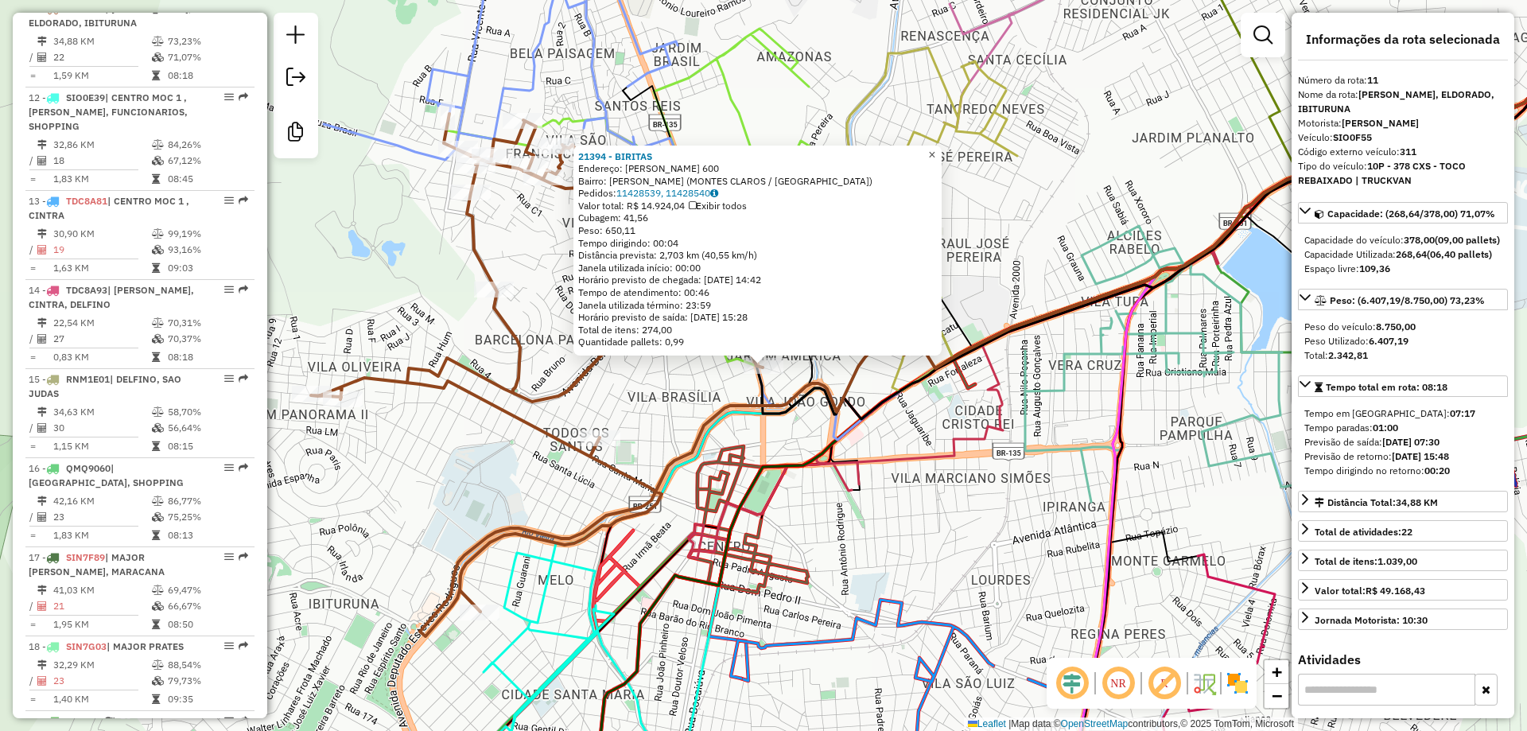
click at [938, 148] on link "×" at bounding box center [932, 155] width 19 height 19
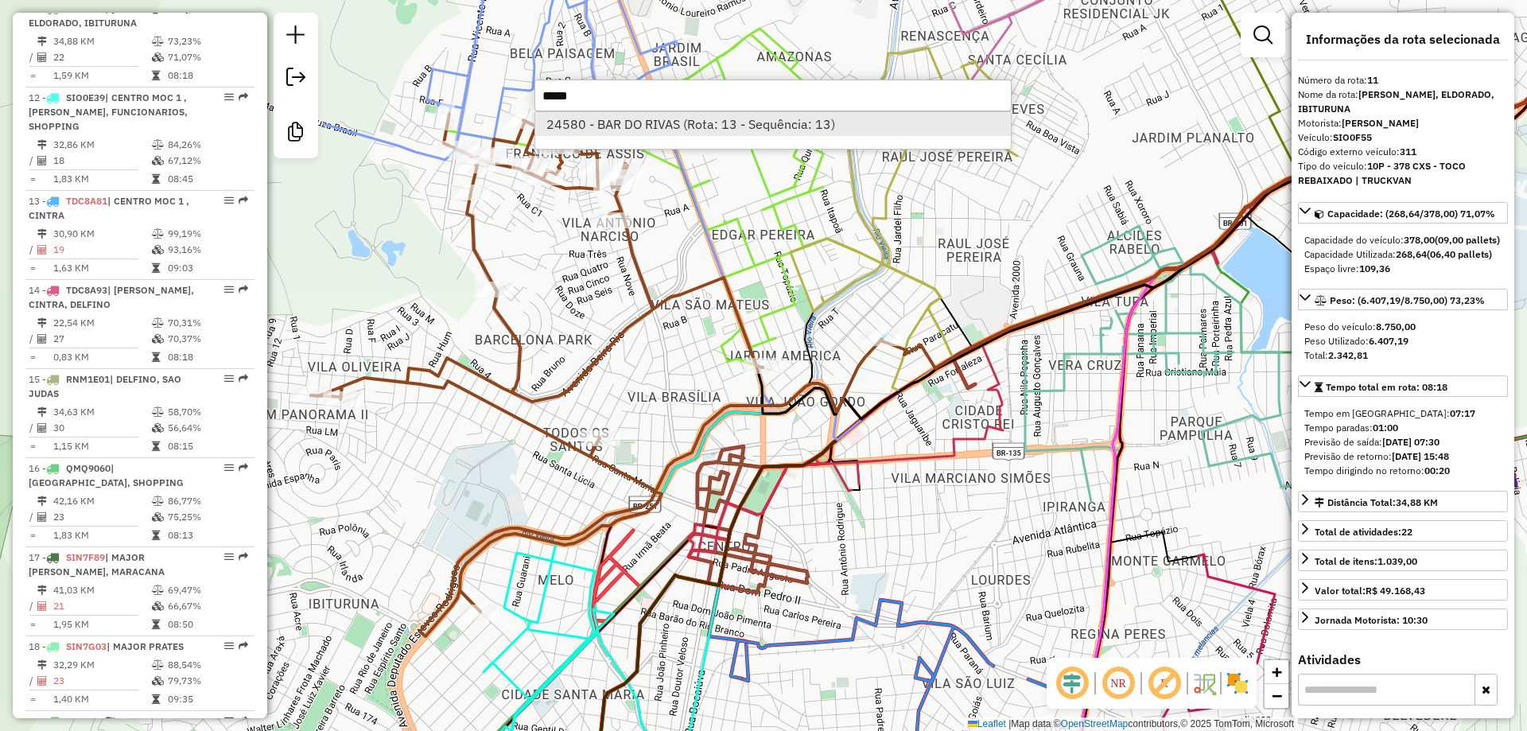
type input "*****"
click at [647, 114] on li "24580 - BAR DO RIVAS (Rota: 13 - Sequência: 13)" at bounding box center [773, 124] width 476 height 24
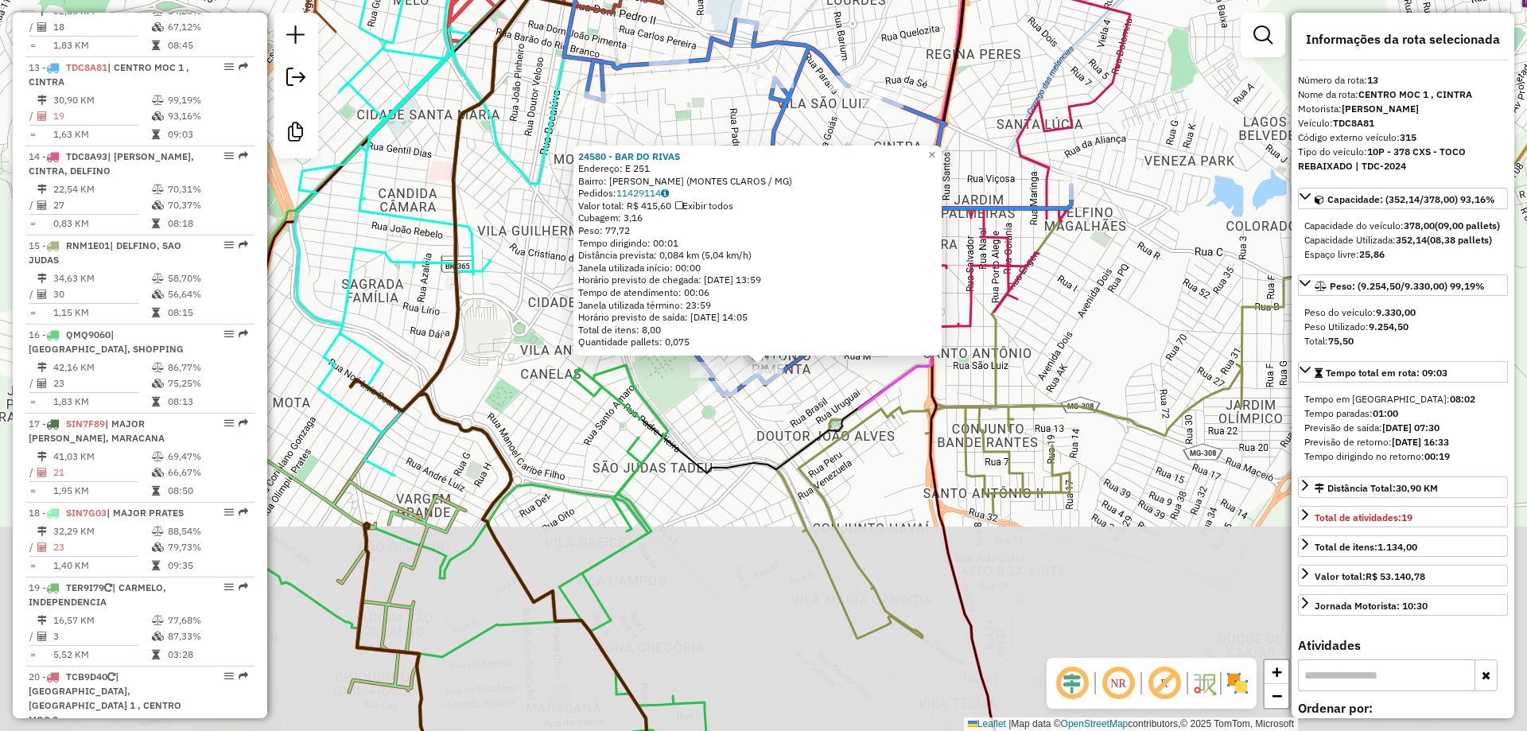
scroll to position [1653, 0]
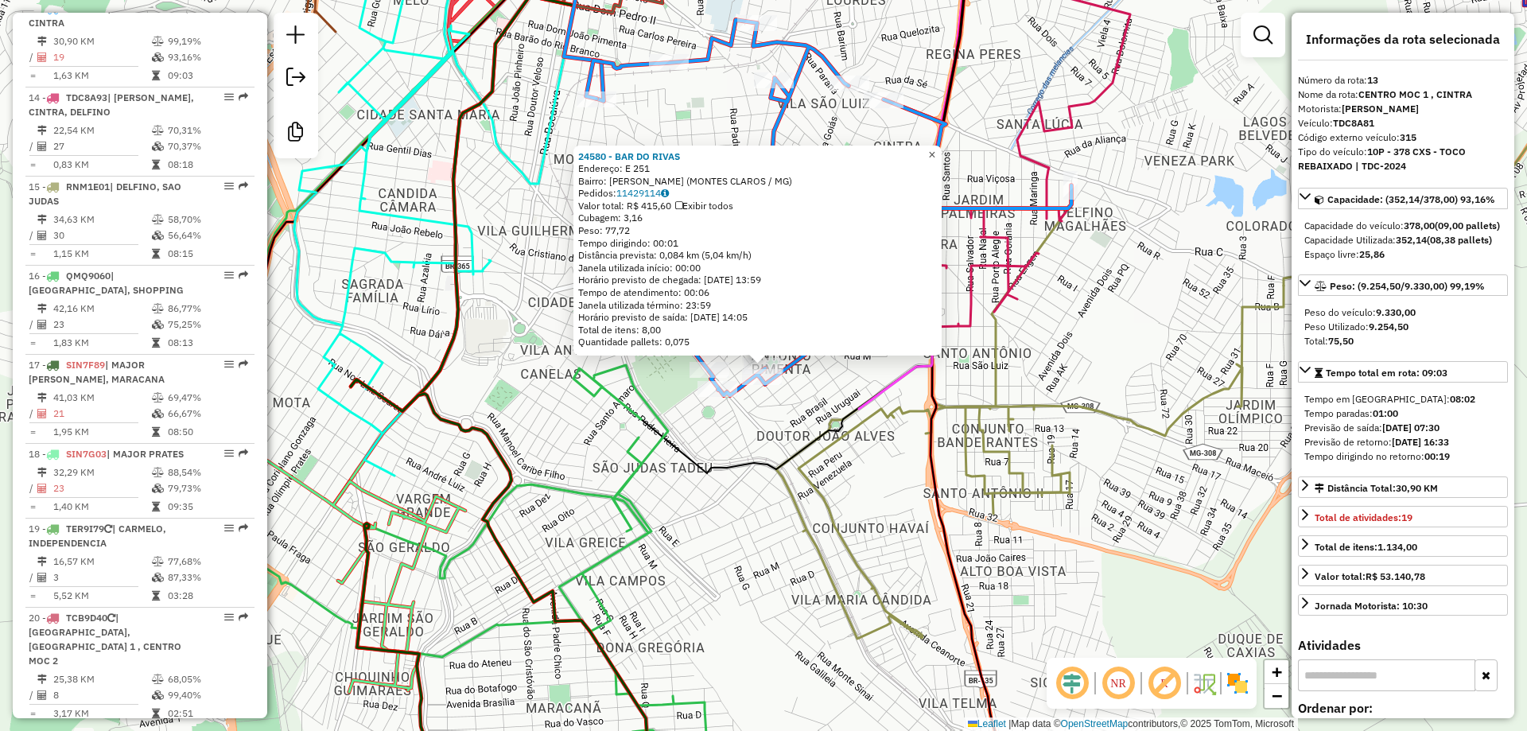
click at [935, 148] on span "×" at bounding box center [931, 155] width 7 height 14
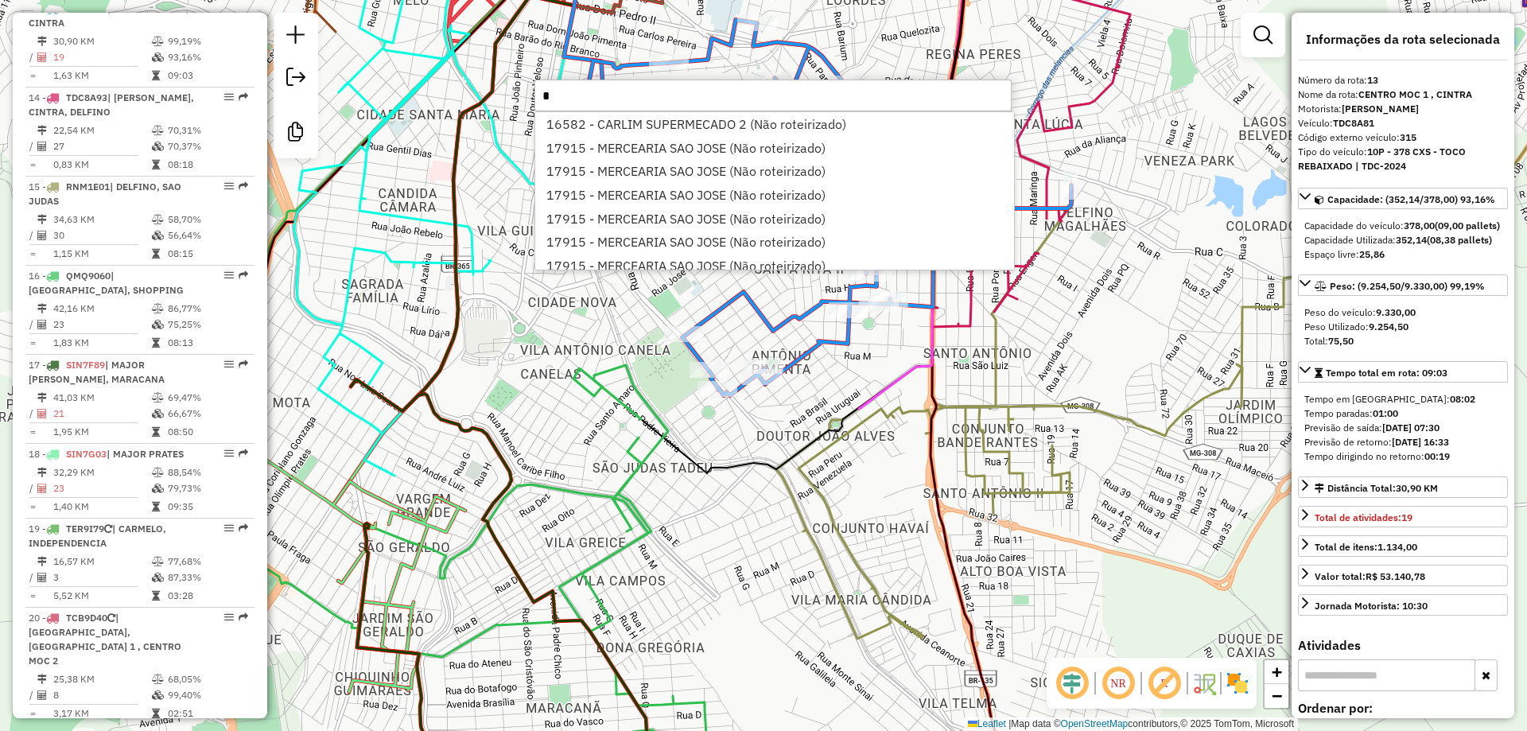
click at [260, 686] on div "Informações da Sessão 977927 - 12/08/2025 Criação: 11/08/2025 17:49 Desbloquear…" at bounding box center [140, 366] width 255 height 706
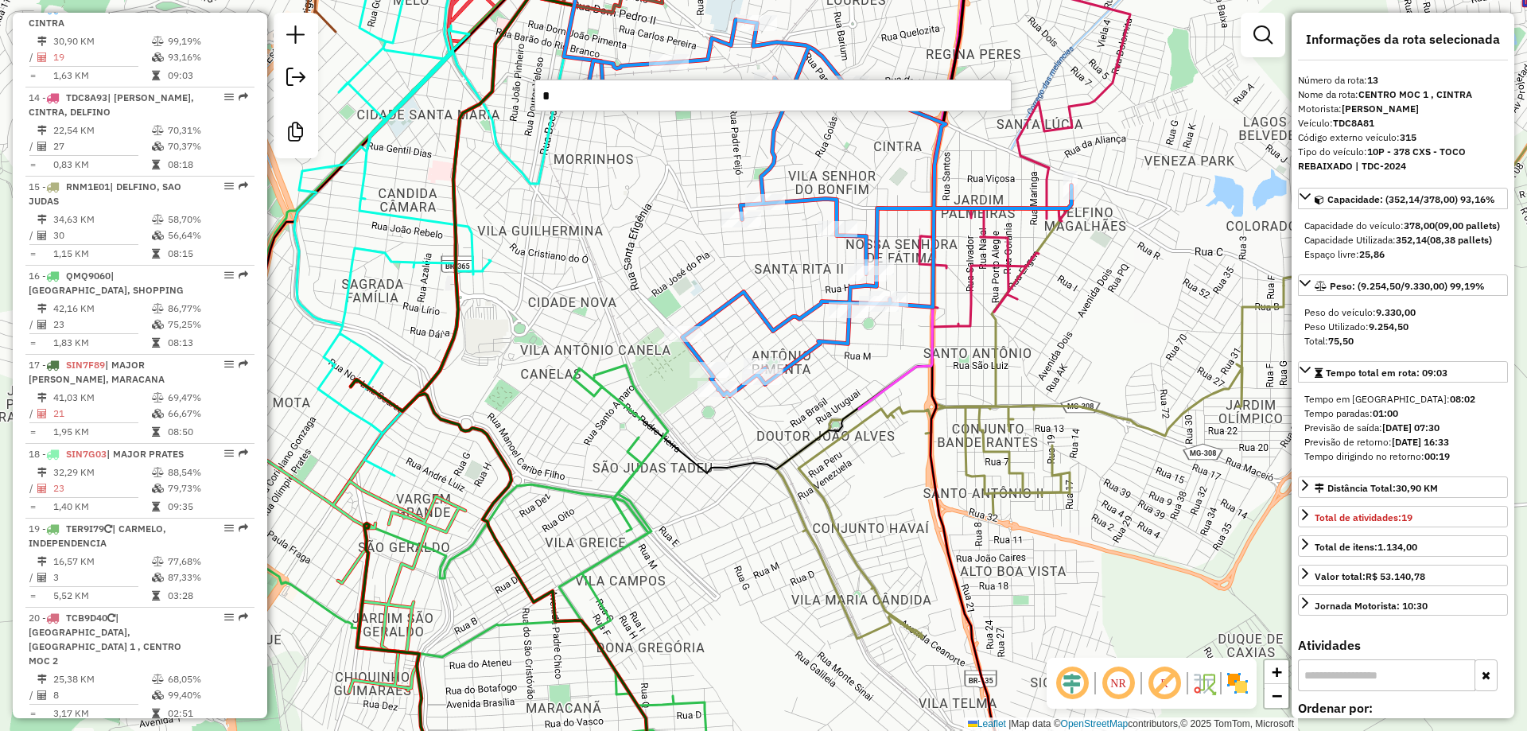
click at [581, 99] on input "*" at bounding box center [773, 96] width 477 height 32
type input "*"
drag, startPoint x: 1104, startPoint y: 455, endPoint x: 1102, endPoint y: 447, distance: 8.1
click at [1104, 455] on div "Janela de atendimento Grade de atendimento Capacidade Transportadoras Veículos …" at bounding box center [763, 365] width 1527 height 731
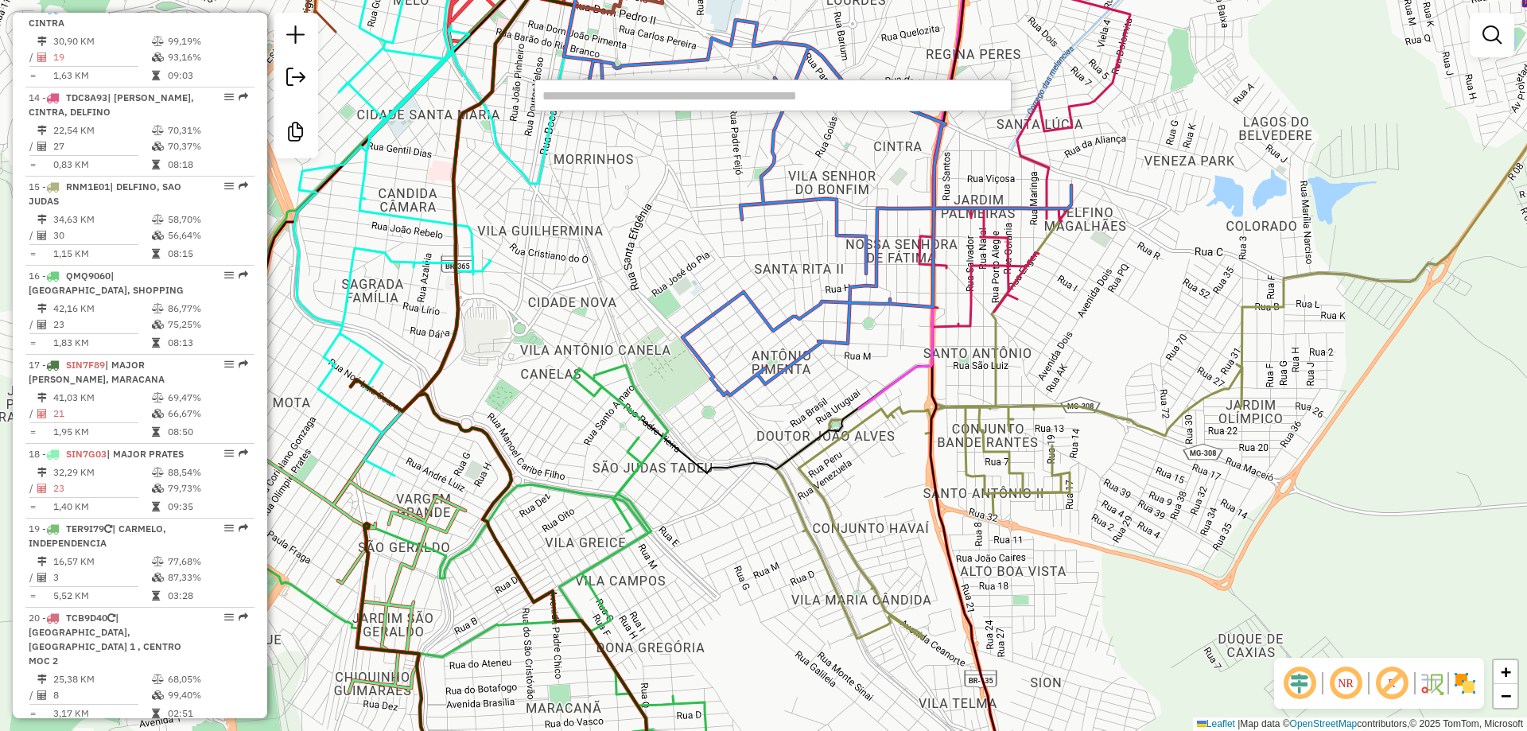
paste input "*****"
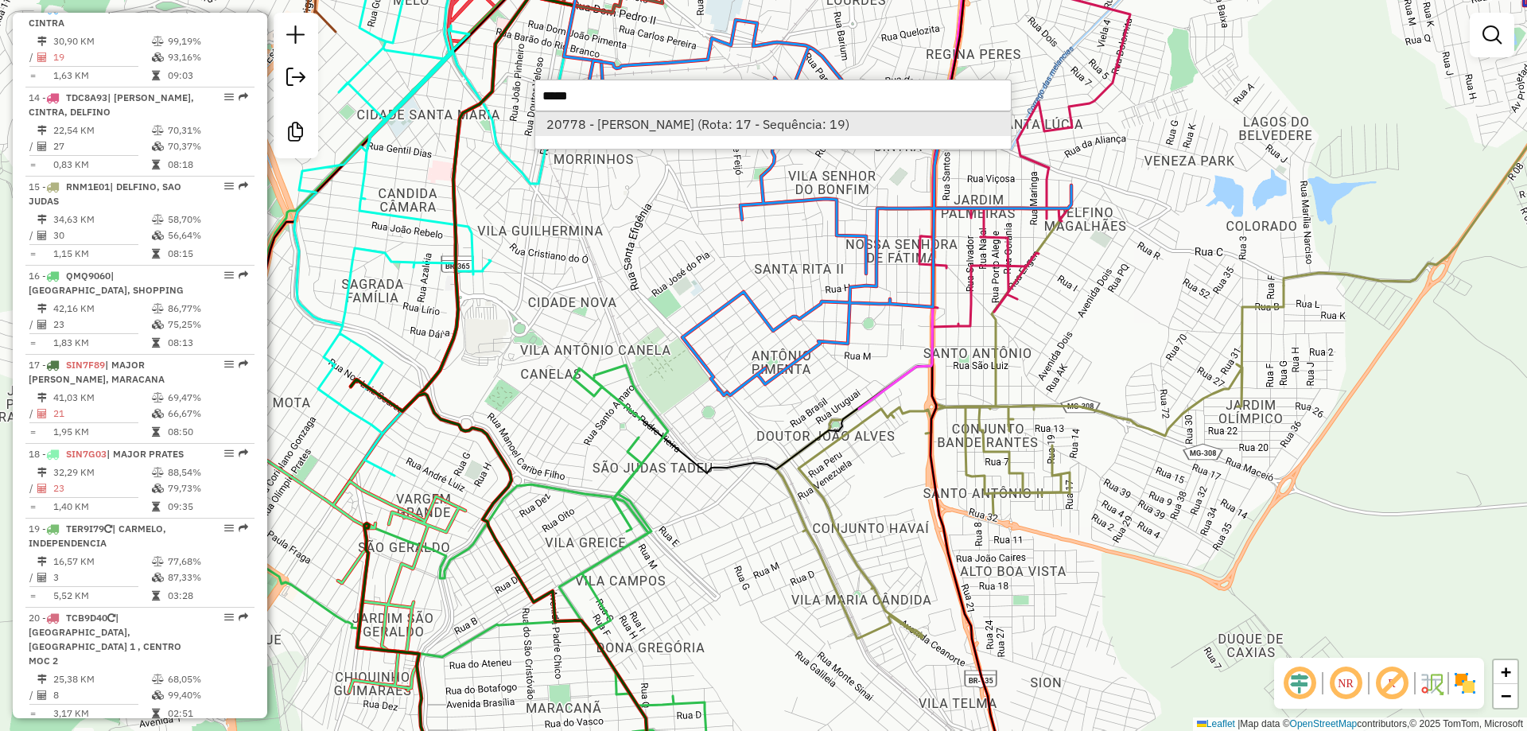
type input "*****"
click at [687, 130] on li "20778 - CESAR ESPETERIA (Rota: 17 - Sequência: 19)" at bounding box center [773, 124] width 476 height 24
select select "**********"
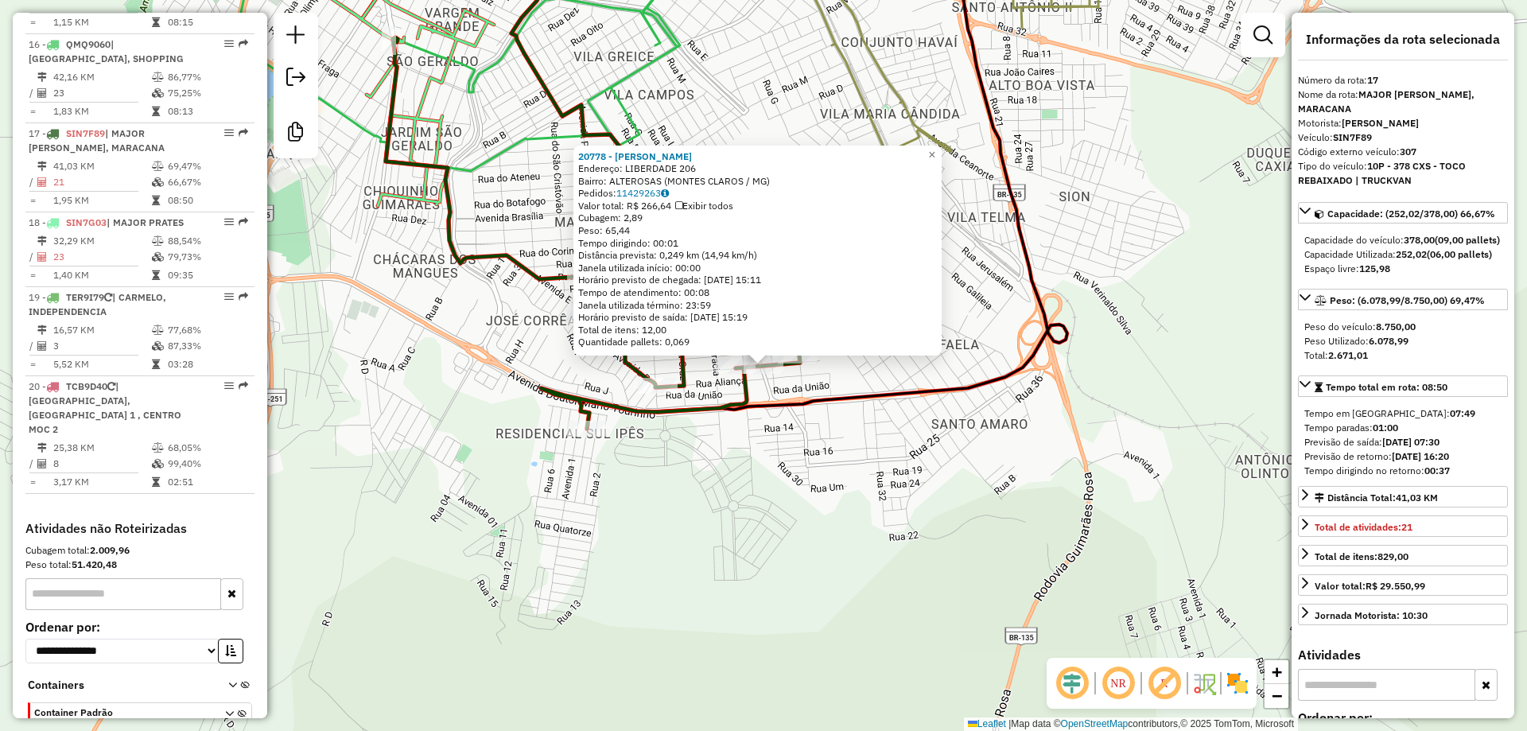
scroll to position [2009, 0]
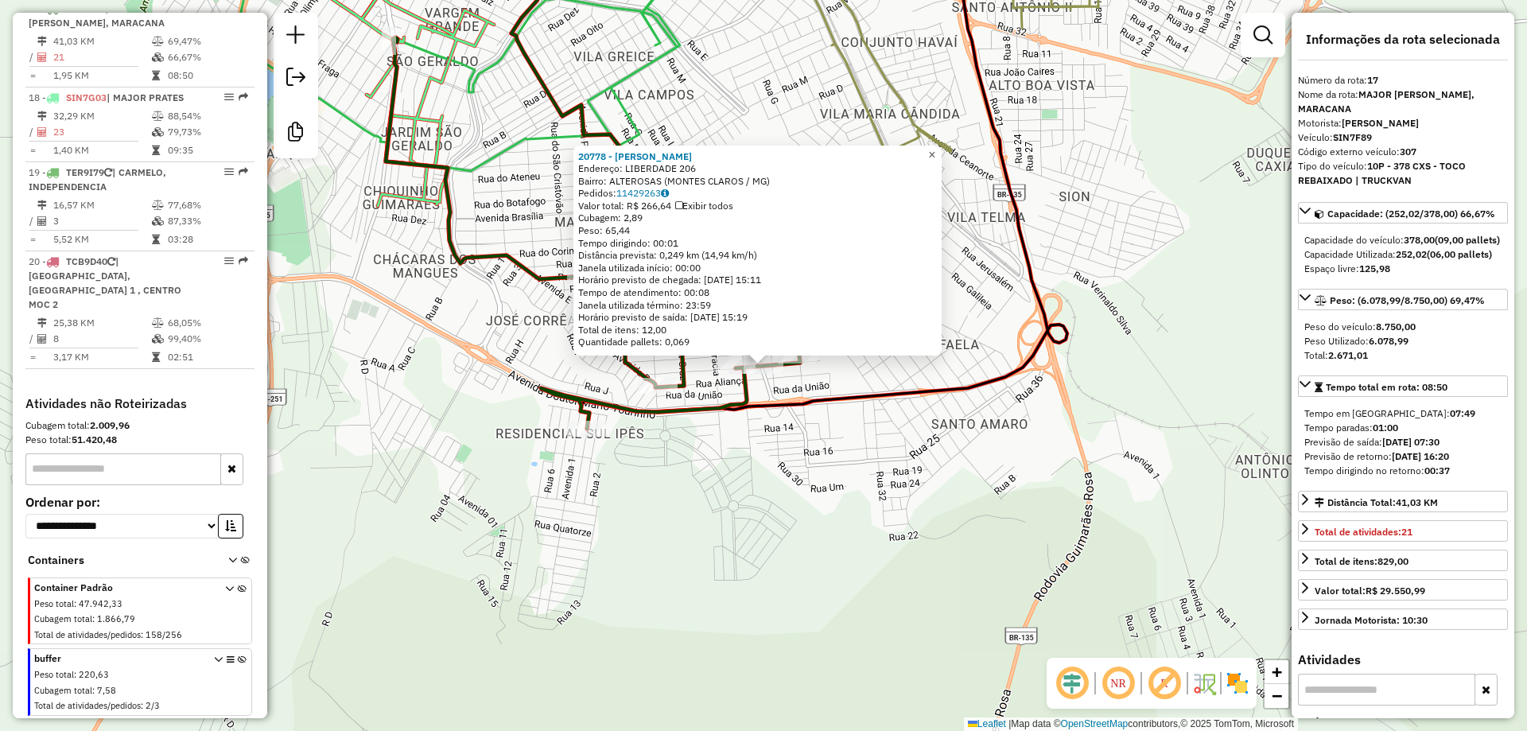
click at [935, 151] on span "×" at bounding box center [931, 155] width 7 height 14
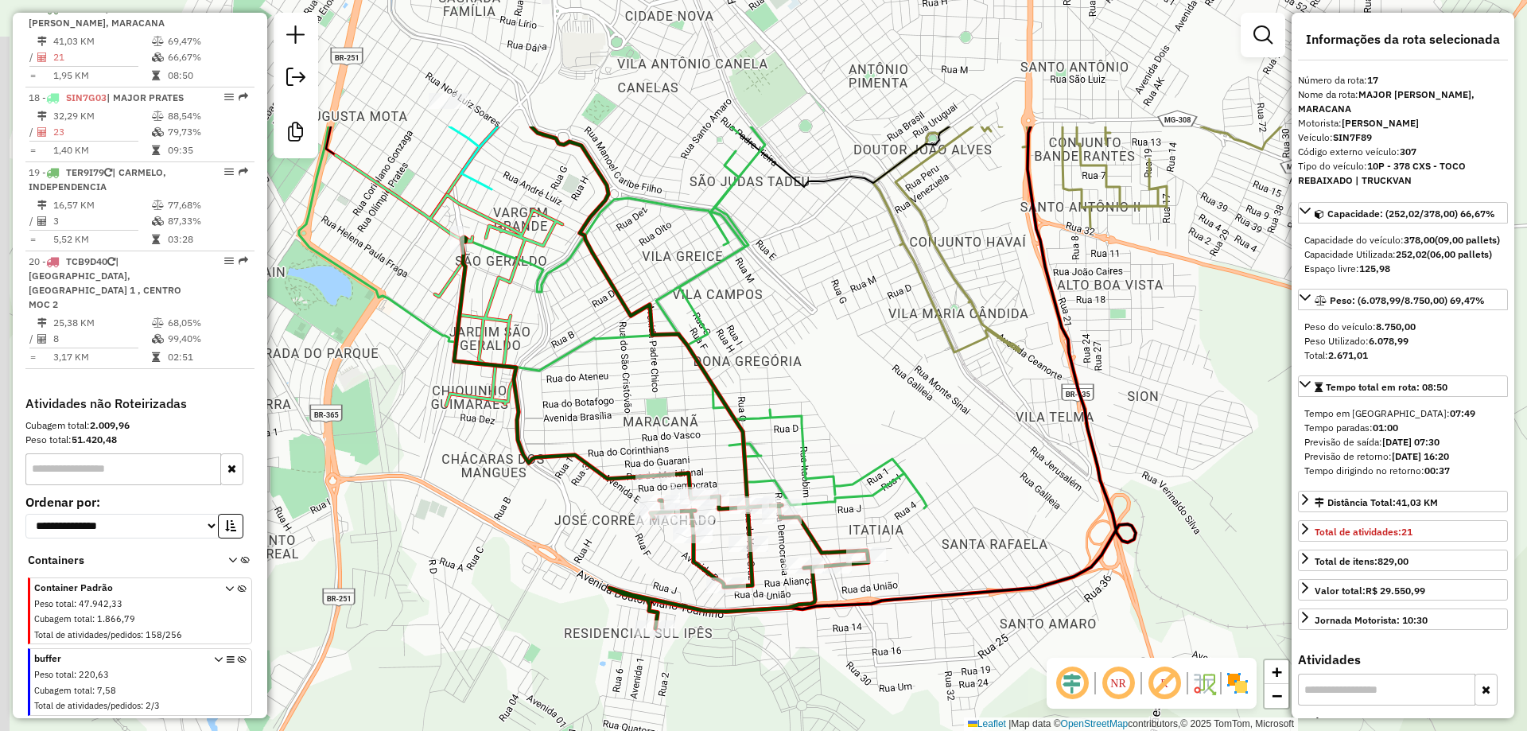
drag, startPoint x: 761, startPoint y: 178, endPoint x: 856, endPoint y: 467, distance: 303.9
click at [856, 467] on div "Janela de atendimento Grade de atendimento Capacidade Transportadoras Veículos …" at bounding box center [763, 365] width 1527 height 731
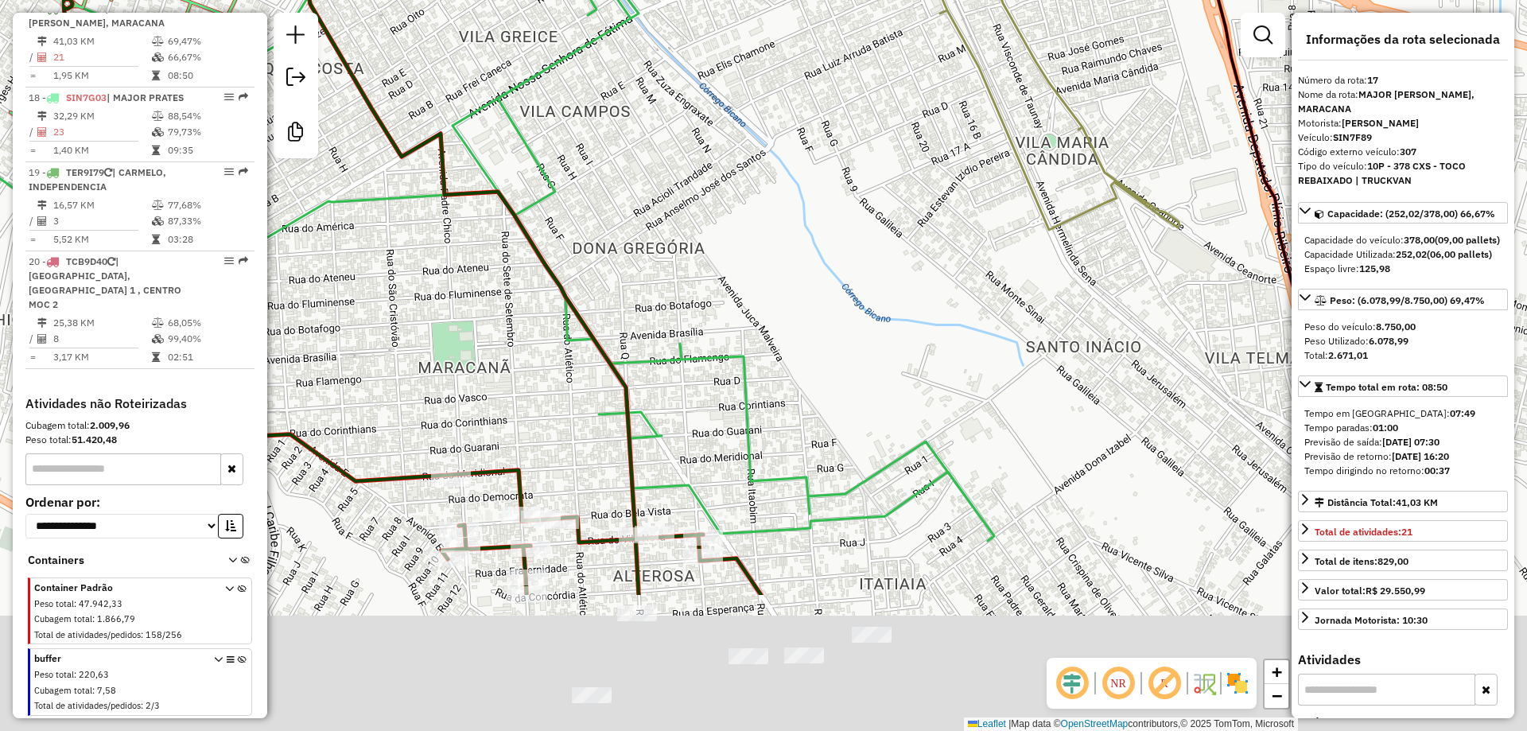
drag, startPoint x: 863, startPoint y: 430, endPoint x: 729, endPoint y: 169, distance: 292.4
click at [730, 169] on div "Janela de atendimento Grade de atendimento Capacidade Transportadoras Veículos …" at bounding box center [763, 365] width 1527 height 731
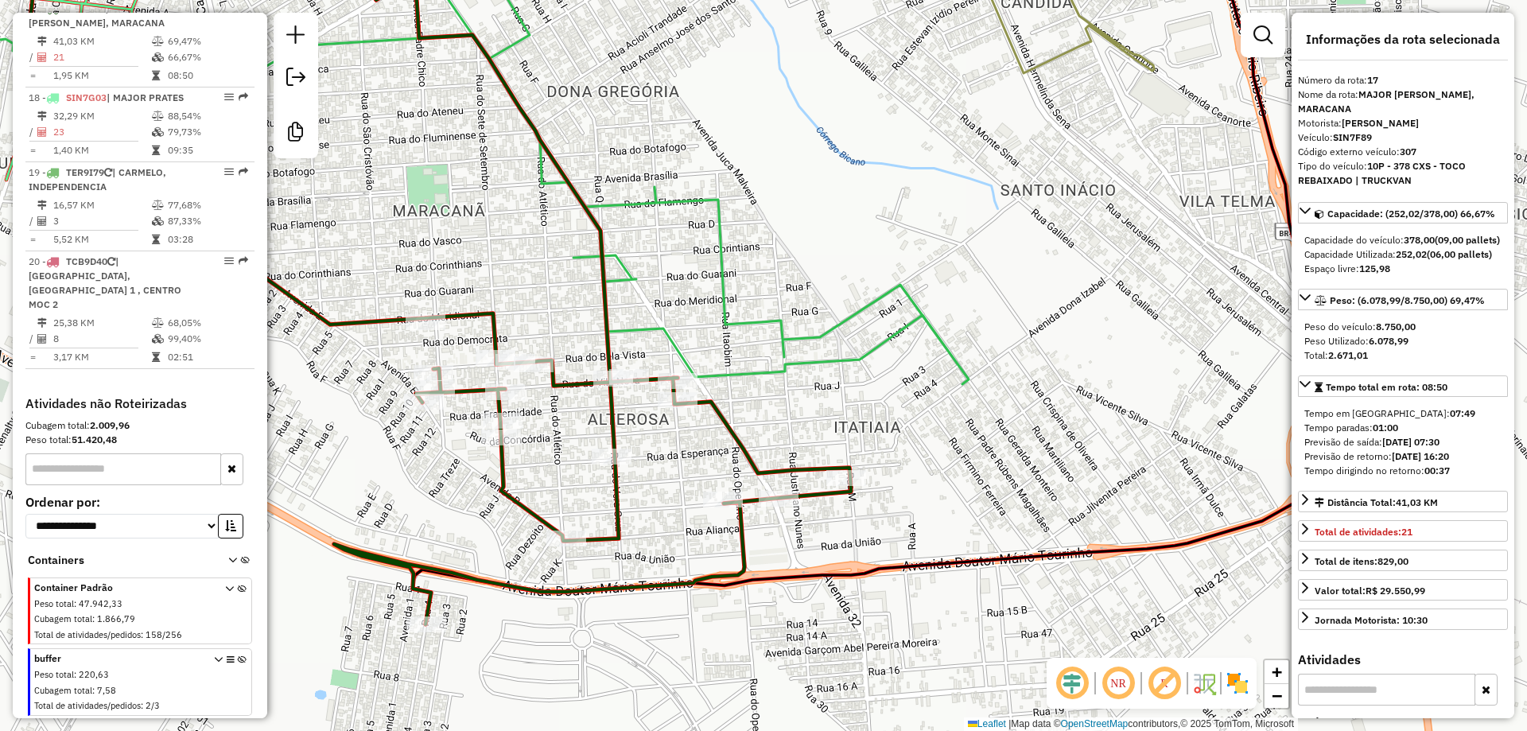
drag, startPoint x: 712, startPoint y: 428, endPoint x: 746, endPoint y: 381, distance: 58.1
click at [746, 381] on icon at bounding box center [424, 132] width 1087 height 504
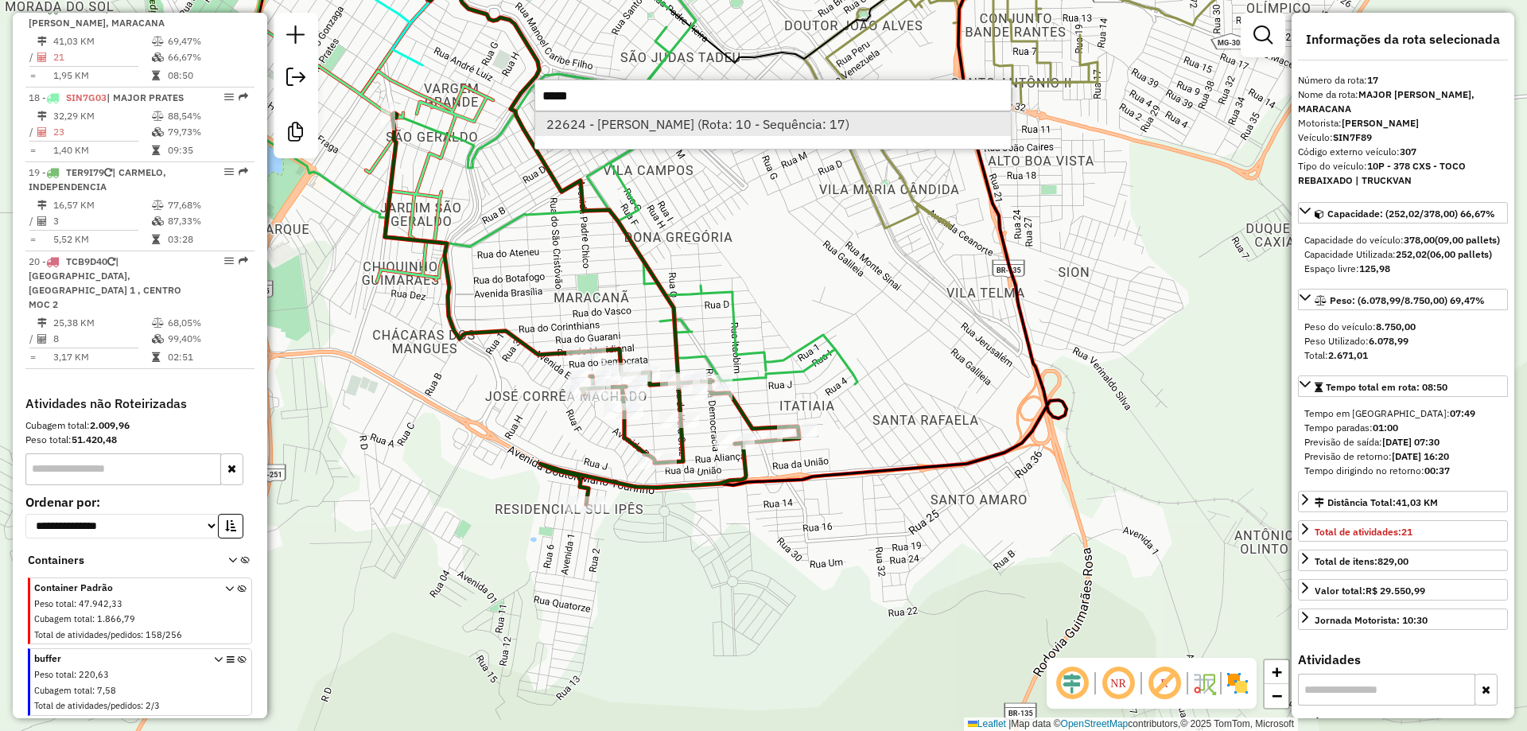
type input "*****"
click at [836, 117] on li "22624 - MARIA EDUARDA FONSE (Rota: 10 - Sequência: 17)" at bounding box center [773, 124] width 476 height 24
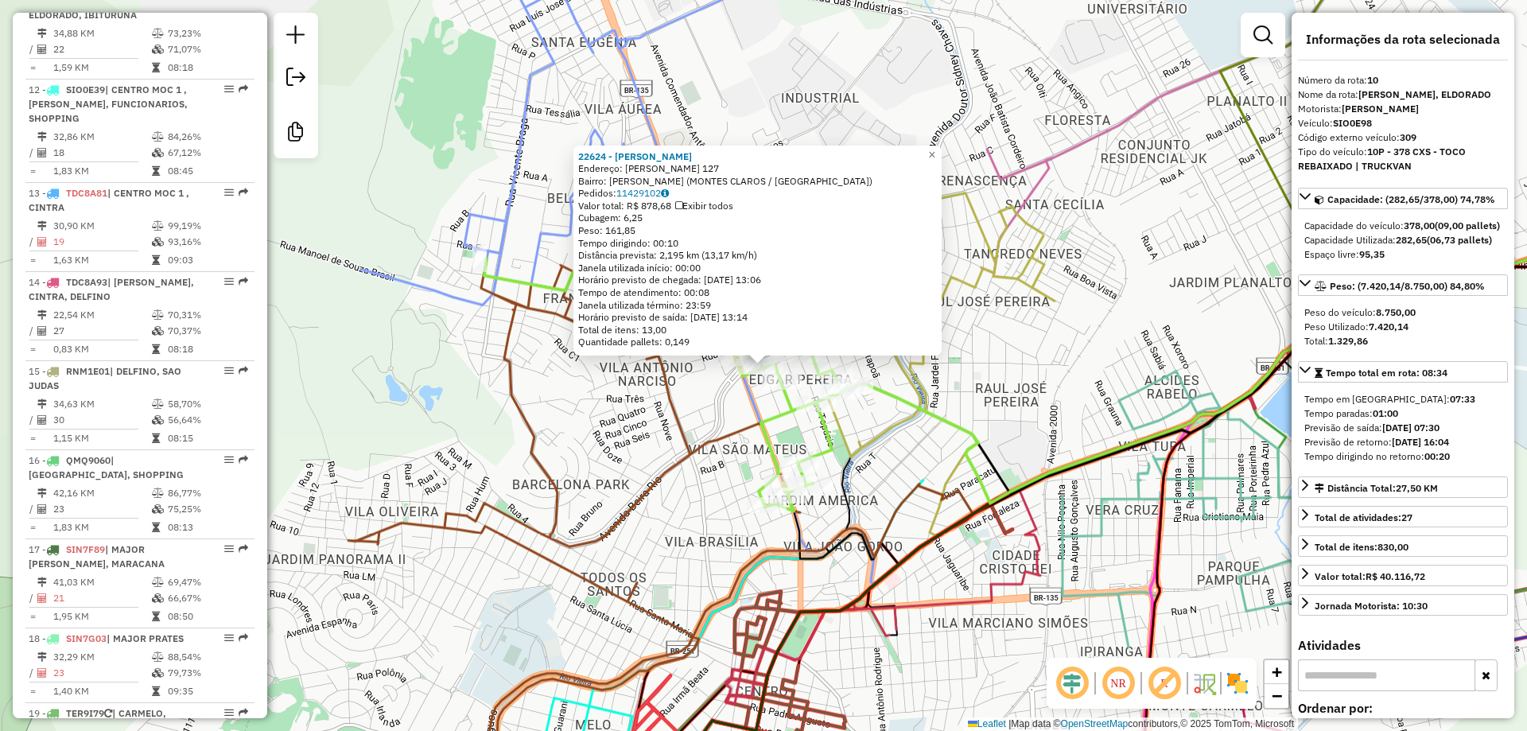
scroll to position [1371, 0]
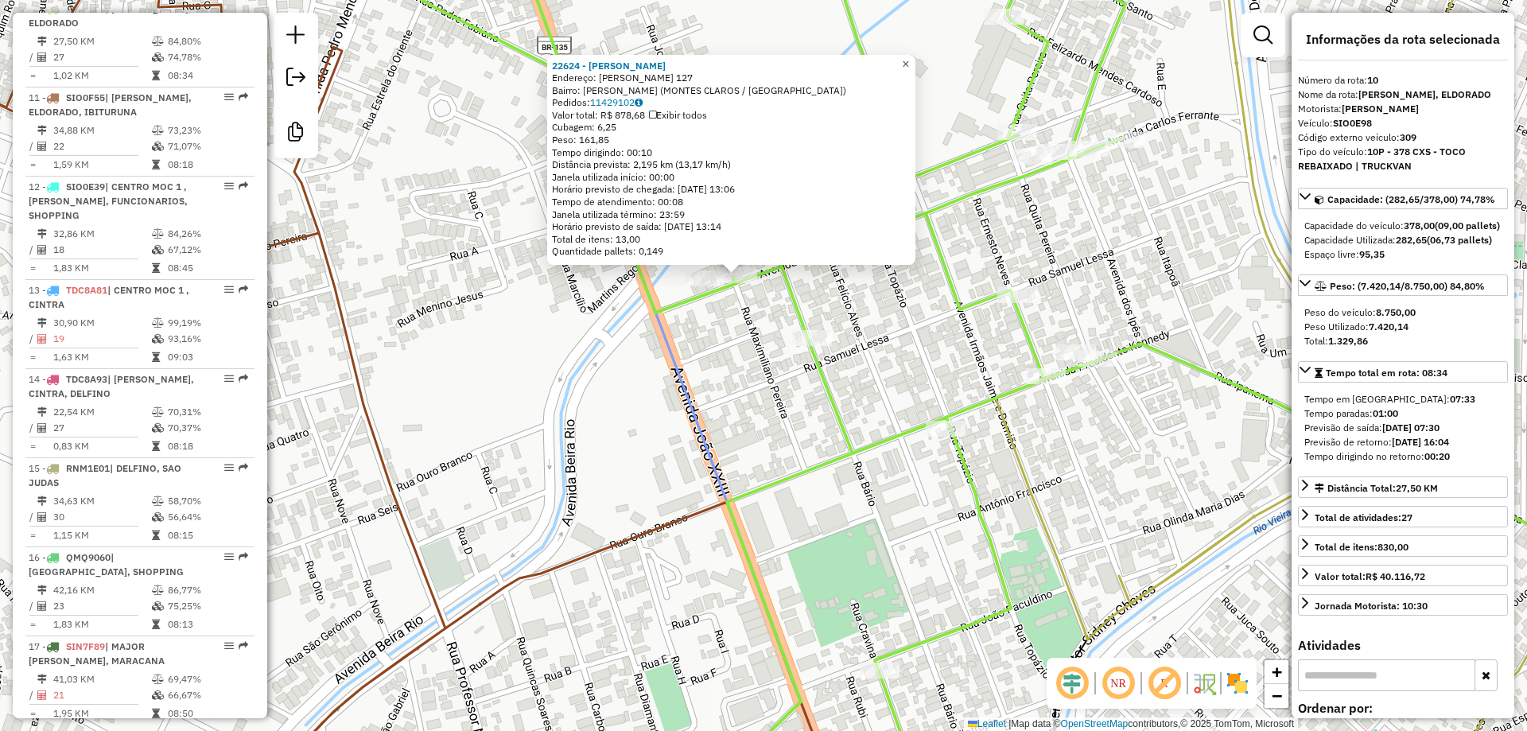
click at [911, 60] on link "×" at bounding box center [905, 64] width 19 height 19
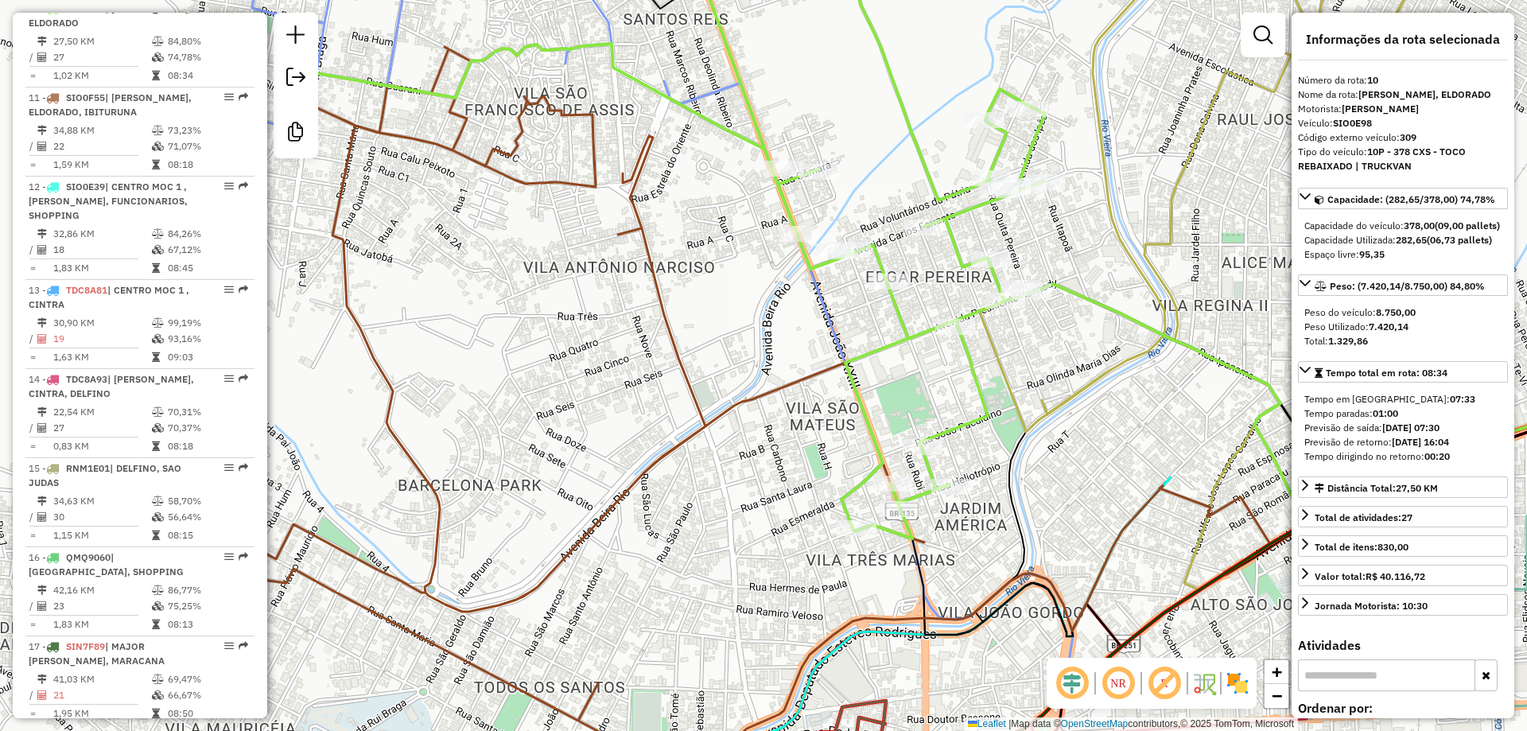
drag, startPoint x: 1021, startPoint y: 182, endPoint x: 1021, endPoint y: 201, distance: 19.1
click at [1021, 201] on div "Janela de atendimento Grade de atendimento Capacidade Transportadoras Veículos …" at bounding box center [763, 365] width 1527 height 731
click at [1209, 206] on div "Janela de atendimento Grade de atendimento Capacidade Transportadoras Veículos …" at bounding box center [763, 365] width 1527 height 731
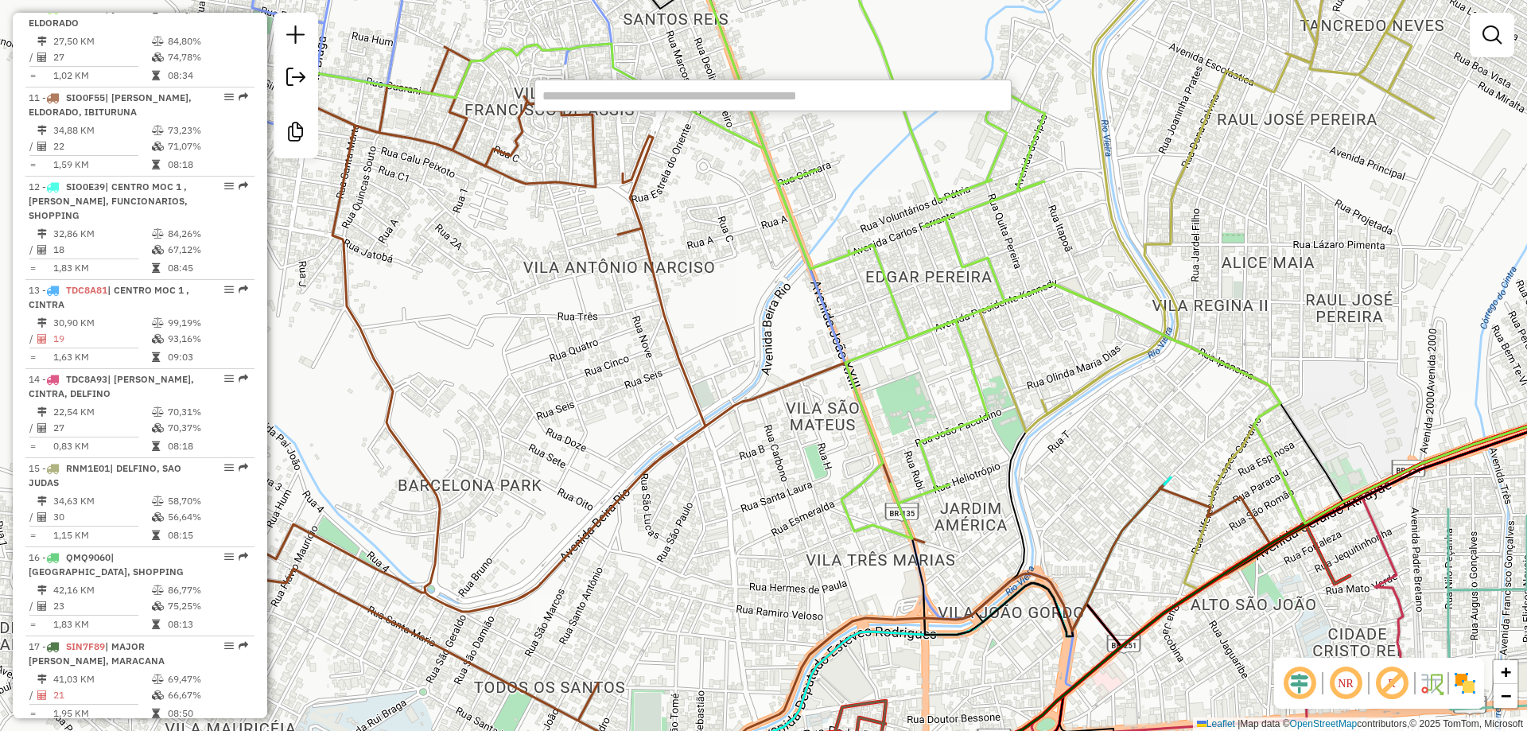
click at [652, 109] on input "text" at bounding box center [773, 96] width 477 height 32
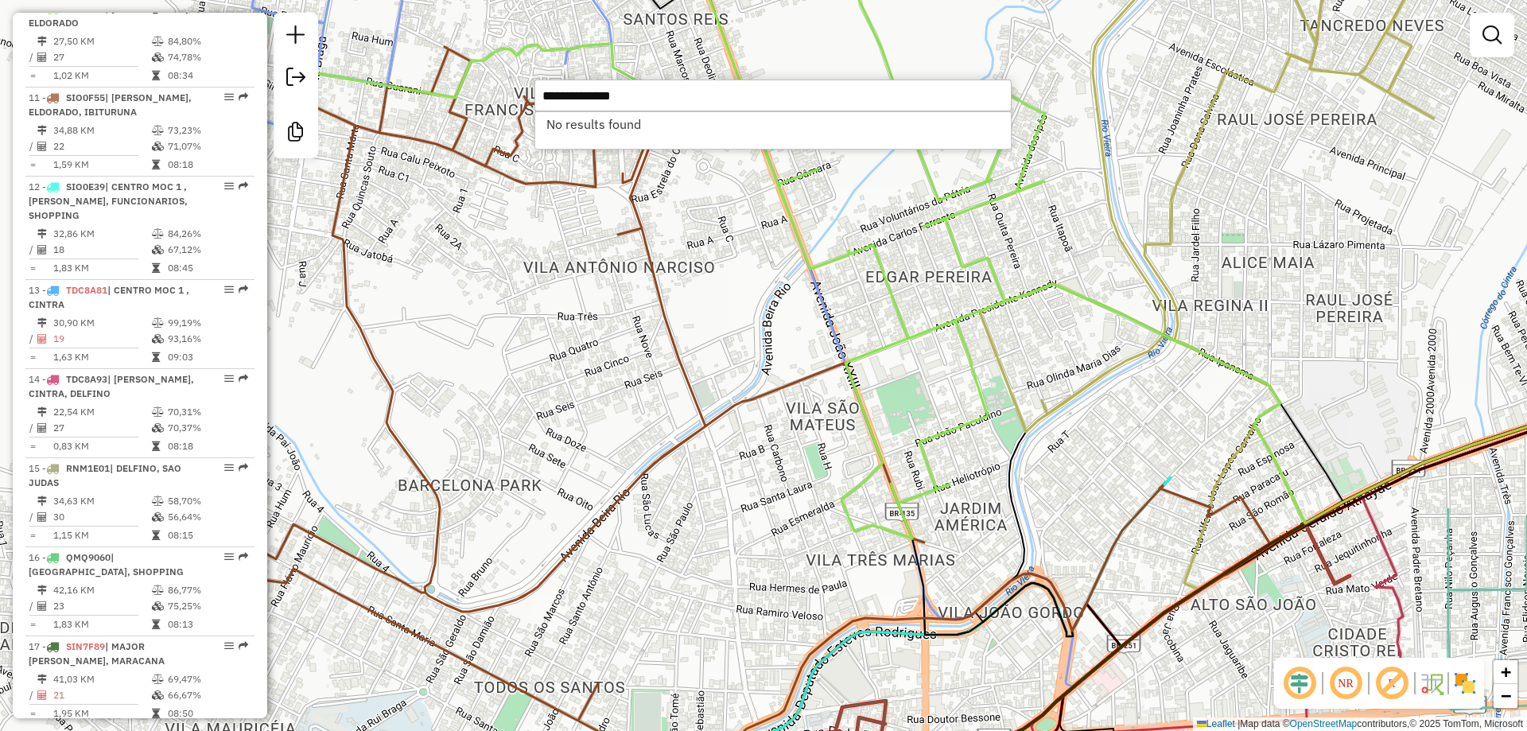
type input "**********"
click at [923, 325] on icon at bounding box center [668, 233] width 753 height 612
select select "**********"
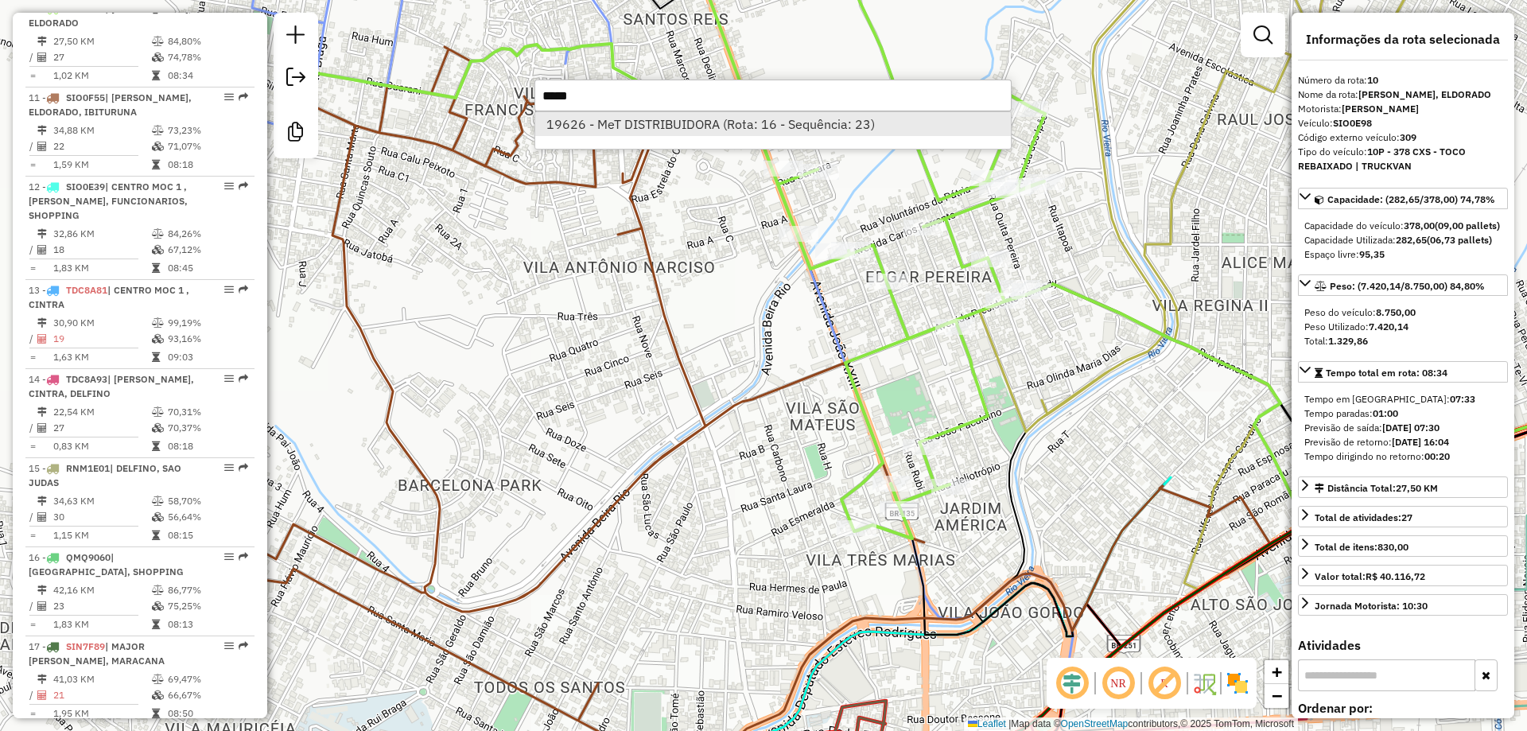
type input "*****"
click at [622, 122] on li "19626 - MeT DISTRIBUIDORA (Rota: 16 - Sequência: 23)" at bounding box center [773, 124] width 476 height 24
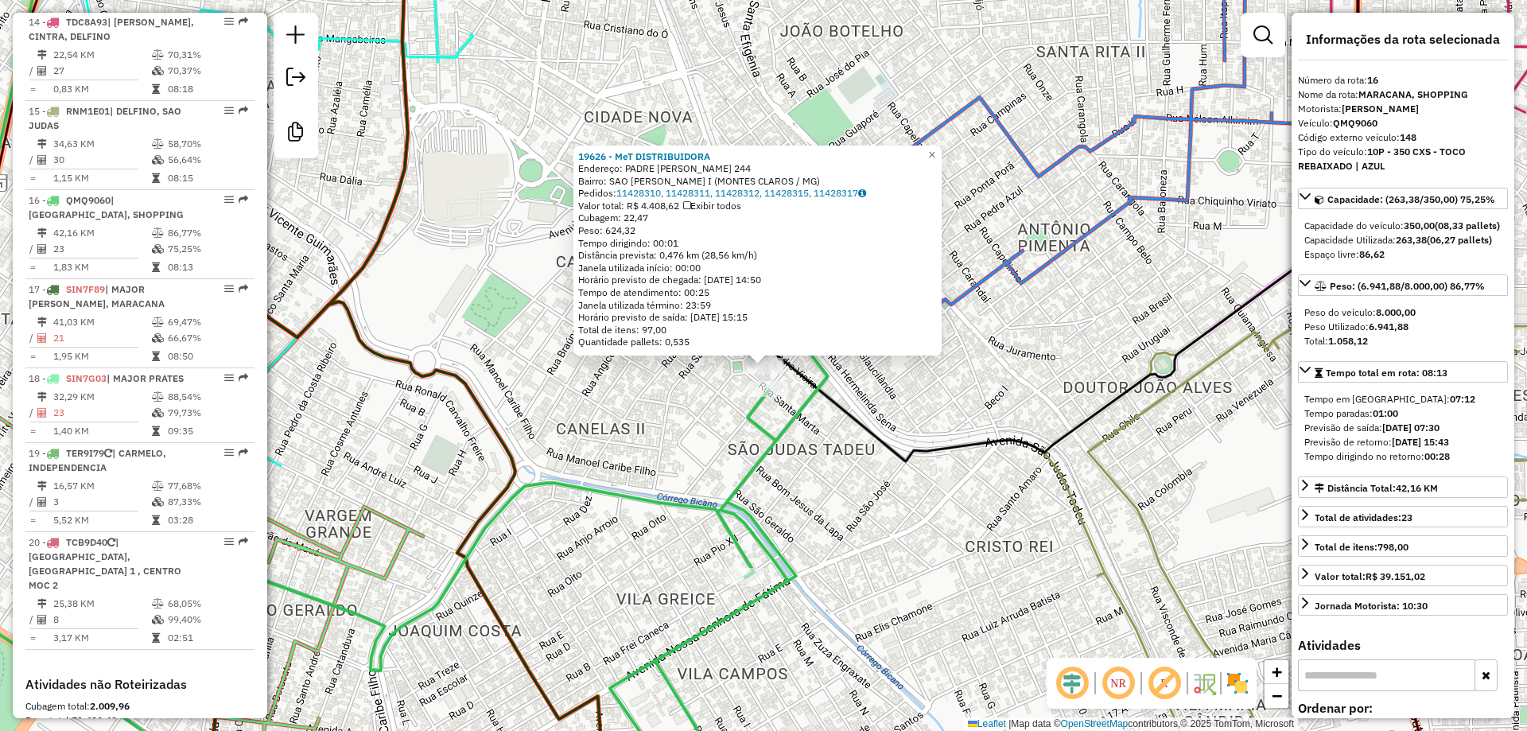
scroll to position [1920, 0]
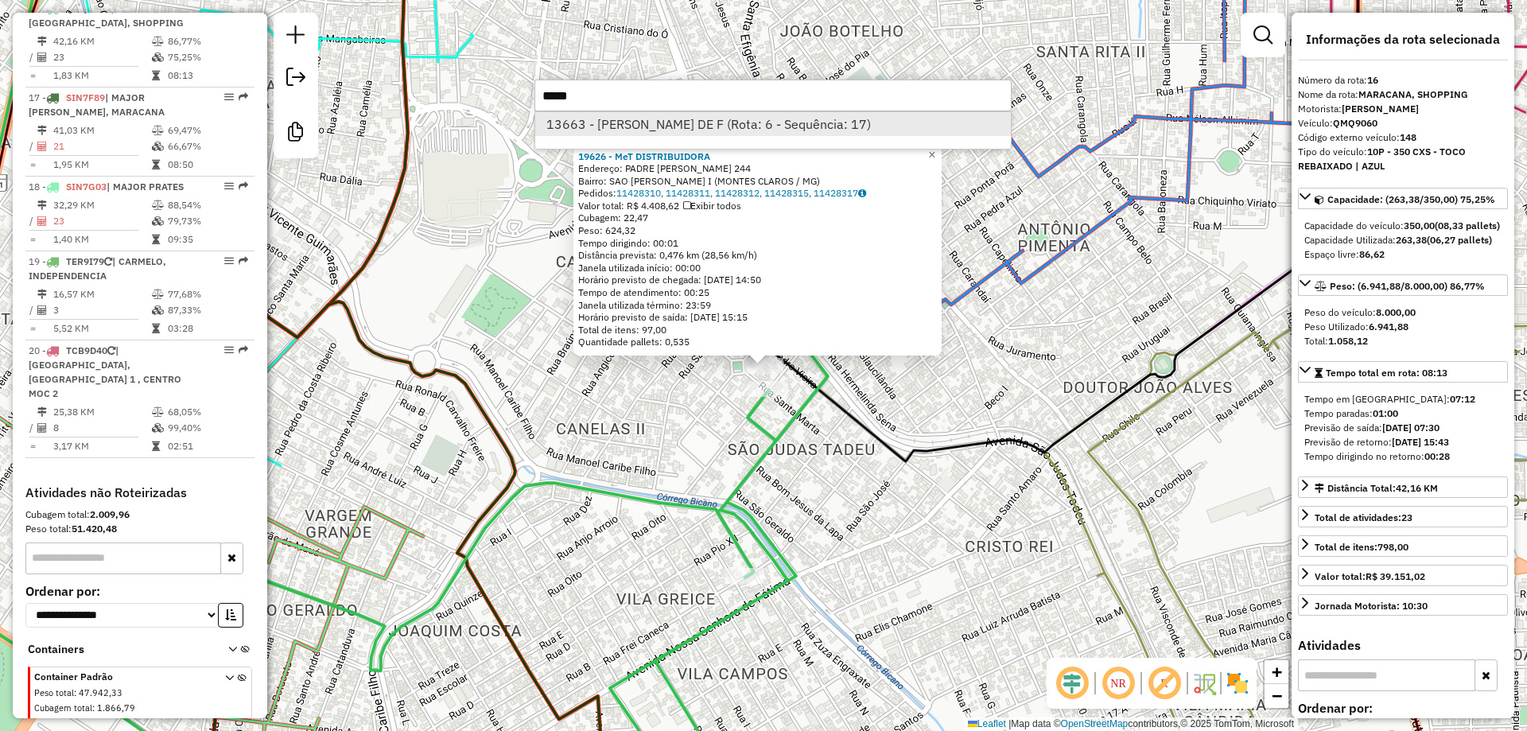
type input "*****"
click at [733, 113] on li "13663 - ERITAS OLIVEIRA DE F (Rota: 6 - Sequência: 17)" at bounding box center [773, 124] width 476 height 24
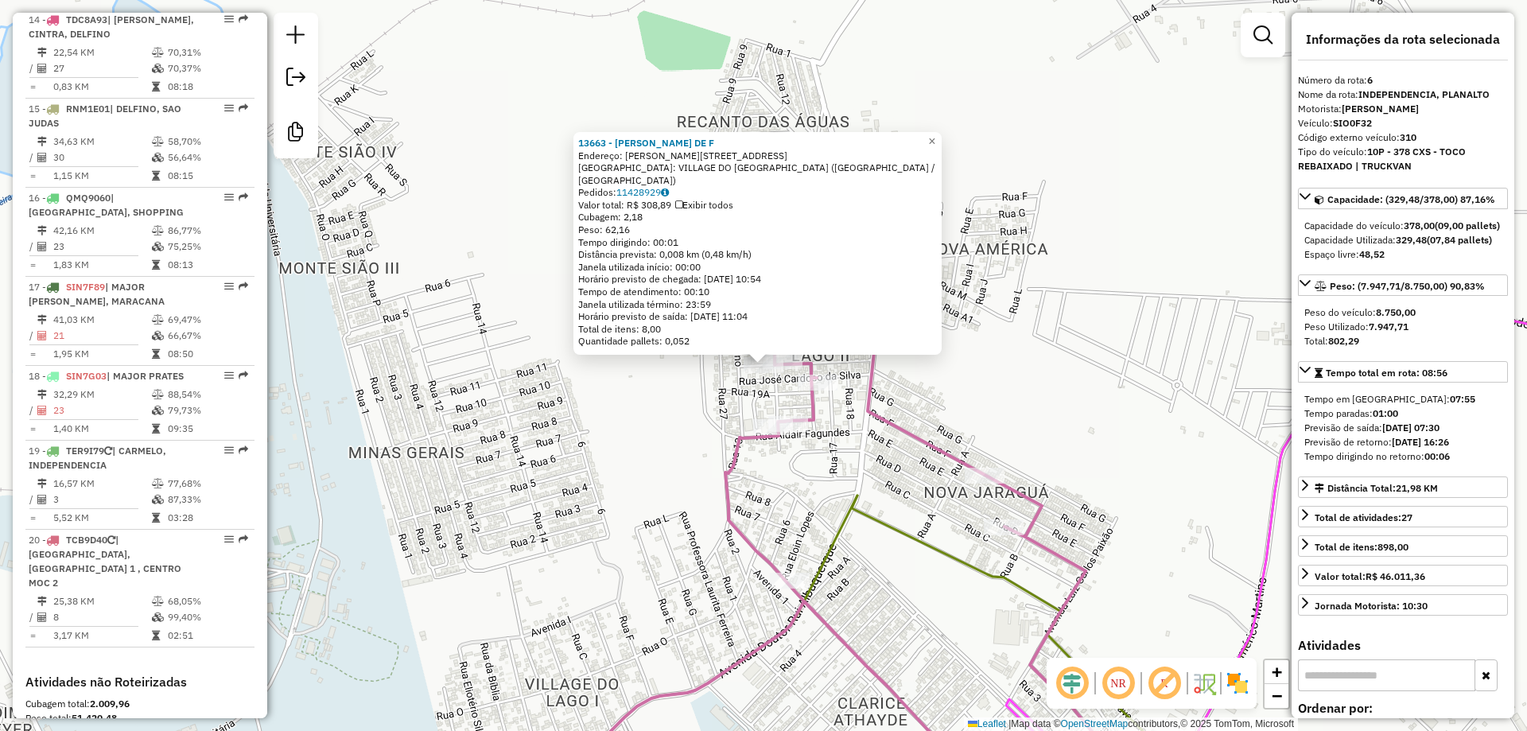
scroll to position [2049, 0]
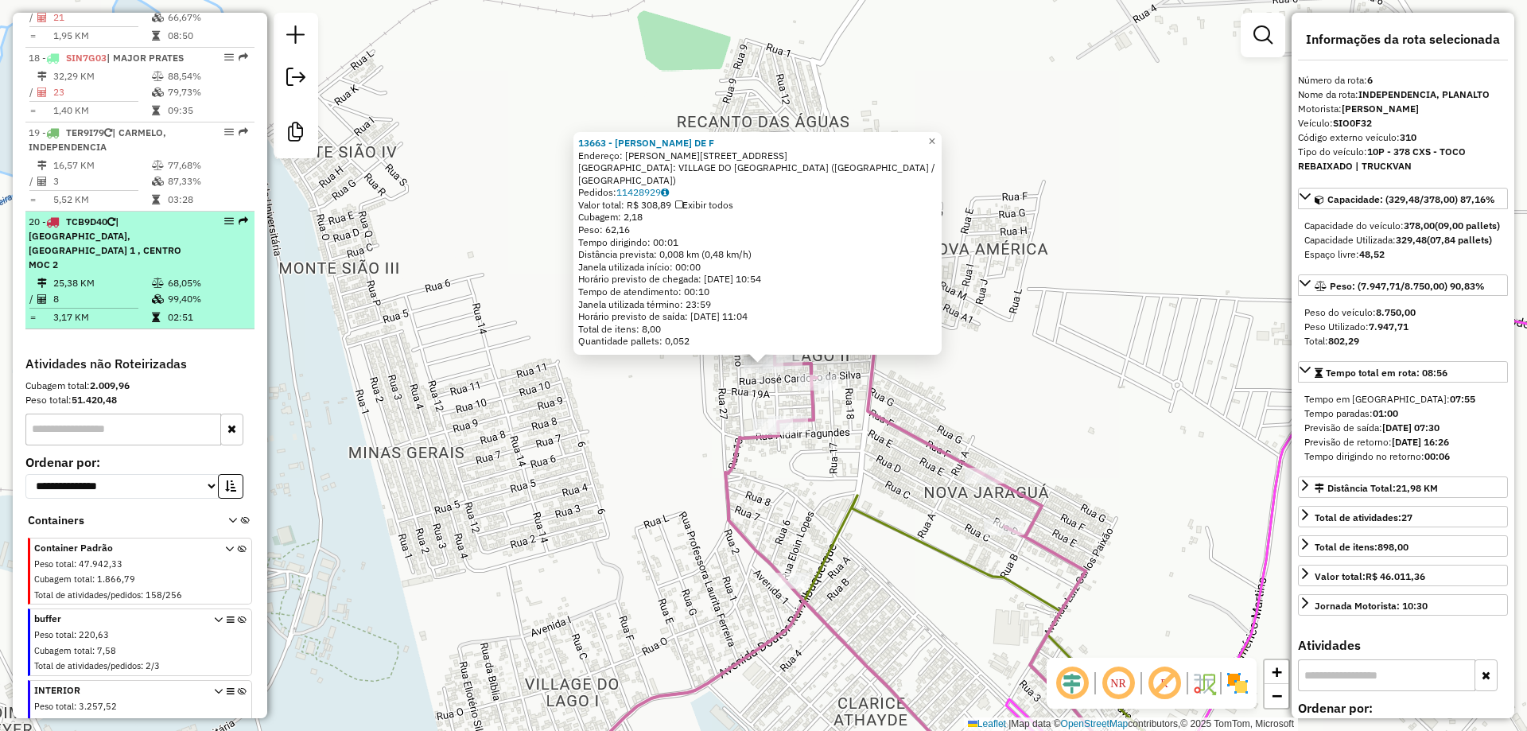
click at [157, 259] on li "20 - TCB9D40 | CARMELO, CENTRO MOC 1 , CENTRO MOC 2 25,38 KM 68,05% / 8 99,40% …" at bounding box center [139, 271] width 229 height 118
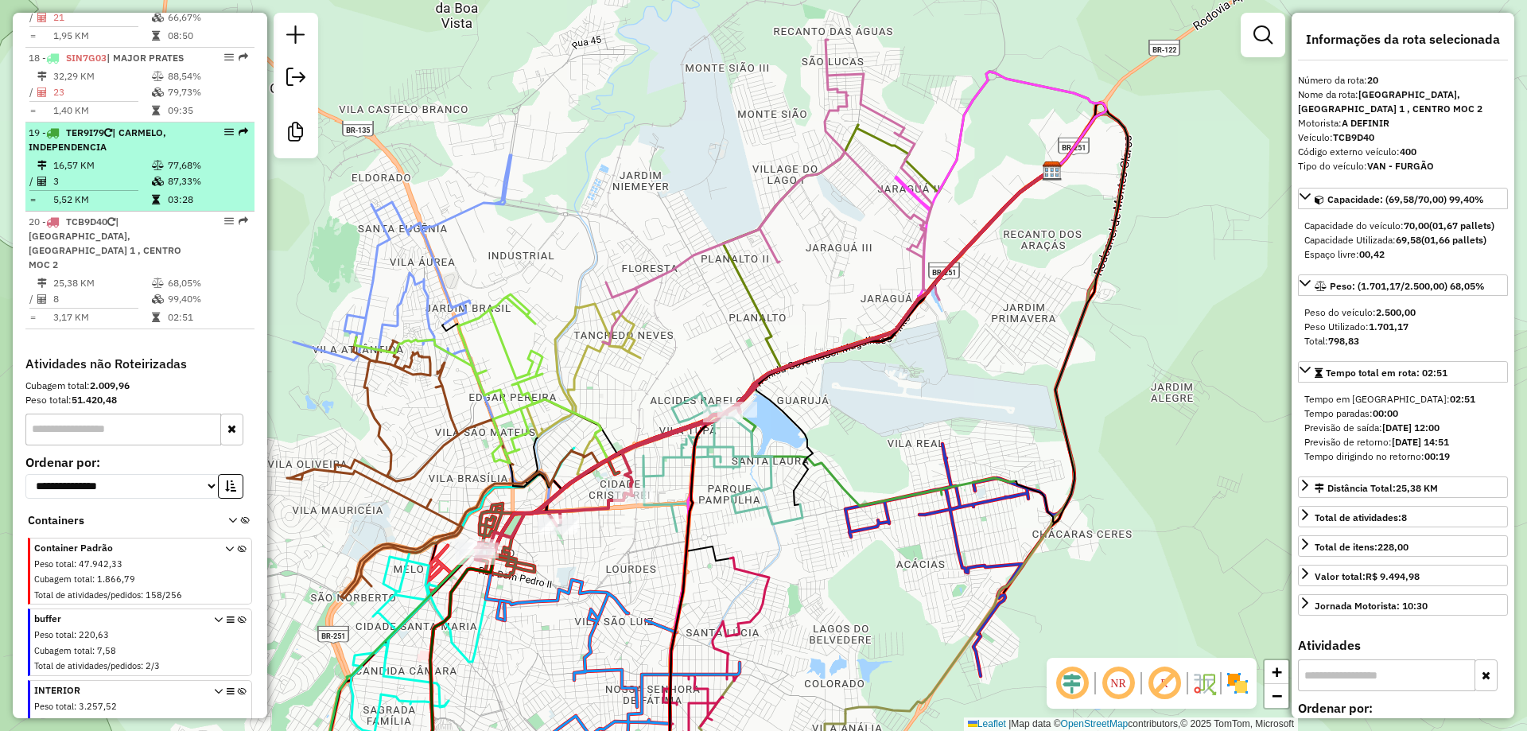
click at [155, 170] on icon at bounding box center [158, 166] width 12 height 10
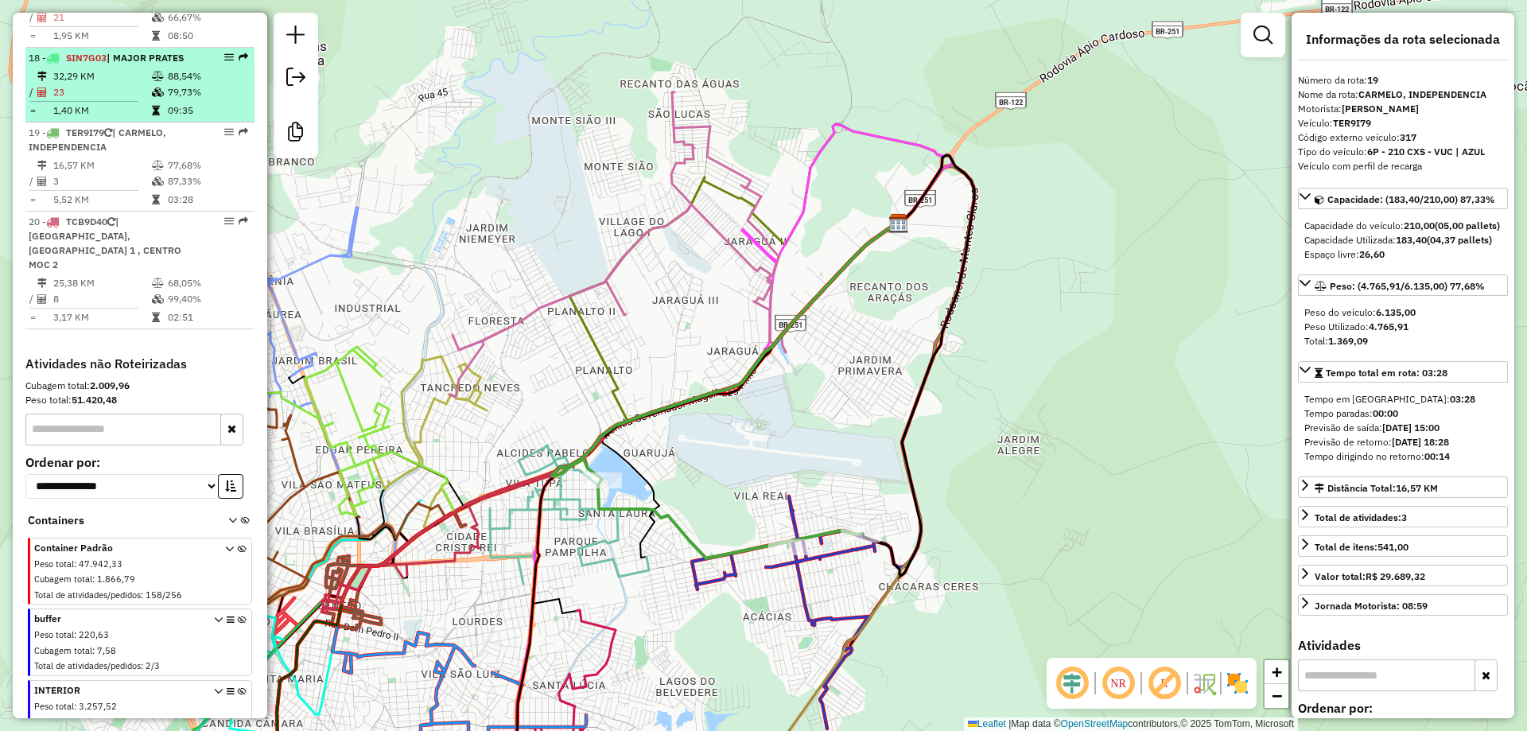
click at [162, 100] on td at bounding box center [159, 92] width 16 height 16
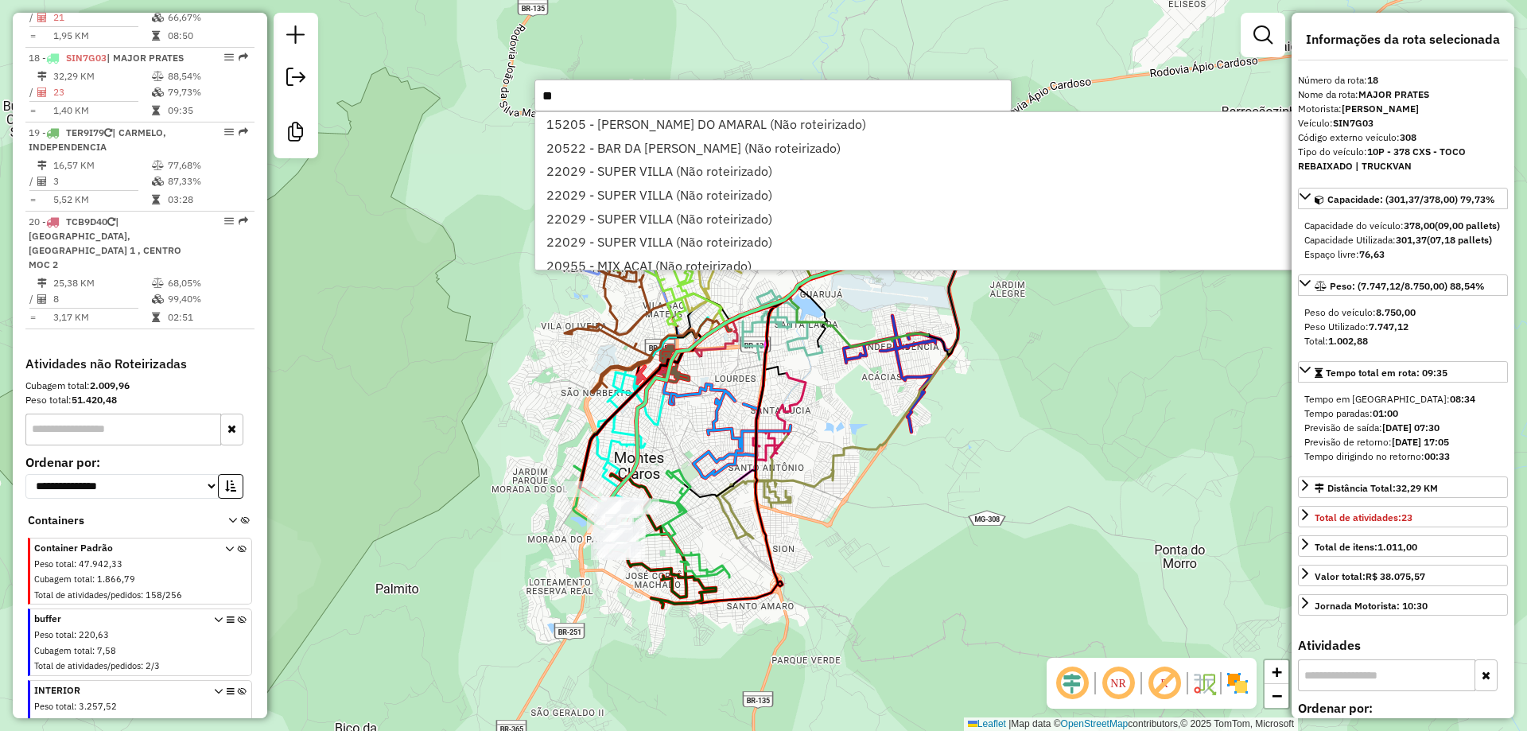
type input "*"
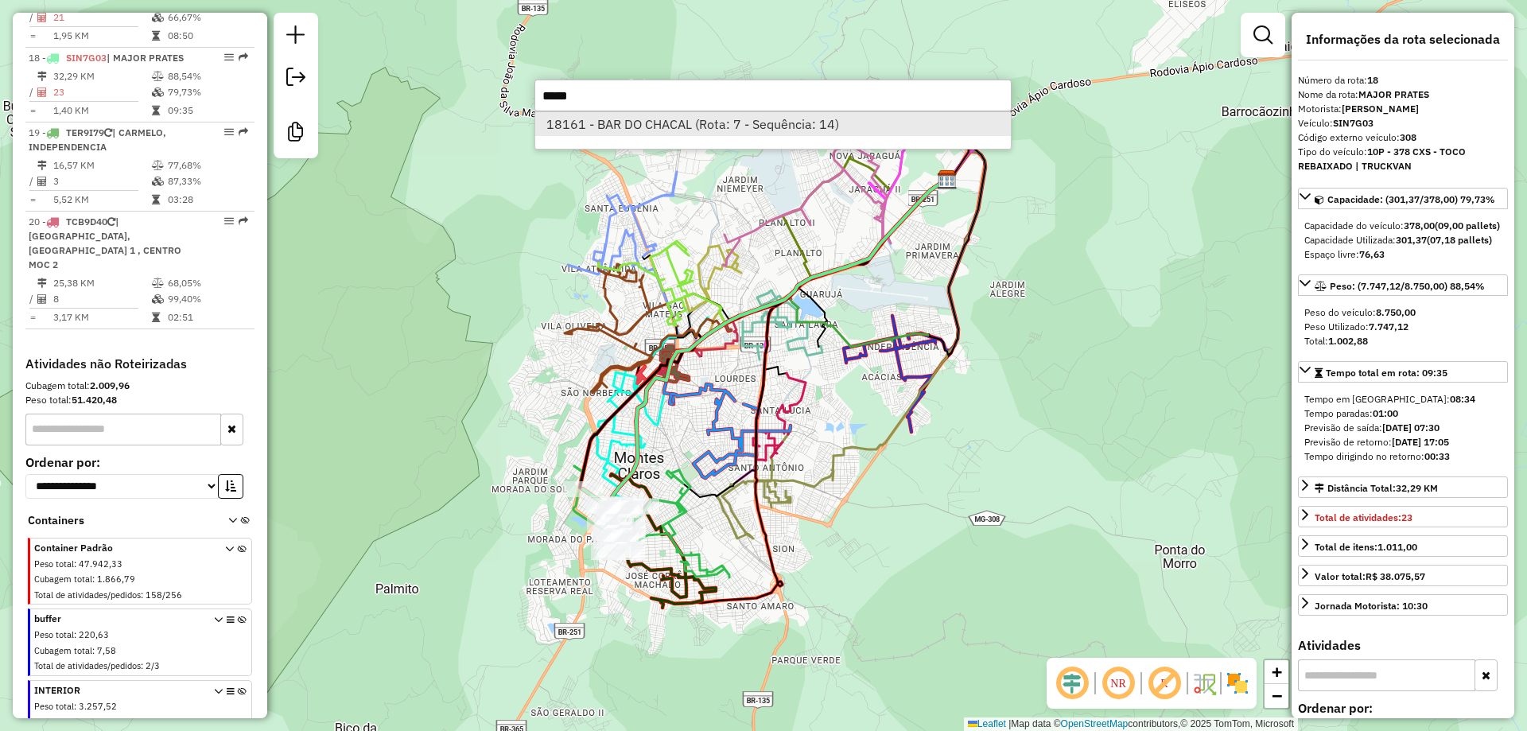
type input "*****"
click at [694, 122] on li "18161 - BAR DO CHACAL (Rota: 7 - Sequência: 14)" at bounding box center [773, 124] width 476 height 24
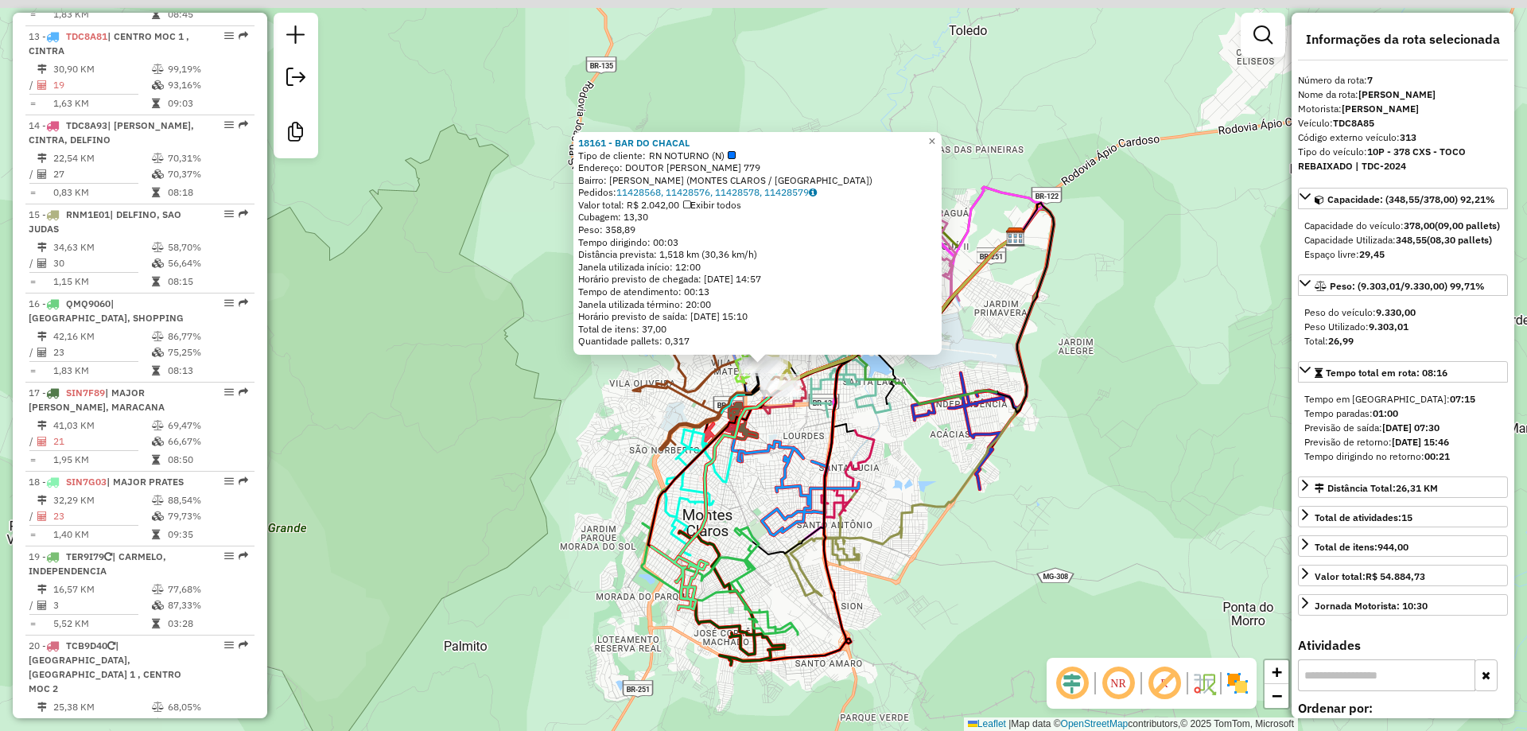
scroll to position [1104, 0]
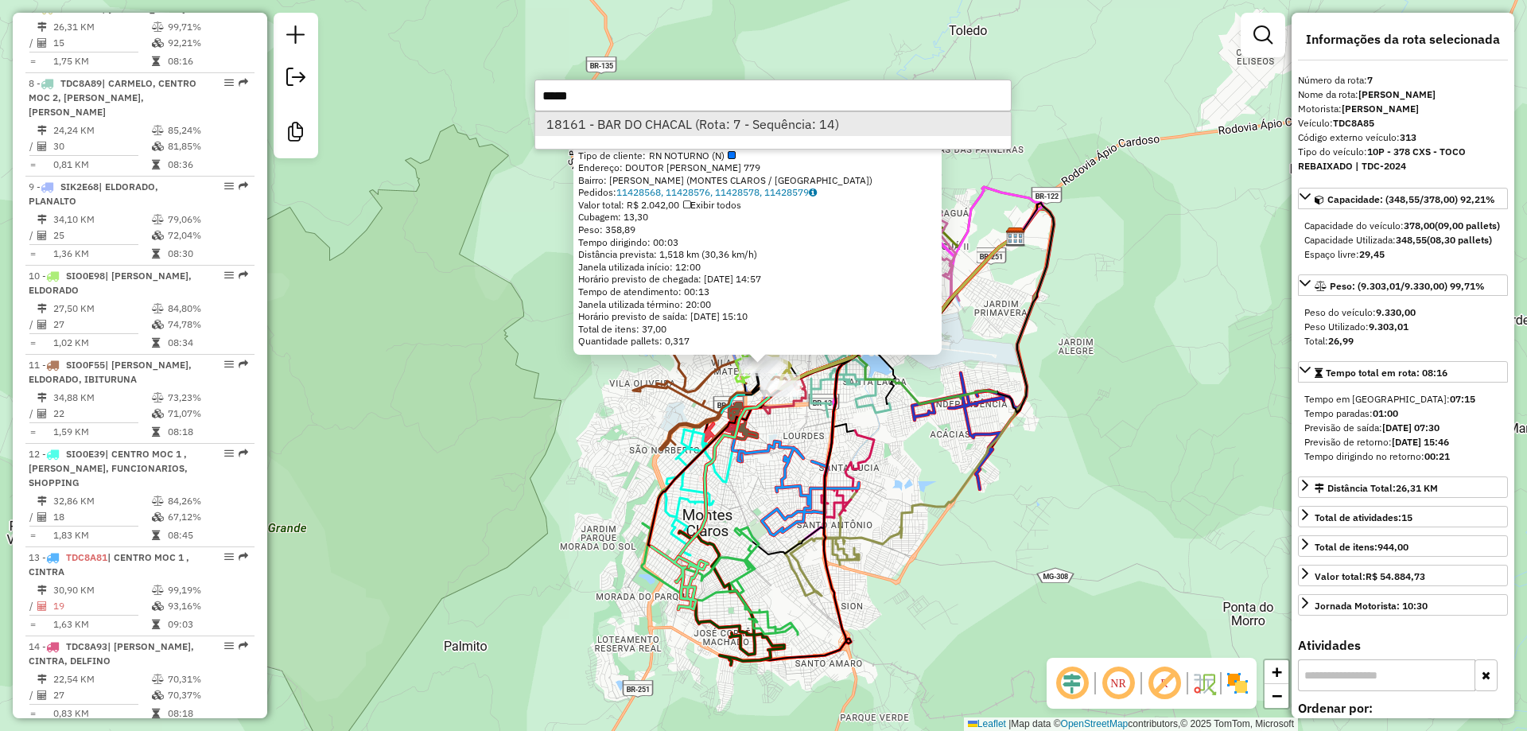
type input "*****"
click at [585, 119] on li "18161 - BAR DO CHACAL (Rota: 7 - Sequência: 14)" at bounding box center [773, 124] width 476 height 24
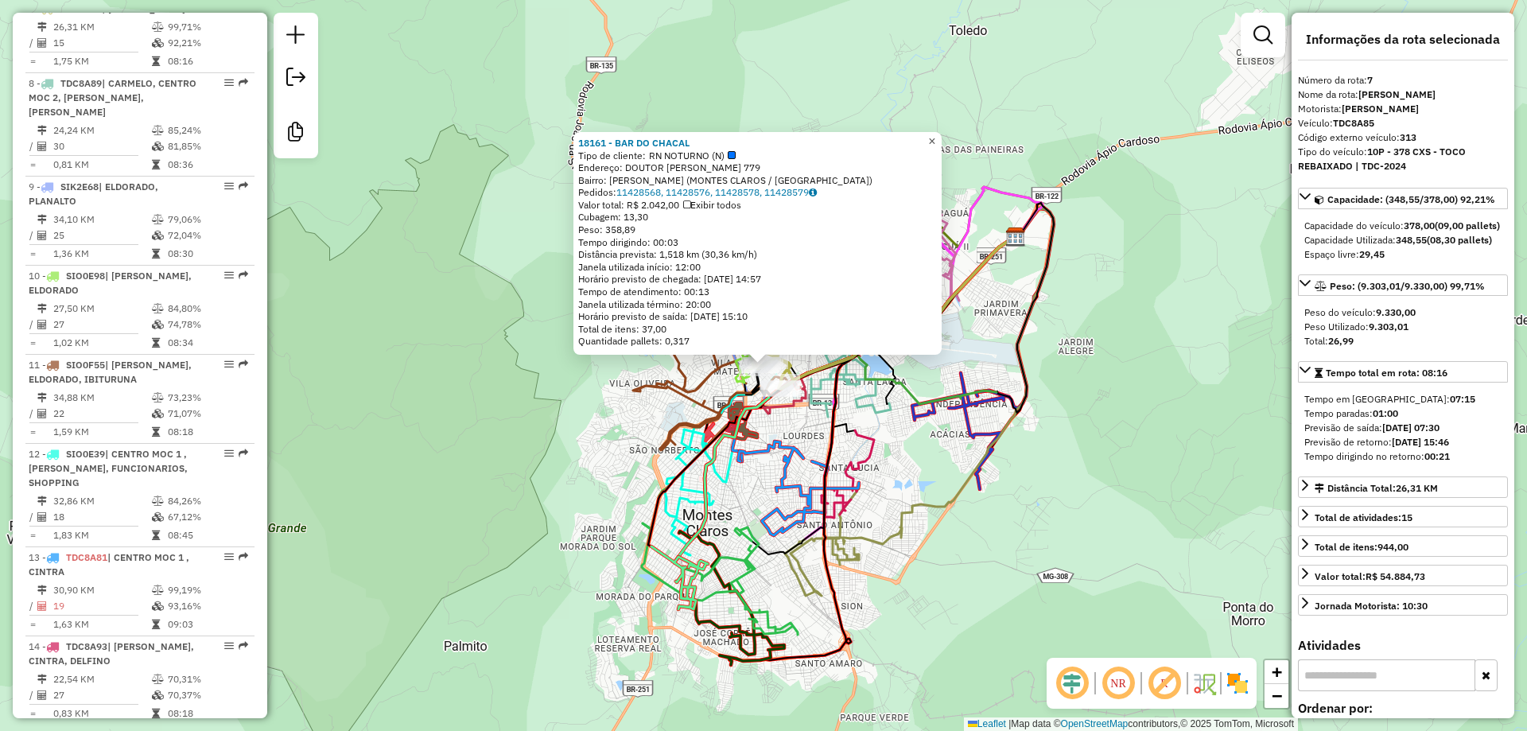
click at [936, 140] on link "×" at bounding box center [932, 141] width 19 height 19
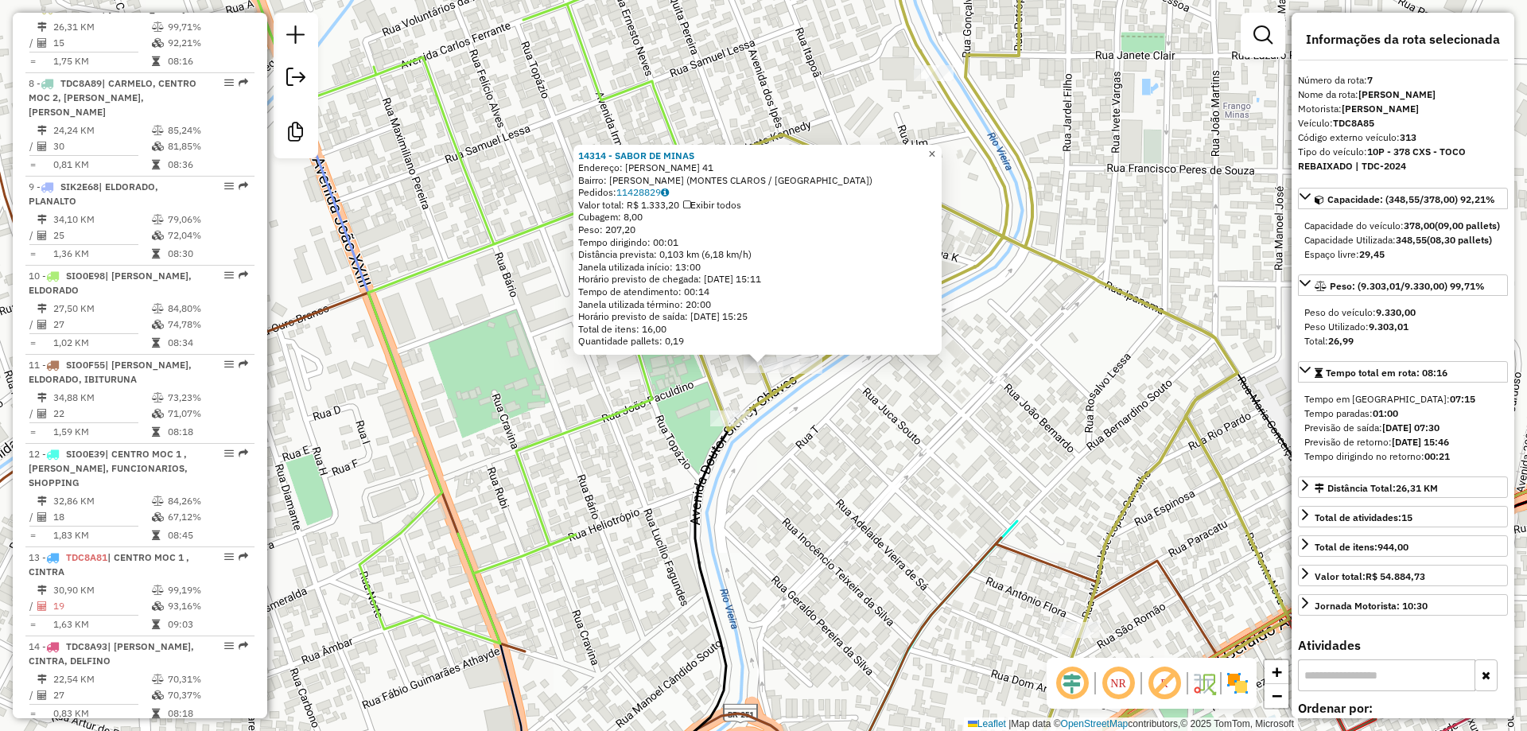
click at [935, 153] on span "×" at bounding box center [931, 154] width 7 height 14
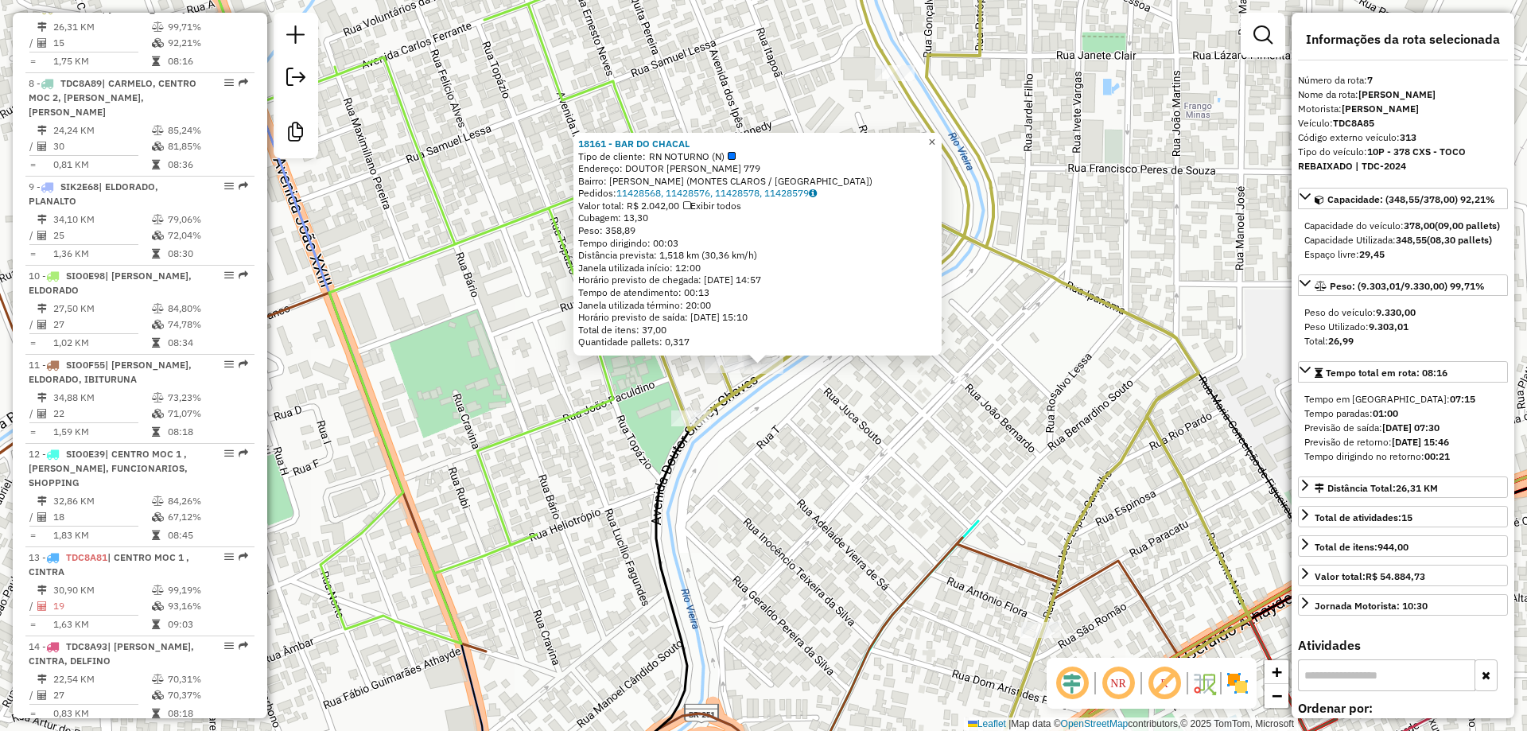
click at [935, 136] on span "×" at bounding box center [931, 142] width 7 height 14
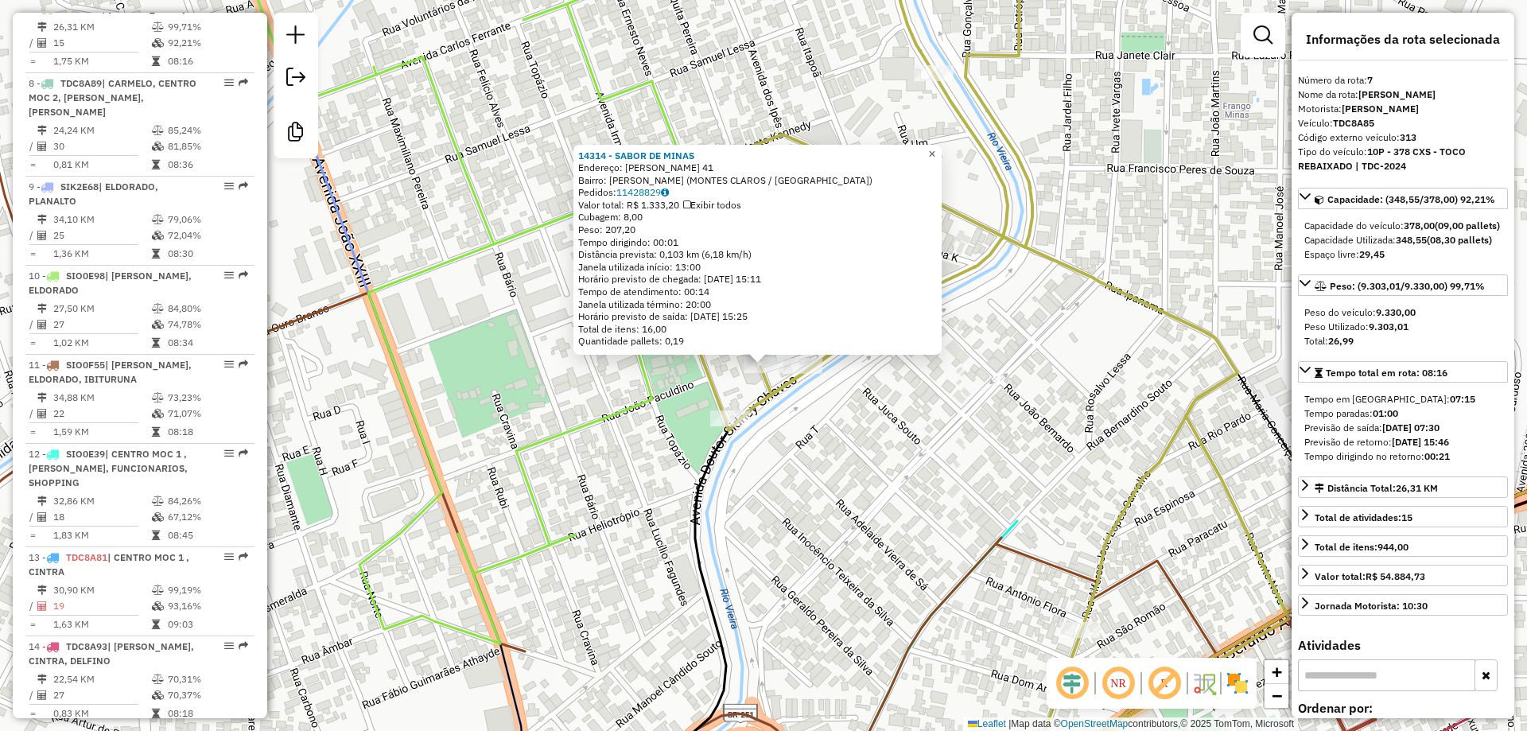
click at [935, 149] on span "×" at bounding box center [931, 154] width 7 height 14
click at [935, 152] on span "×" at bounding box center [931, 154] width 7 height 14
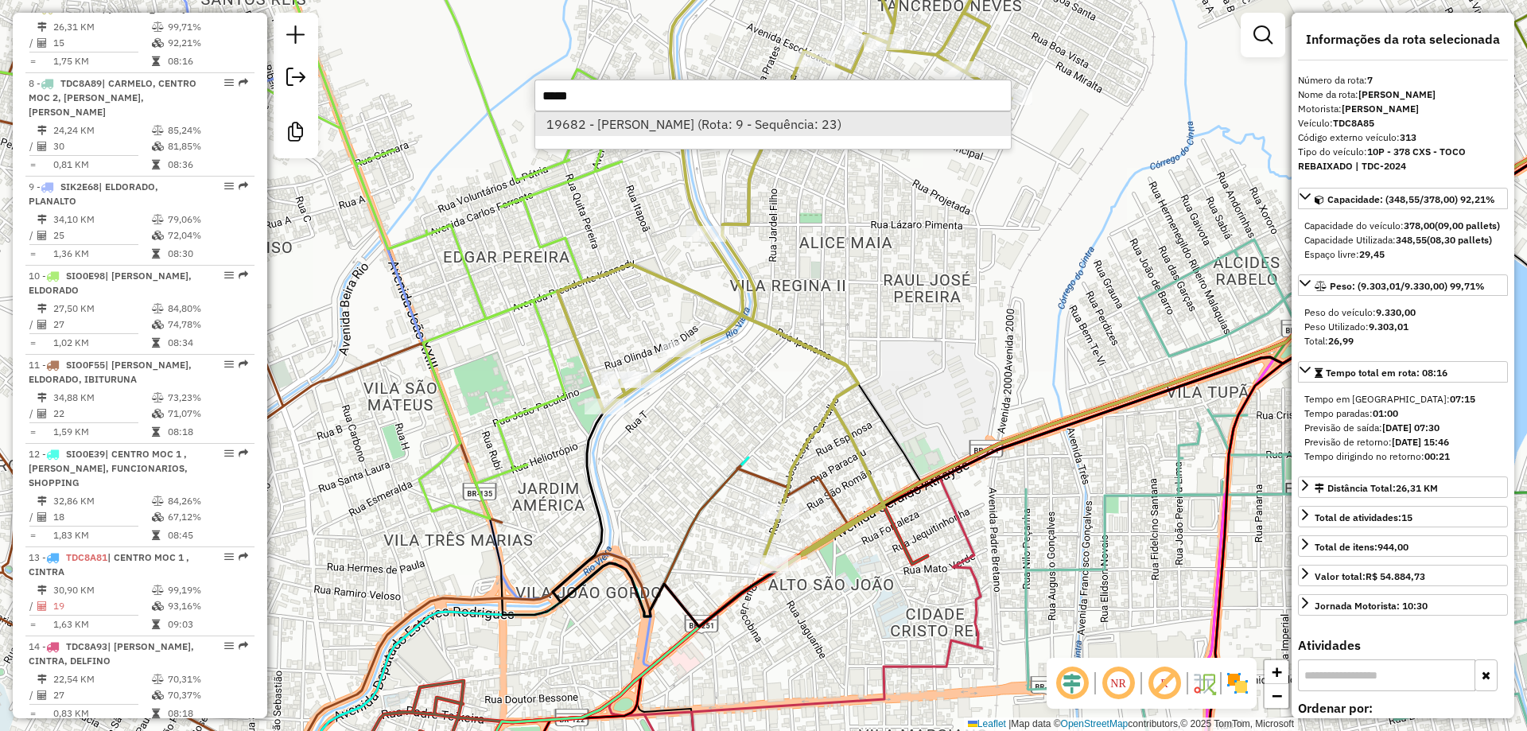
type input "*****"
click at [707, 129] on li "19682 - WALMIR BAR (Rota: 9 - Sequência: 23)" at bounding box center [773, 124] width 476 height 24
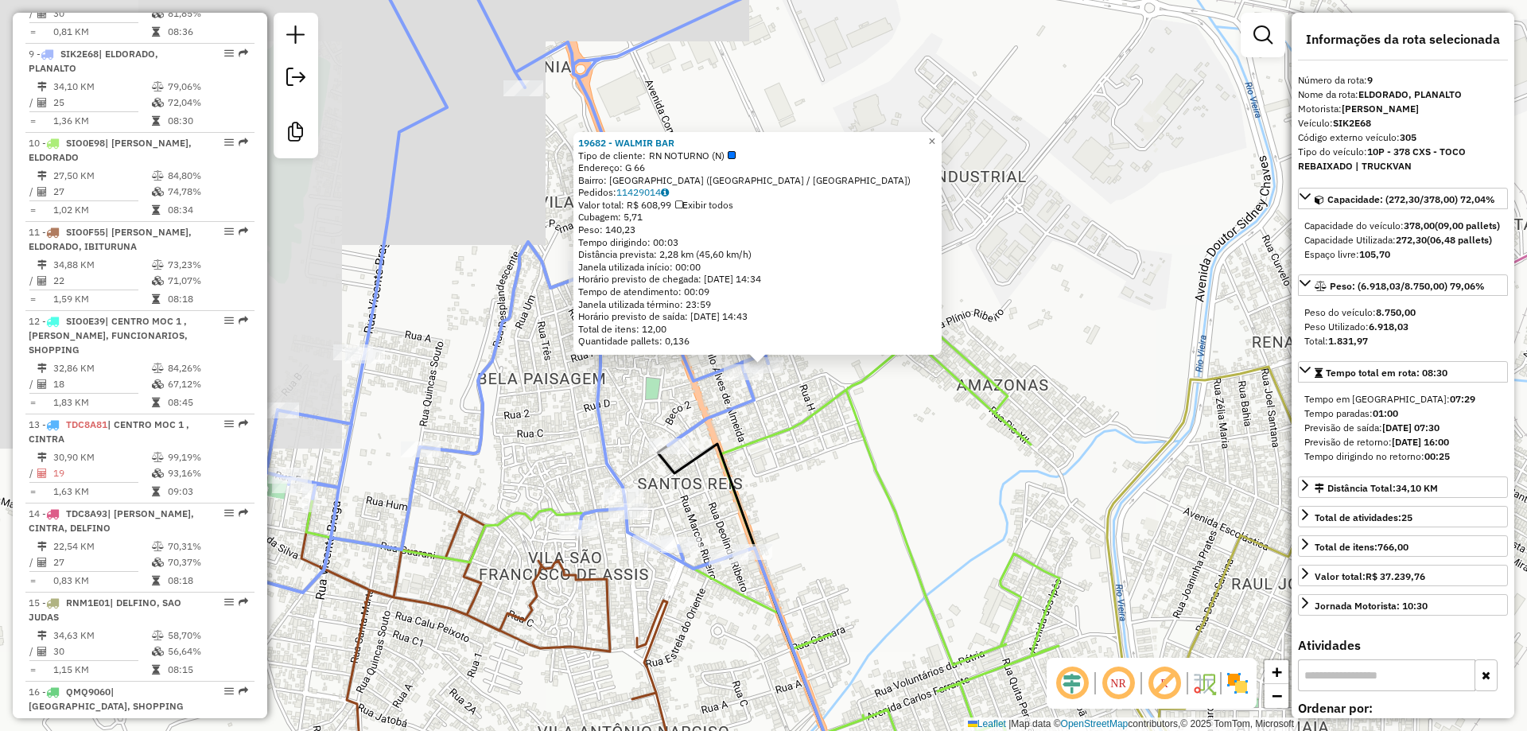
scroll to position [1282, 0]
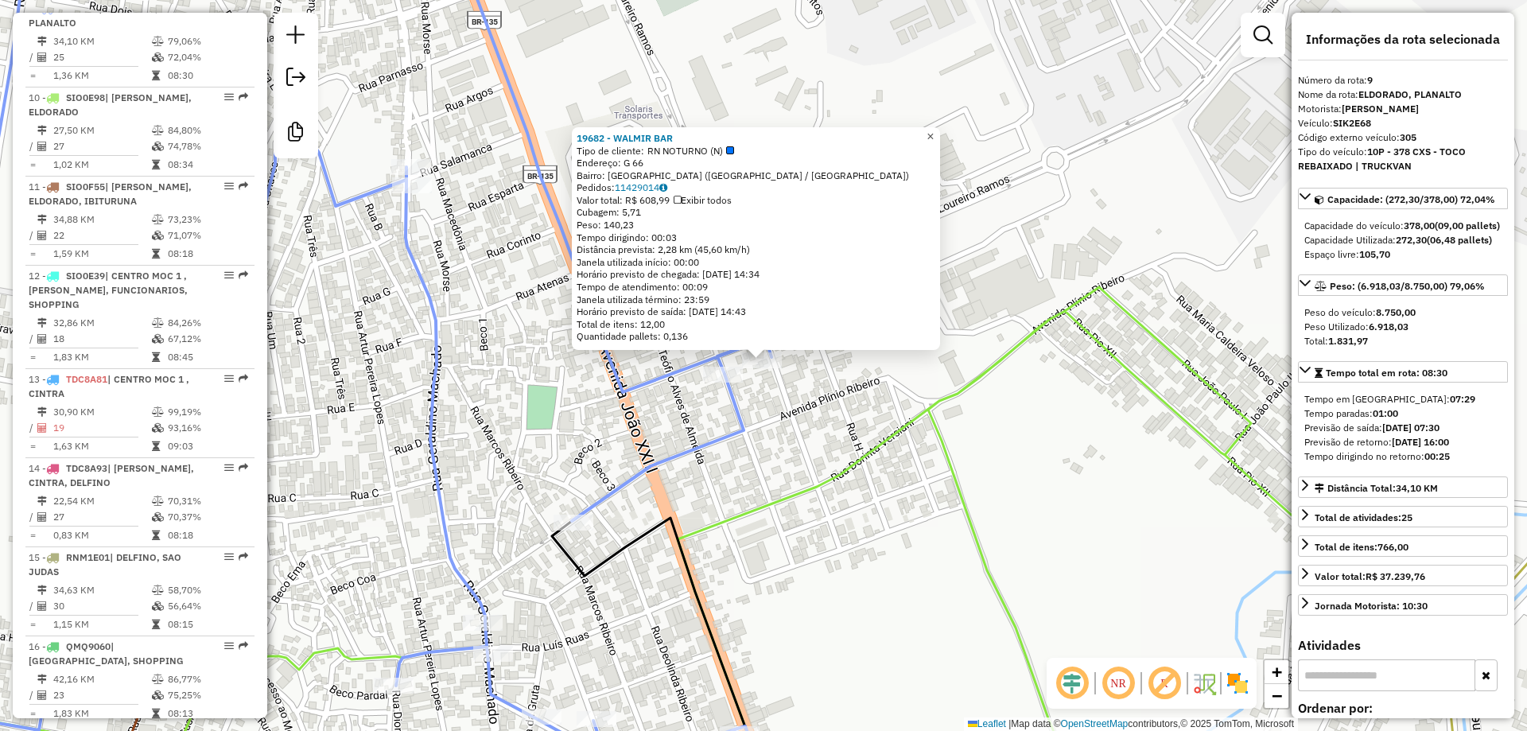
click at [934, 134] on span "×" at bounding box center [930, 137] width 7 height 14
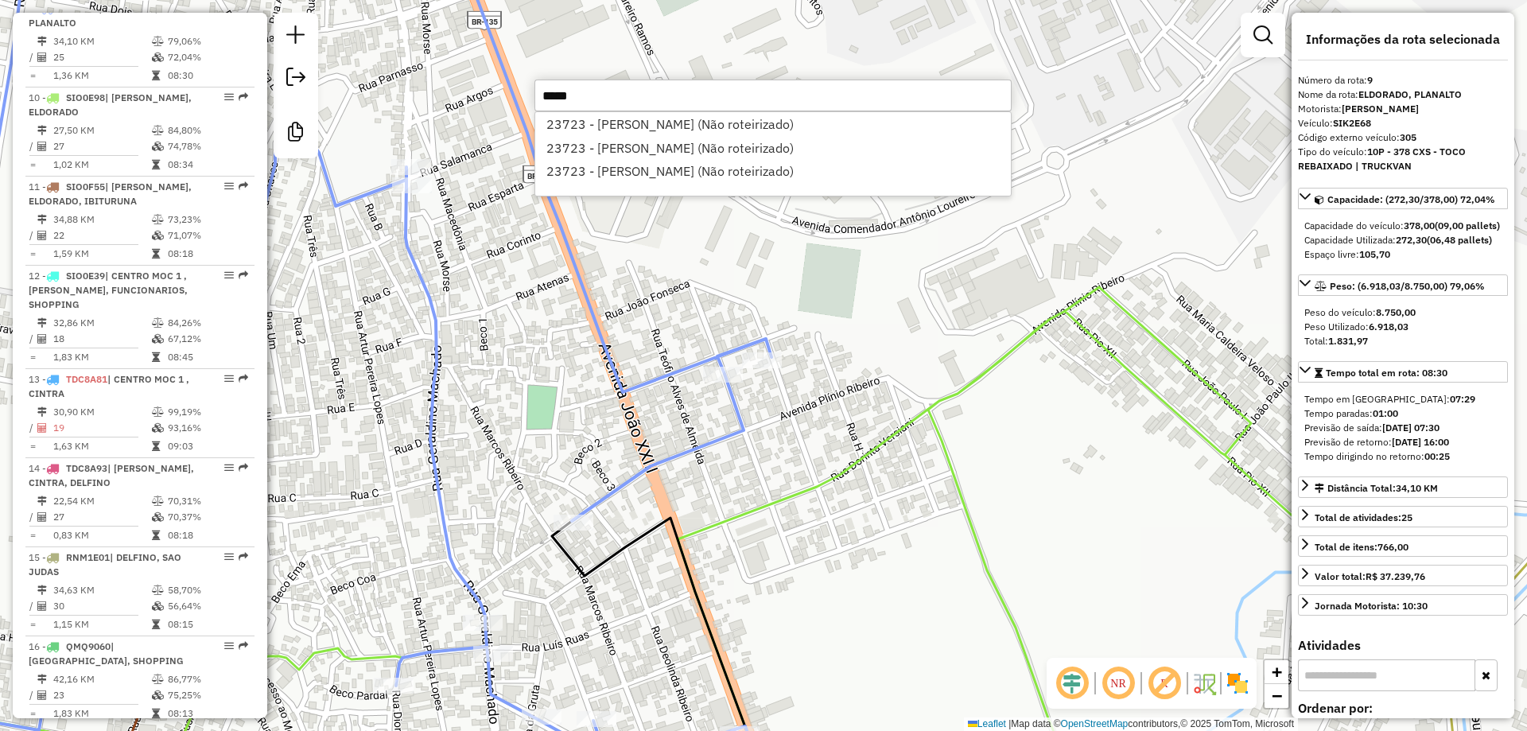
paste input "*****"
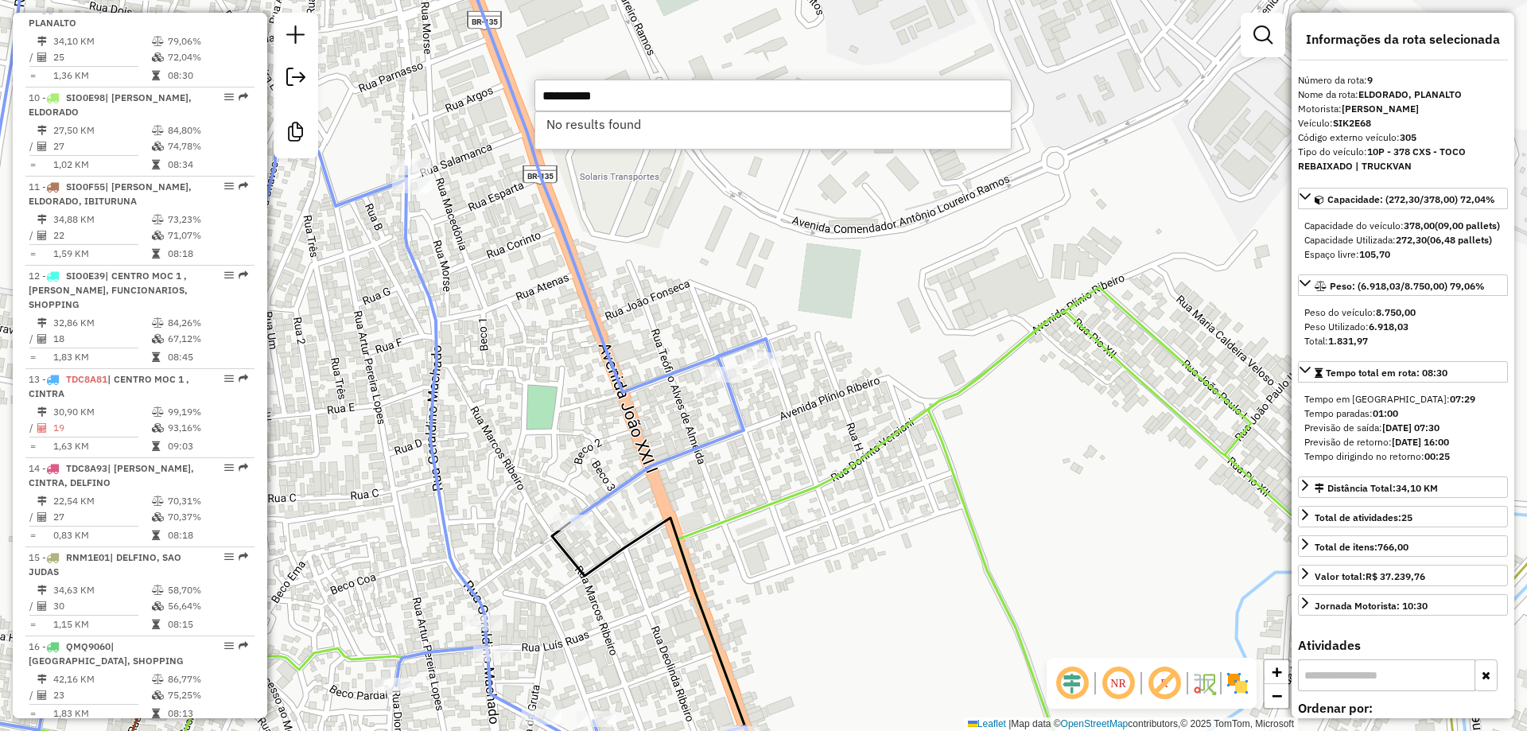
drag, startPoint x: 682, startPoint y: 89, endPoint x: 525, endPoint y: 114, distance: 159.4
click at [525, 114] on hb-router-mapa "Informações da Sessão 977927 - 12/08/2025 Criação: 11/08/2025 17:49 Desbloquear…" at bounding box center [763, 365] width 1527 height 731
paste input "*****"
drag, startPoint x: 671, startPoint y: 86, endPoint x: 539, endPoint y: 100, distance: 133.6
click at [539, 100] on input "**********" at bounding box center [773, 96] width 477 height 32
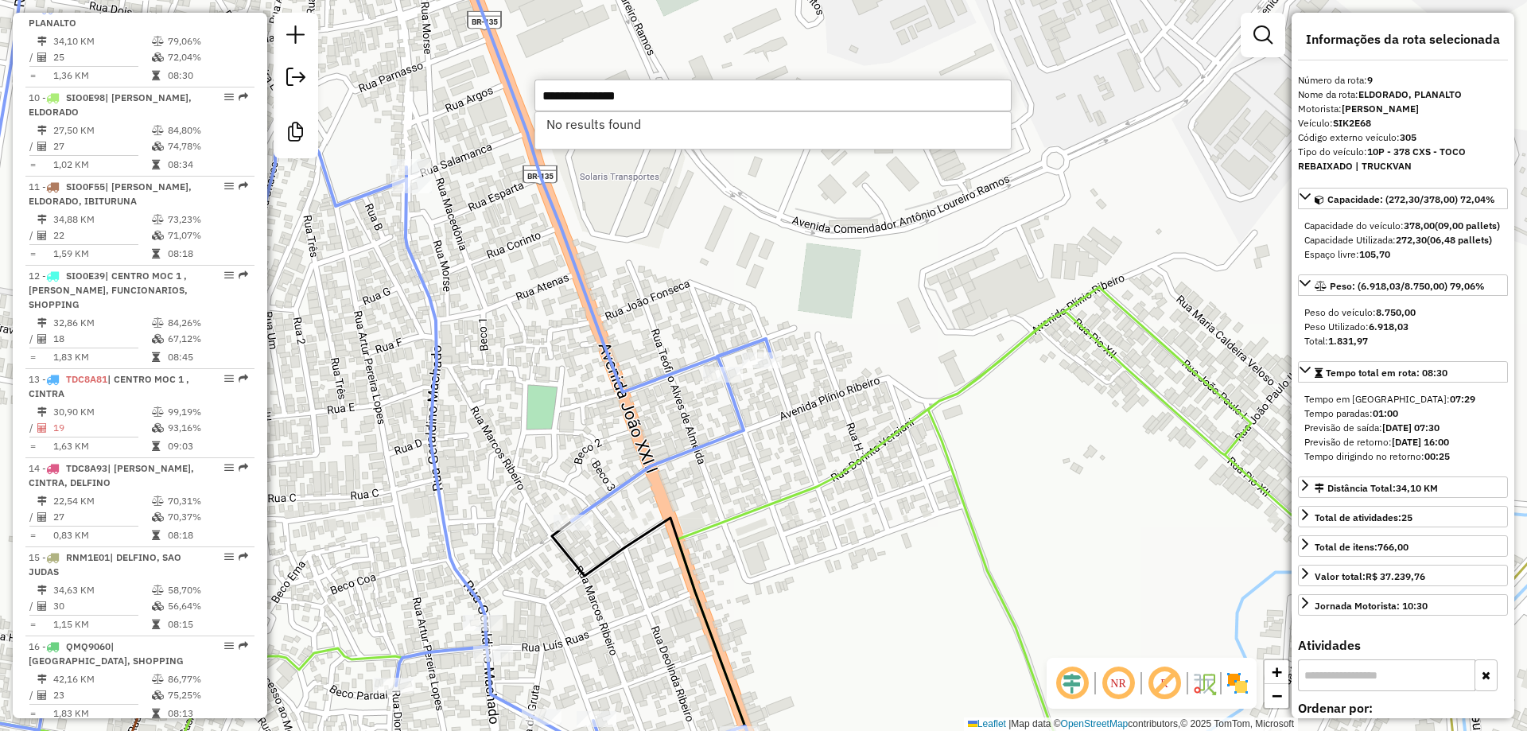
paste input "text"
type input "*****"
click at [587, 119] on li "24693 - MARIA PINHEIRO (Rota: 8 - Sequência: 20)" at bounding box center [773, 124] width 476 height 24
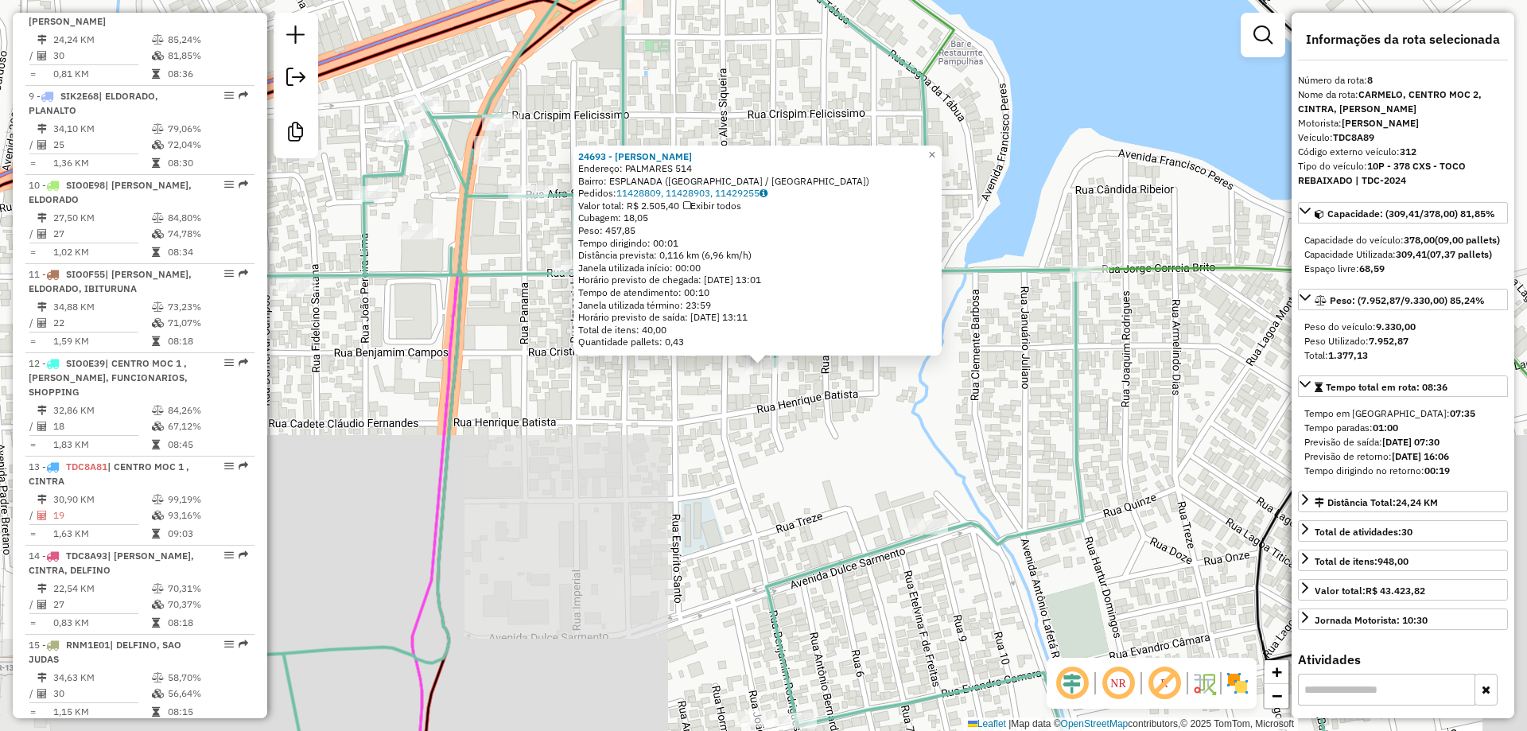
scroll to position [1179, 0]
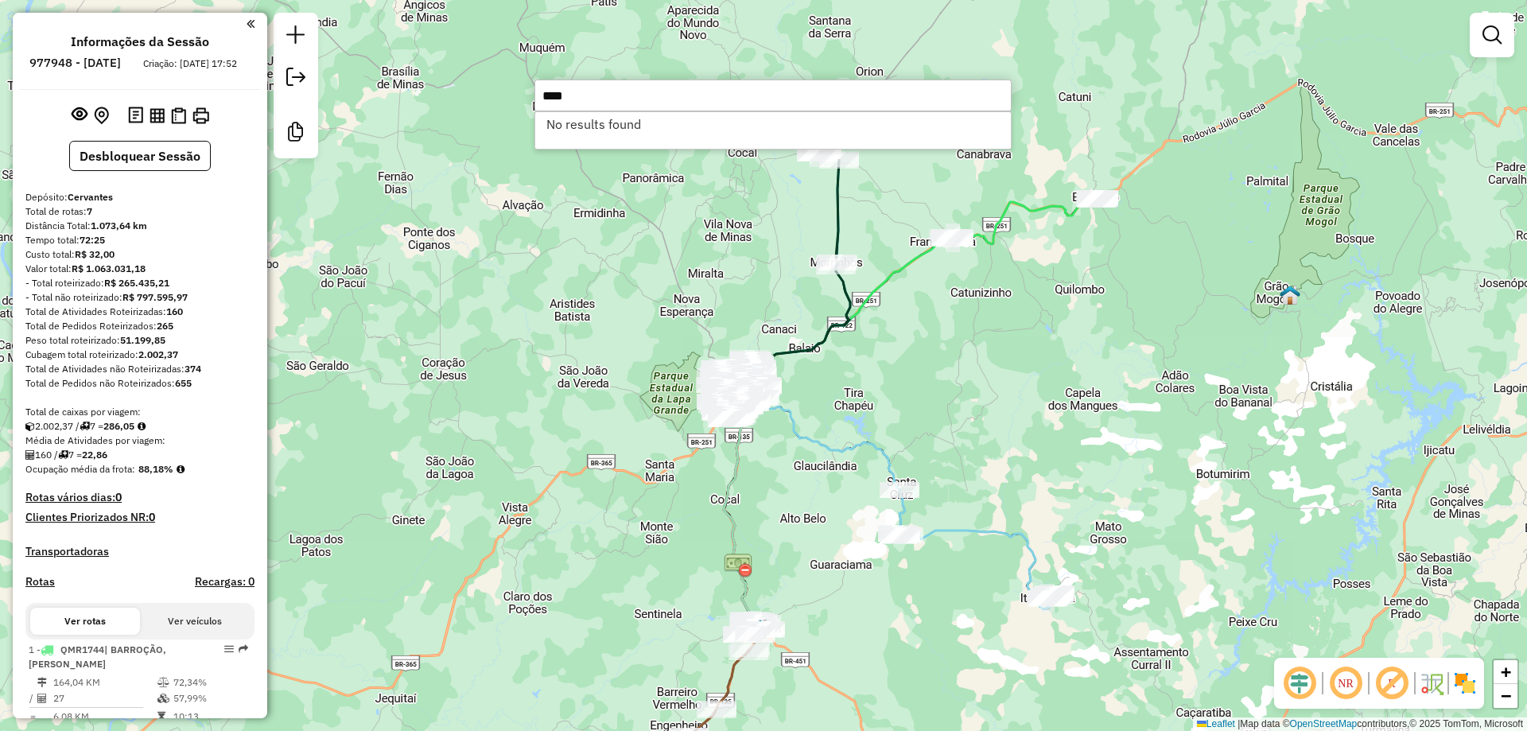
type input "****"
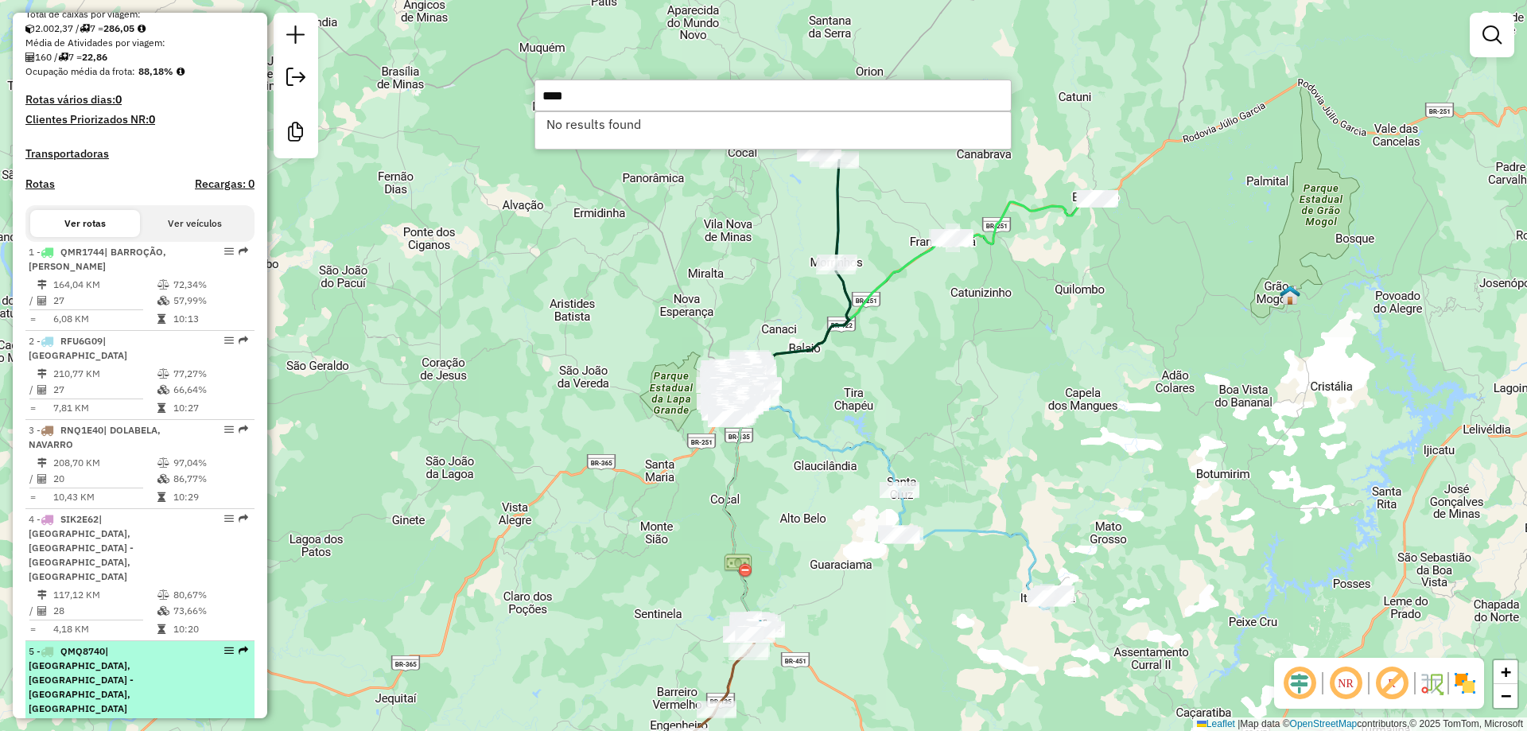
scroll to position [822, 0]
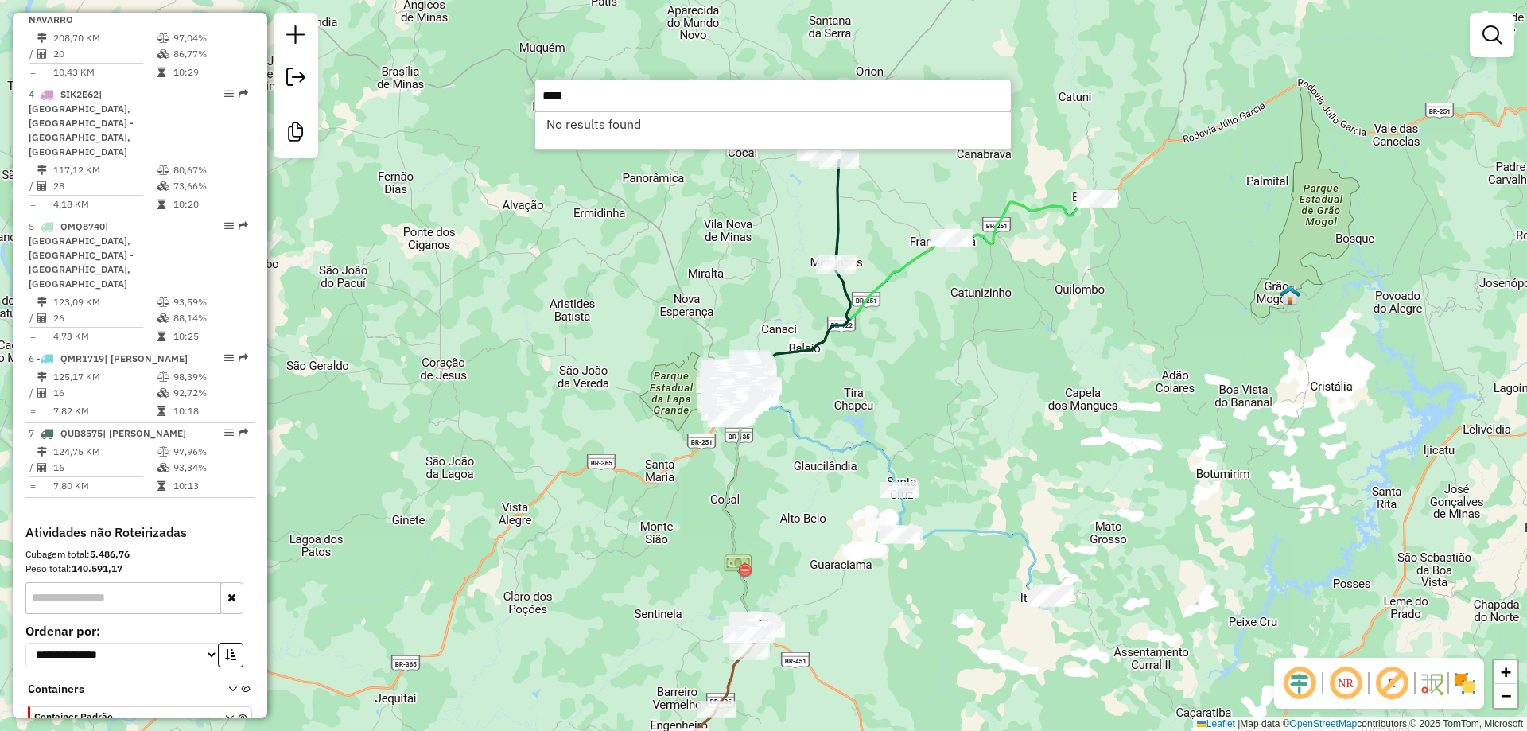
click at [241, 685] on icon at bounding box center [245, 692] width 9 height 15
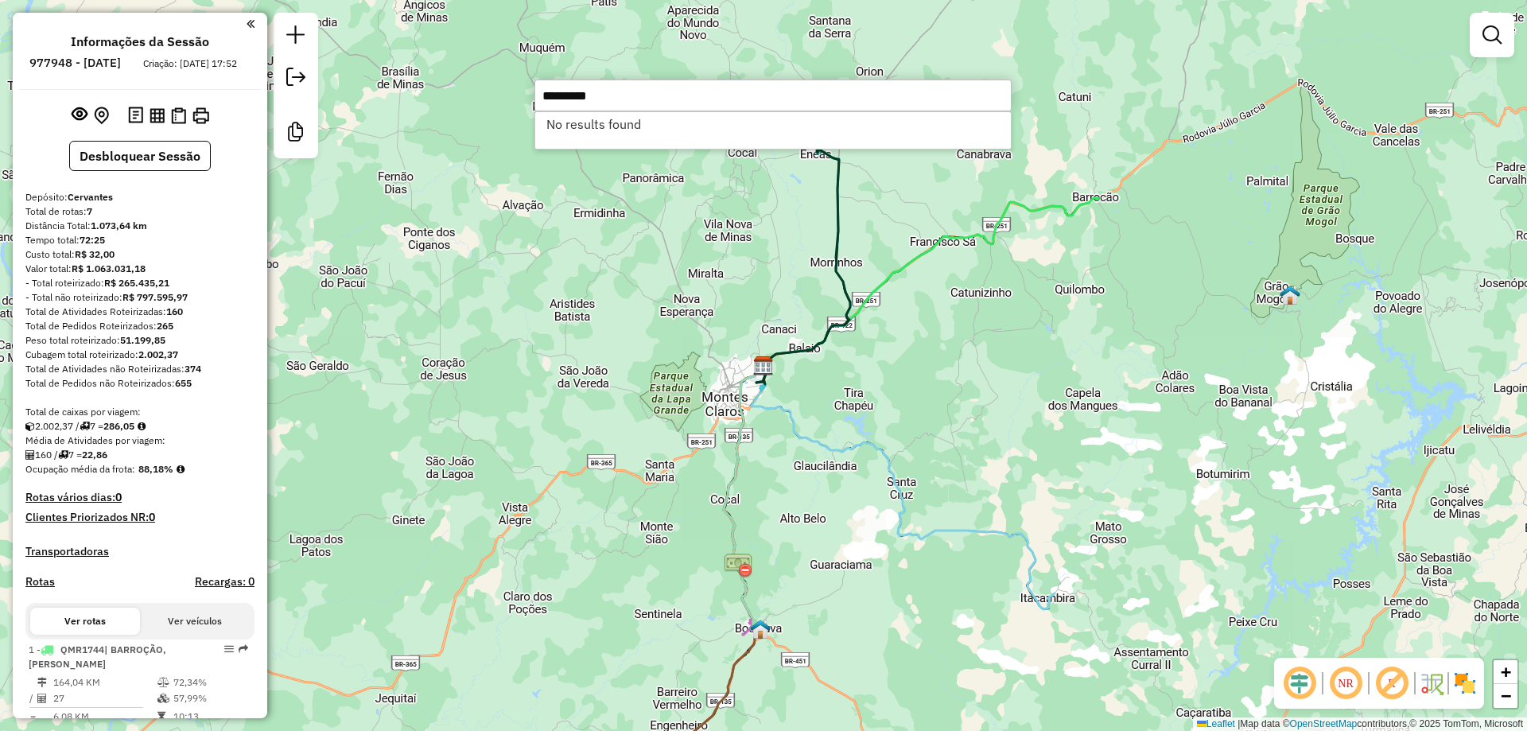
scroll to position [822, 0]
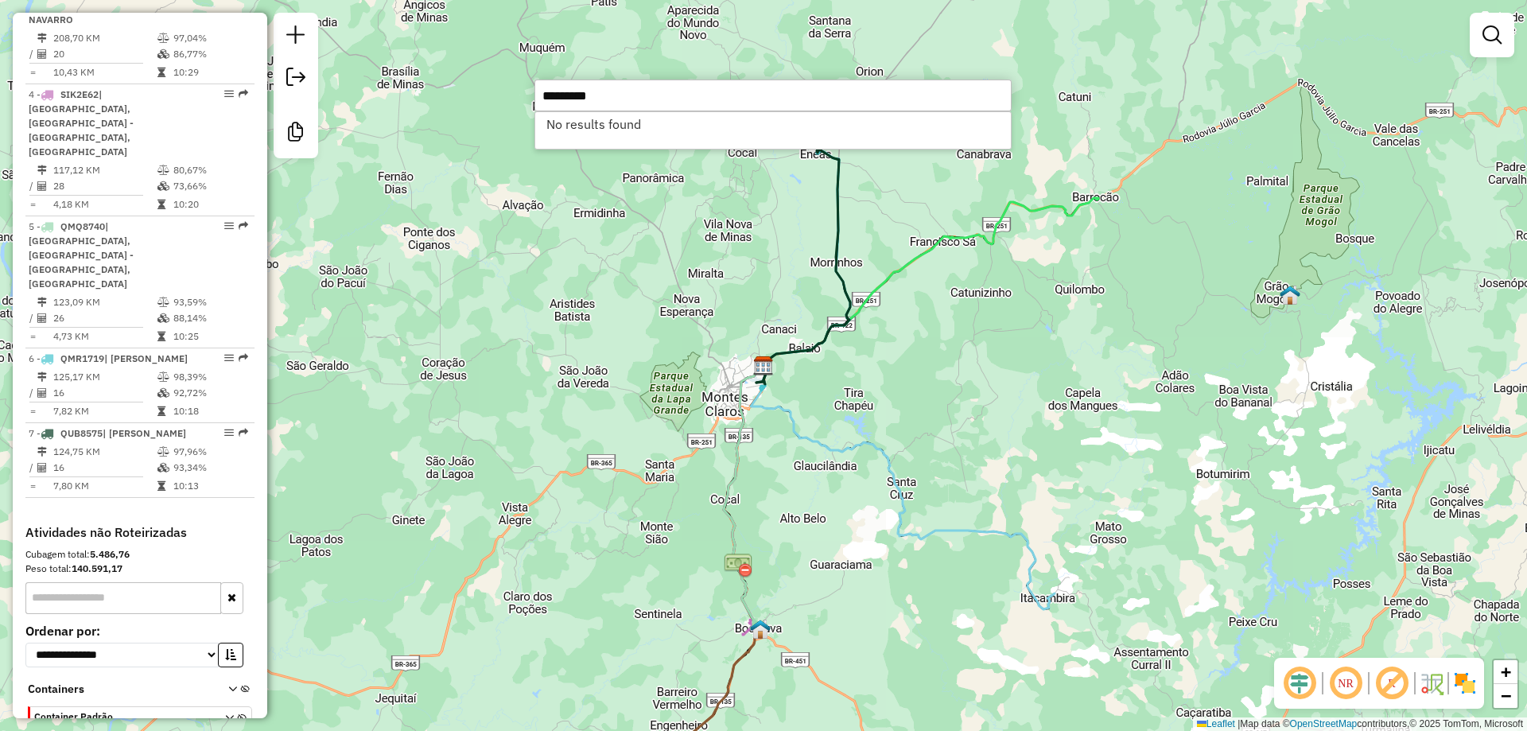
drag, startPoint x: 533, startPoint y: 100, endPoint x: 523, endPoint y: 101, distance: 9.6
click at [523, 101] on hb-router-mapa "Informações da Sessão 977948 - 12/08/2025 Criação: 11/08/2025 17:52 Desbloquear…" at bounding box center [763, 365] width 1527 height 731
type input "*****"
click at [657, 126] on li "24511 - FRANGO ITA (Rota: 2 - Sequência: 23)" at bounding box center [773, 124] width 476 height 24
select select "**********"
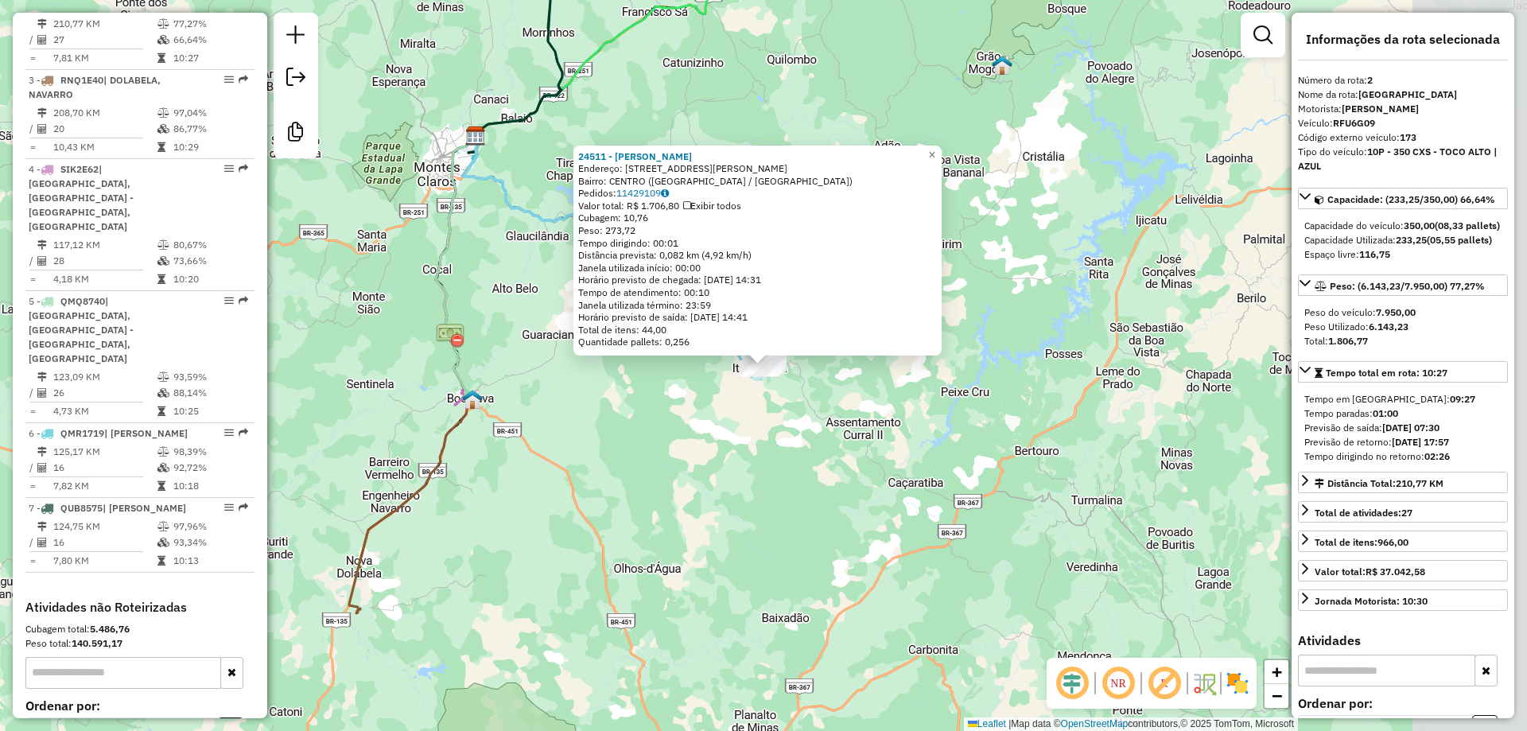
scroll to position [730, 0]
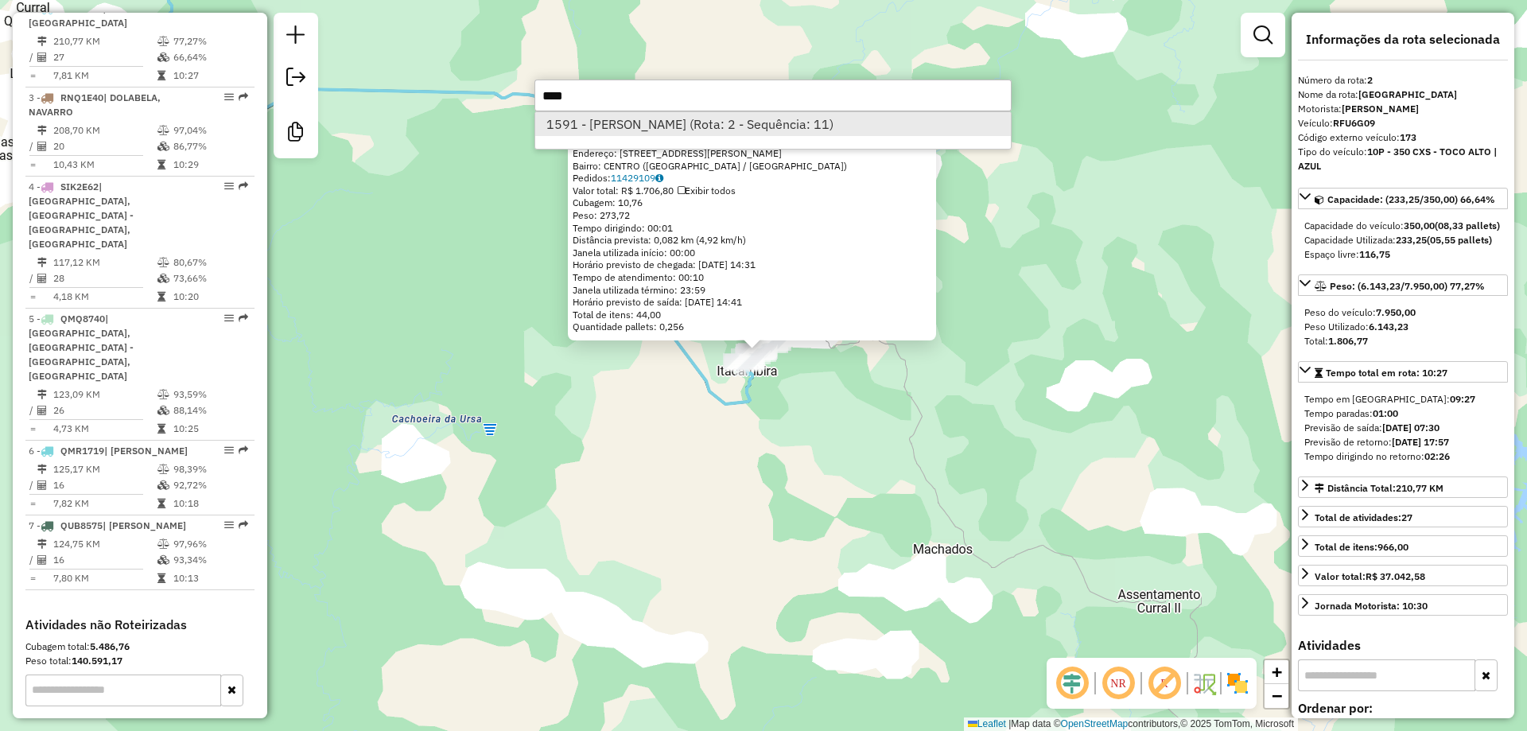
type input "****"
click at [697, 120] on li "1591 - ALINE POLLIANE BATIS (Rota: 2 - Sequência: 11)" at bounding box center [773, 124] width 476 height 24
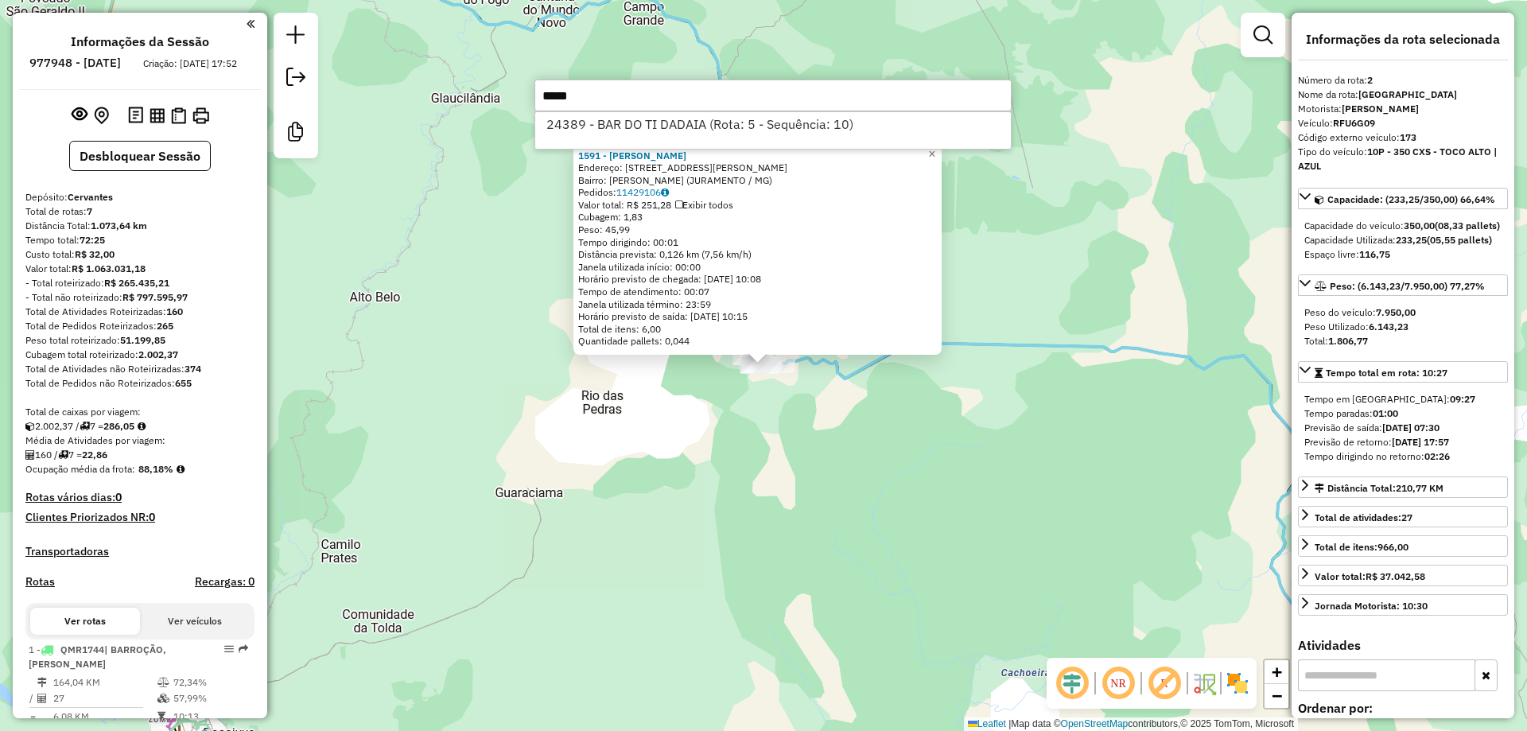
select select "**********"
click at [727, 119] on li "24389 - BAR DO TI DADAIA (Rota: 5 - Sequência: 10)" at bounding box center [773, 124] width 476 height 24
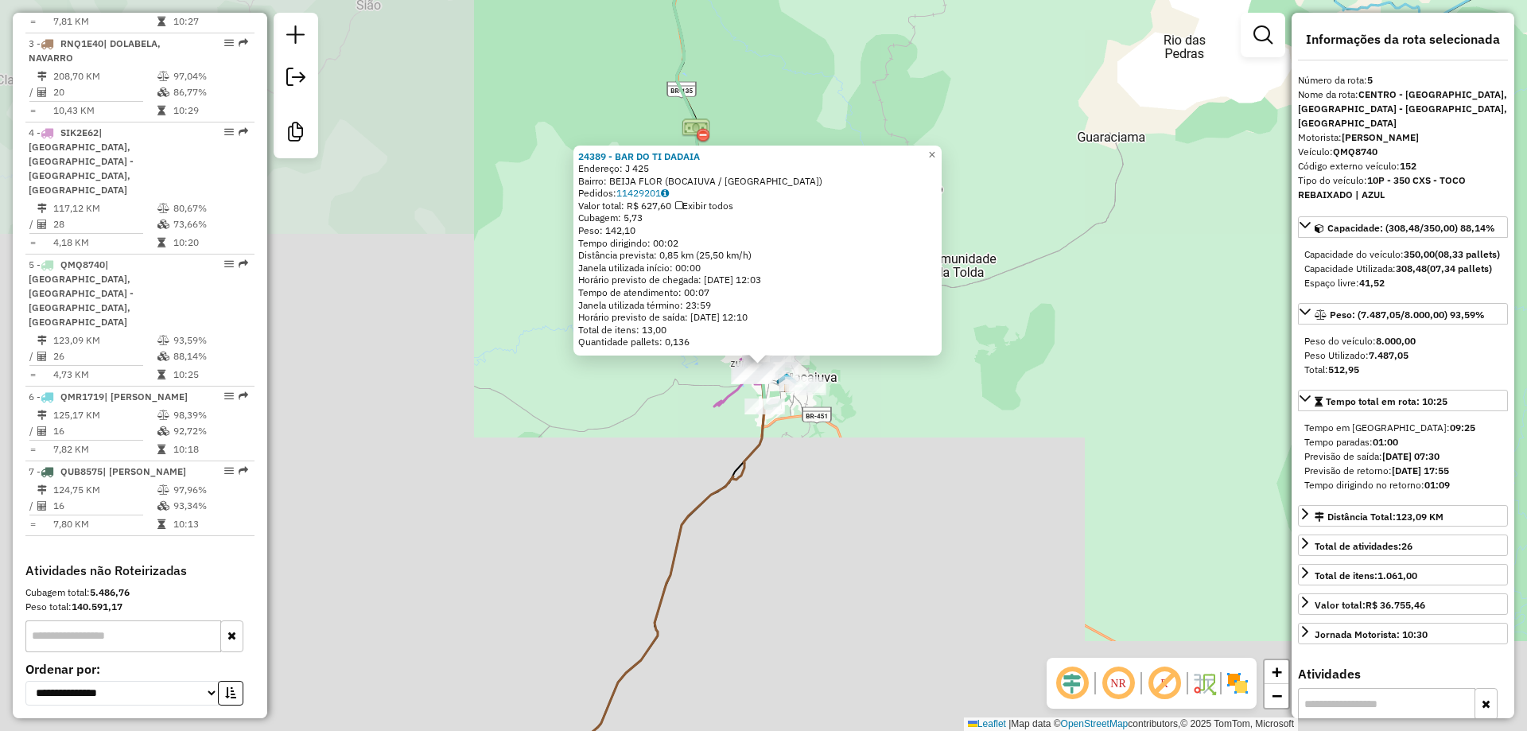
scroll to position [822, 0]
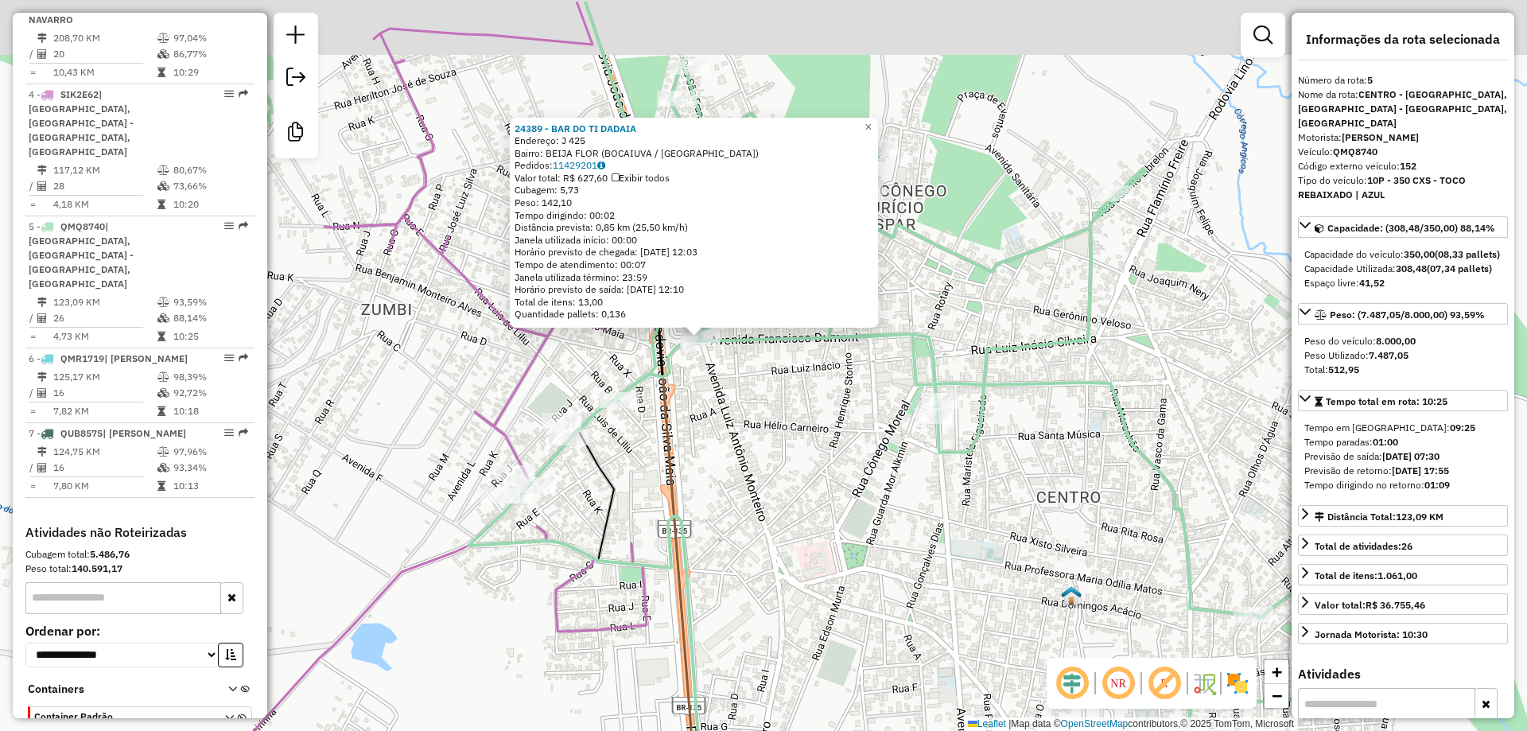
drag, startPoint x: 927, startPoint y: 199, endPoint x: 928, endPoint y: 240, distance: 41.4
click at [931, 274] on div "24389 - BAR DO TI DADAIA Endereço: J 425 Bairro: BEIJA FLOR (BOCAIUVA / [GEOGRA…" at bounding box center [763, 365] width 1527 height 731
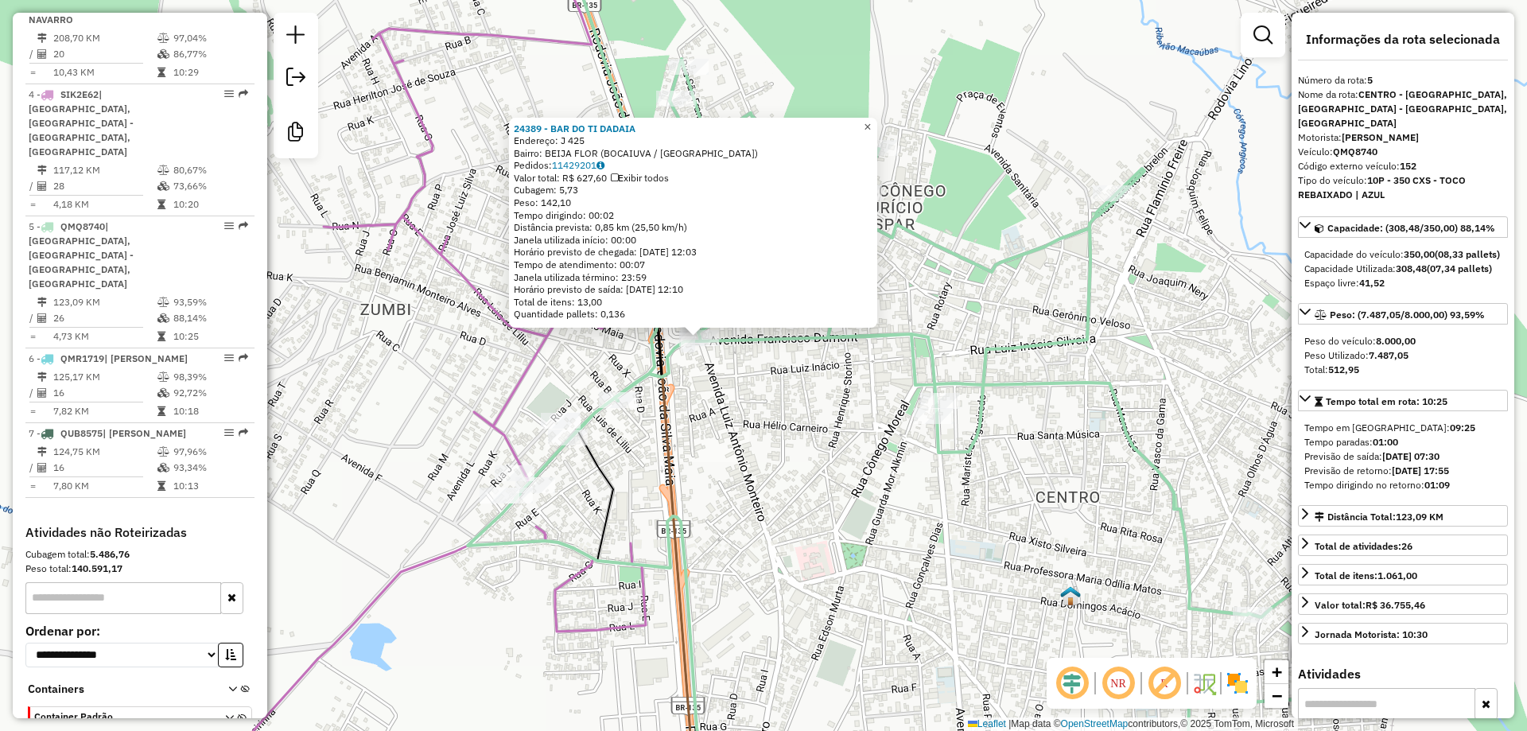
click at [871, 122] on span "×" at bounding box center [867, 127] width 7 height 14
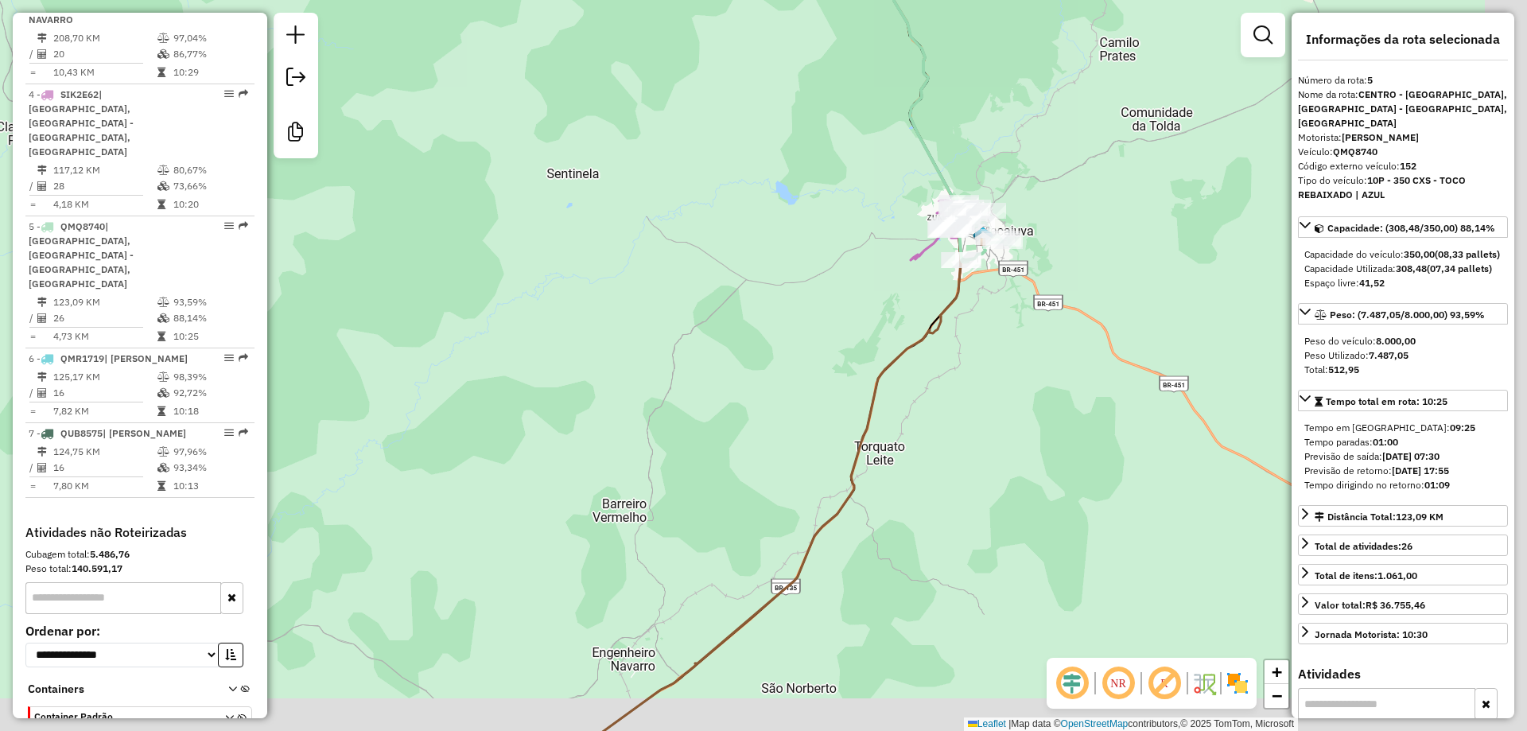
drag, startPoint x: 1119, startPoint y: 257, endPoint x: 1013, endPoint y: 208, distance: 117.4
click at [1013, 208] on div "Rota 5 - Placa QMQ8740 14890 - COMERCIAL OLIVEIRA V Janela de atendimento Grade…" at bounding box center [763, 365] width 1527 height 731
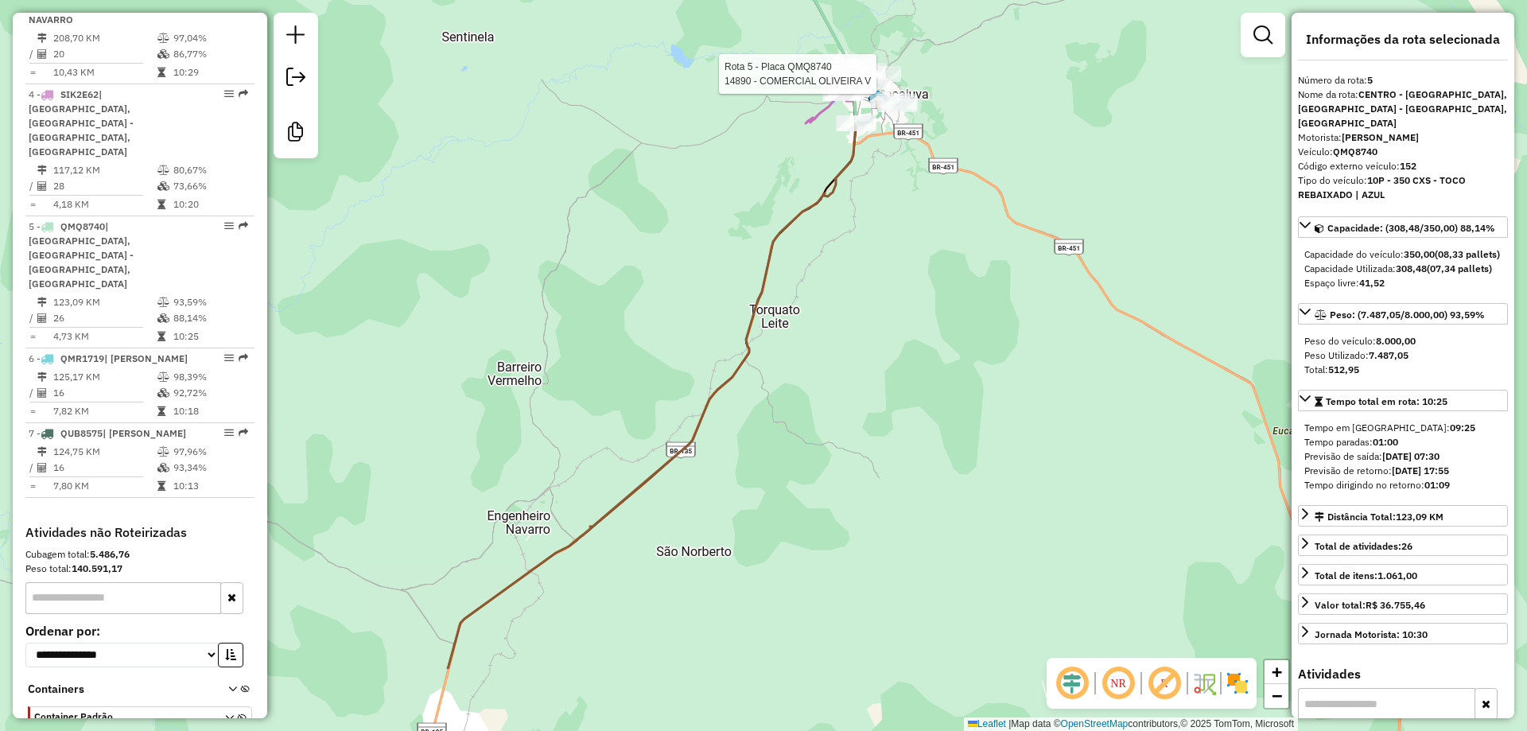
drag, startPoint x: 1116, startPoint y: 309, endPoint x: 702, endPoint y: -33, distance: 536.7
click at [702, 0] on html "Aguarde... Pop-up bloqueado! Seu navegador bloqueou automáticamente a abertura …" at bounding box center [763, 365] width 1527 height 731
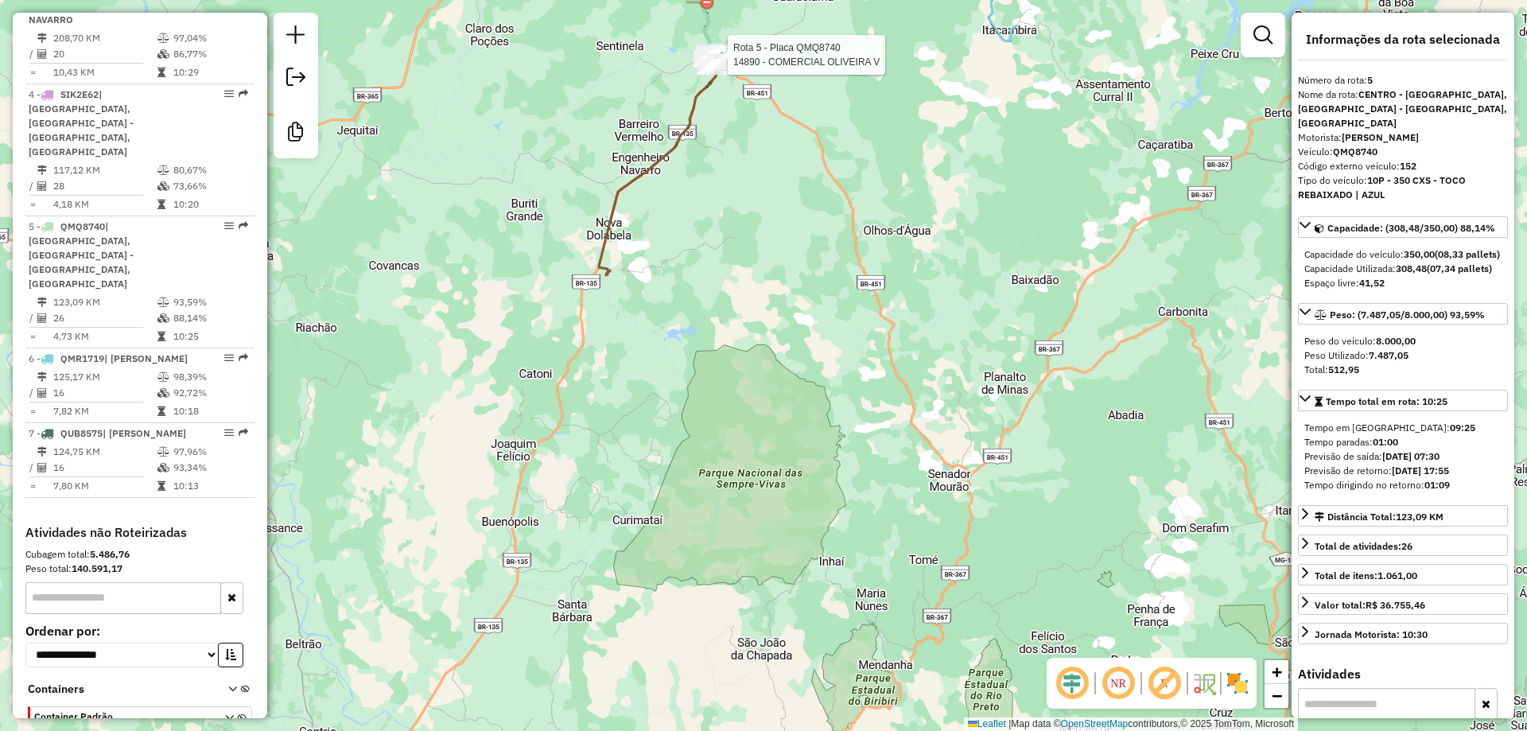
drag, startPoint x: 868, startPoint y: 171, endPoint x: 747, endPoint y: 413, distance: 270.4
click at [747, 413] on div "Rota 5 - Placa QMQ8740 14890 - COMERCIAL OLIVEIRA V Janela de atendimento Grade…" at bounding box center [763, 365] width 1527 height 731
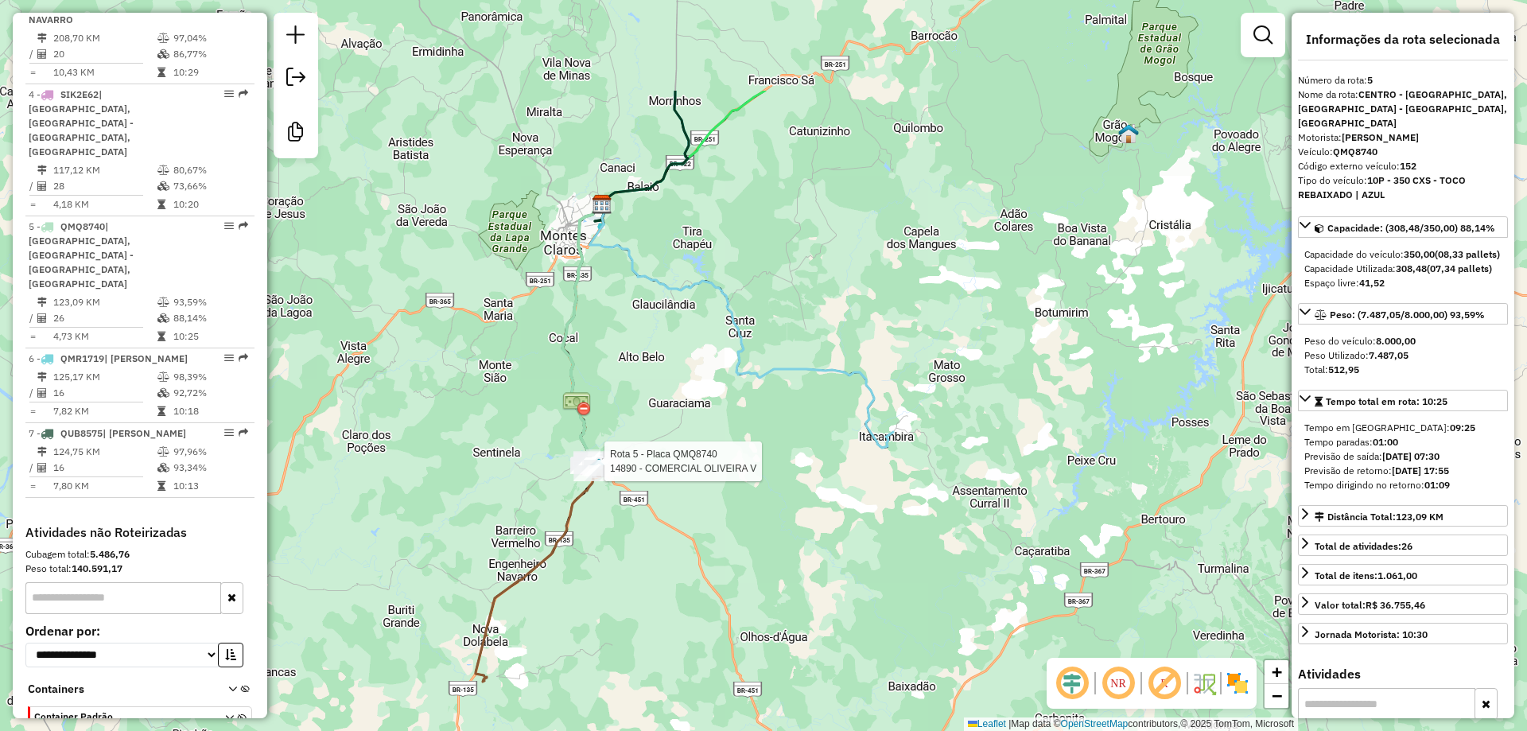
drag, startPoint x: 766, startPoint y: 589, endPoint x: 787, endPoint y: 558, distance: 37.1
click at [766, 589] on div "Rota 5 - Placa QMQ8740 14890 - COMERCIAL OLIVEIRA V Janela de atendimento Grade…" at bounding box center [763, 365] width 1527 height 731
click at [885, 443] on icon at bounding box center [815, 386] width 157 height 119
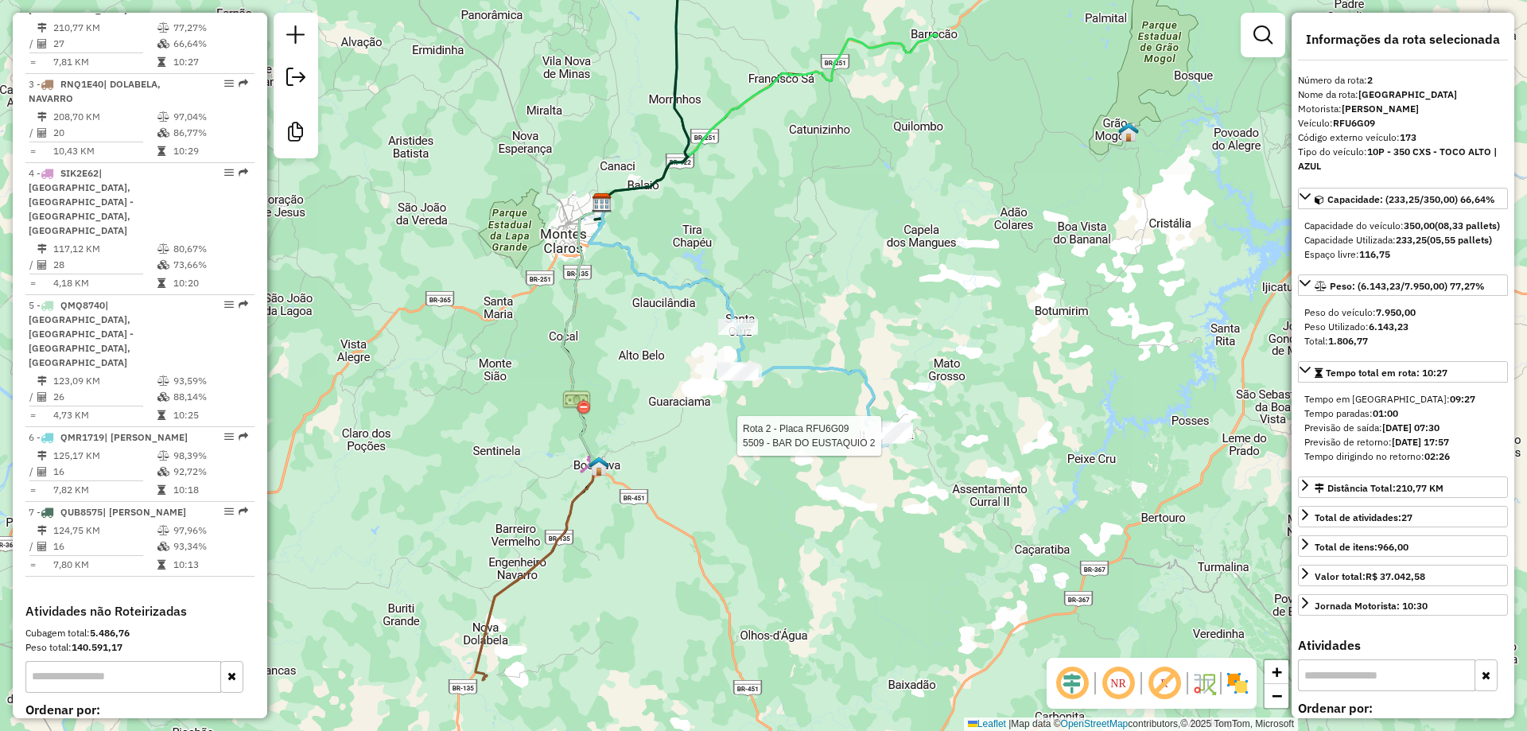
scroll to position [730, 0]
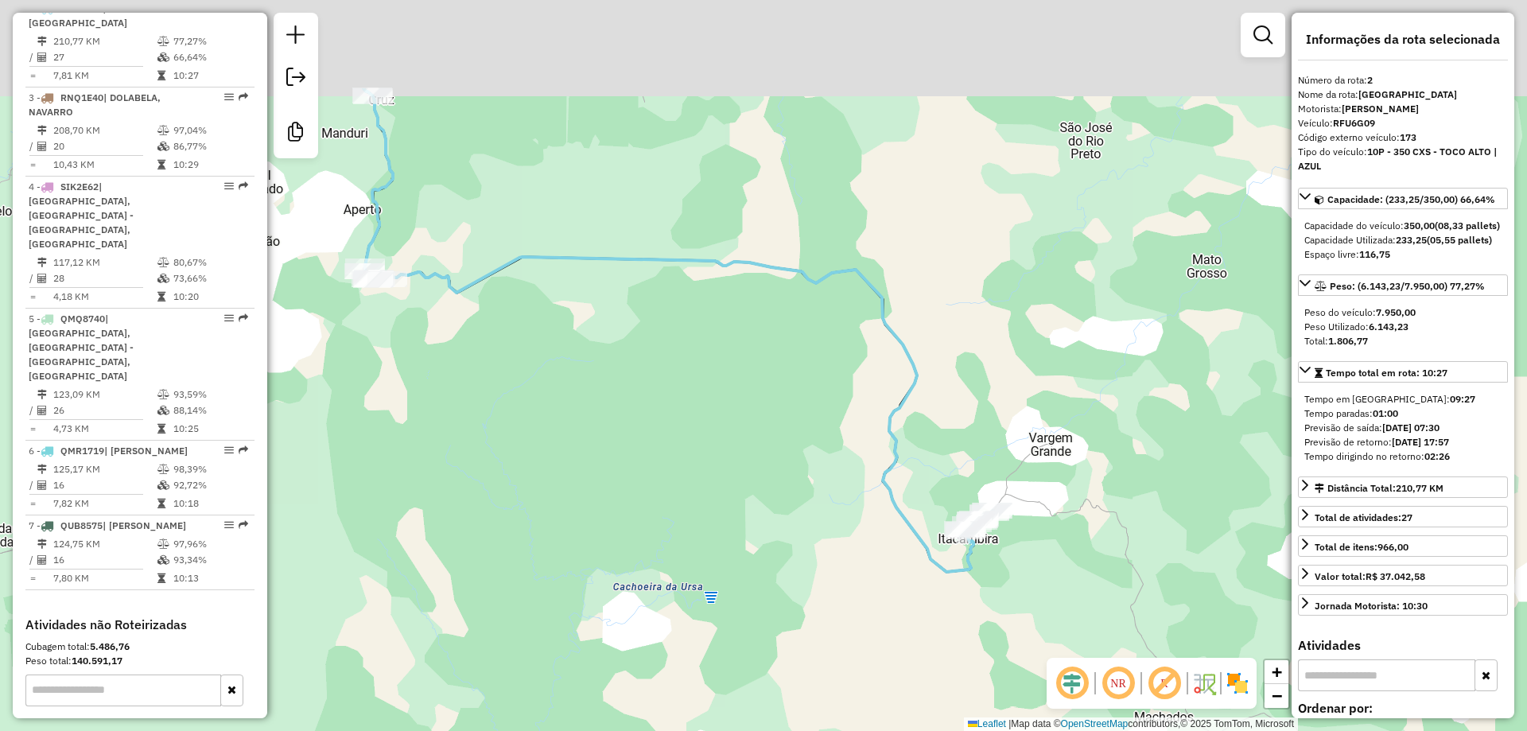
drag, startPoint x: 943, startPoint y: 266, endPoint x: 943, endPoint y: 374, distance: 107.4
click at [943, 374] on div "Janela de atendimento Grade de atendimento Capacidade Transportadoras Veículos …" at bounding box center [763, 365] width 1527 height 731
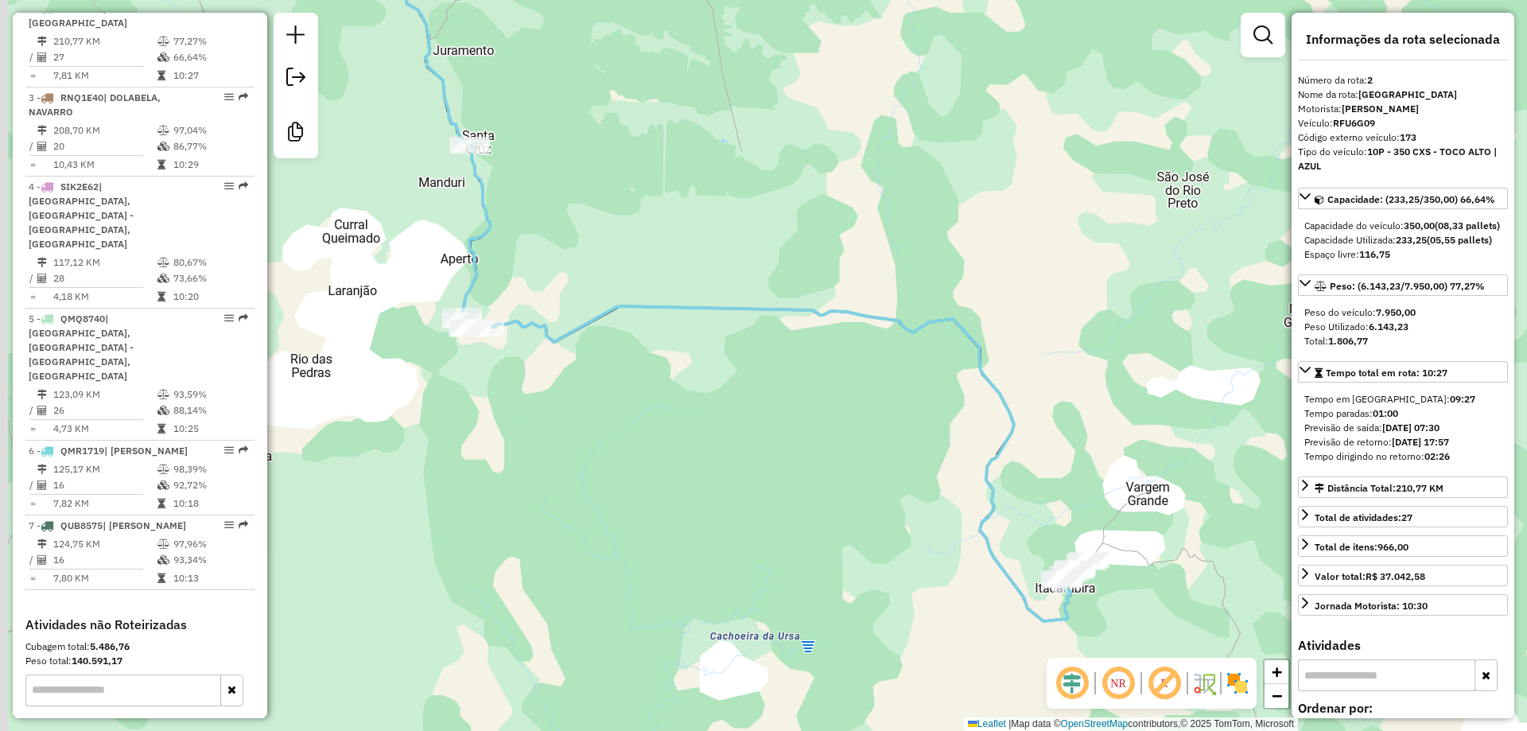
drag, startPoint x: 466, startPoint y: 341, endPoint x: 500, endPoint y: 353, distance: 35.5
click at [500, 353] on div "Janela de atendimento Grade de atendimento Capacidade Transportadoras Veículos …" at bounding box center [763, 365] width 1527 height 731
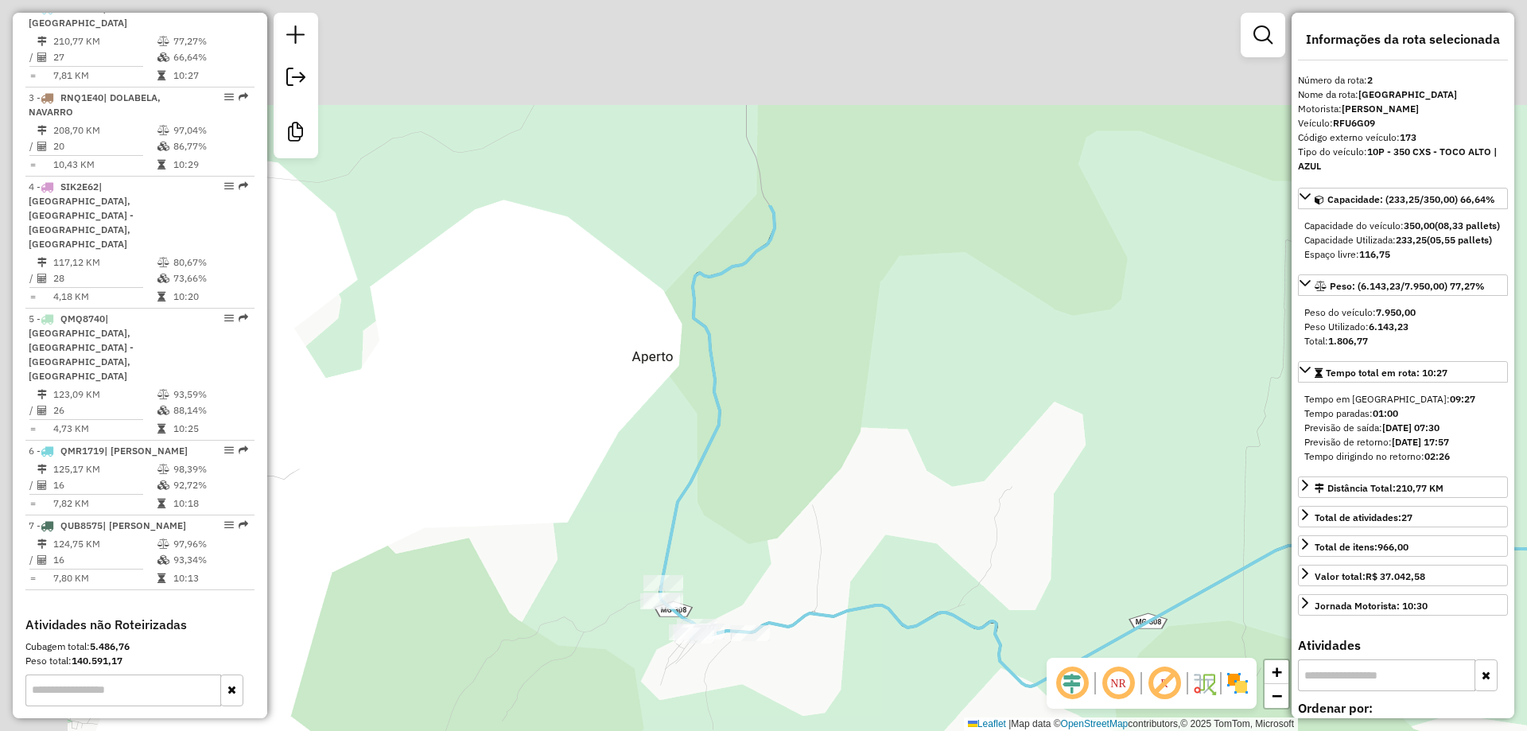
drag, startPoint x: 620, startPoint y: 244, endPoint x: 806, endPoint y: 523, distance: 334.4
click at [806, 523] on div "Janela de atendimento Grade de atendimento Capacidade Transportadoras Veículos …" at bounding box center [763, 365] width 1527 height 731
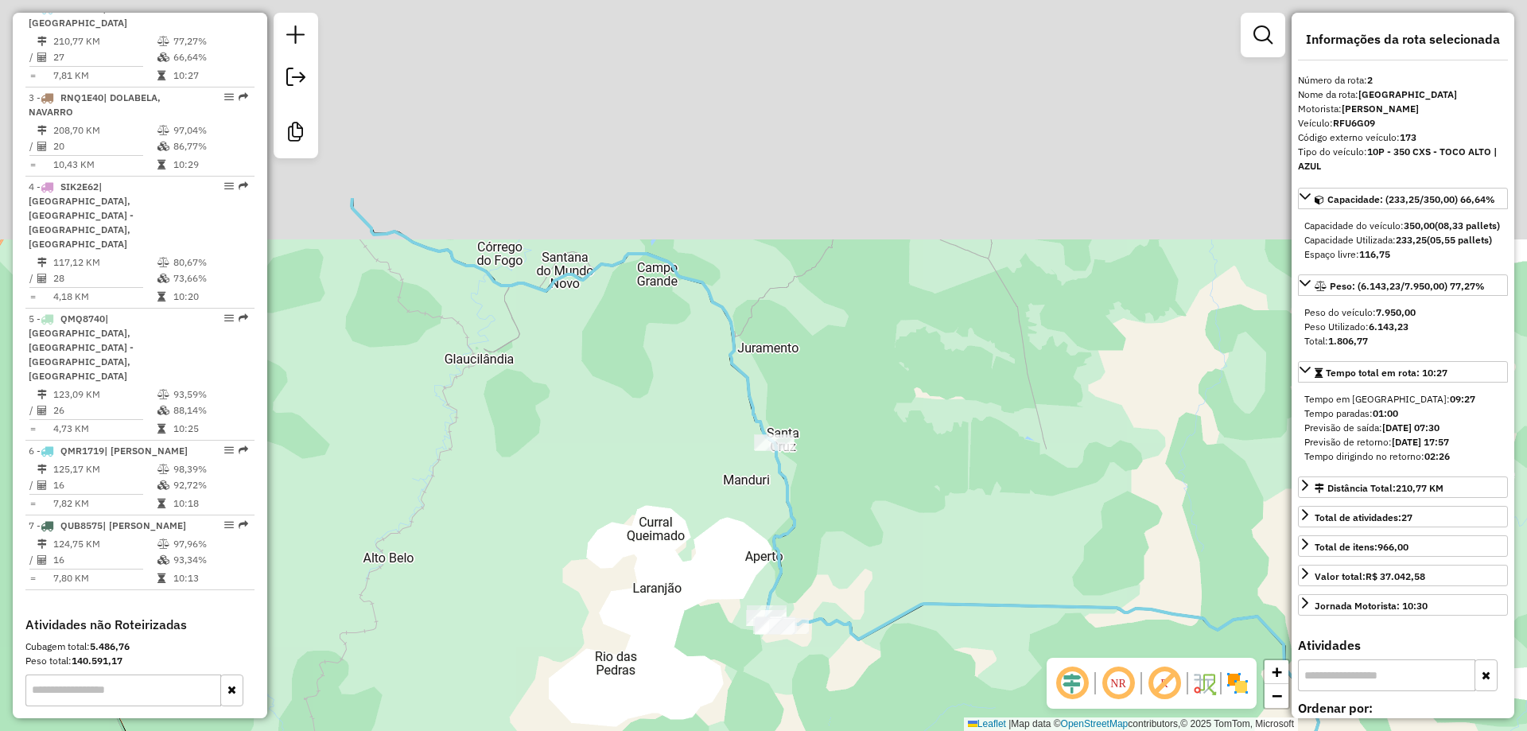
drag, startPoint x: 863, startPoint y: 206, endPoint x: 920, endPoint y: 410, distance: 211.3
click at [921, 410] on div "Janela de atendimento Grade de atendimento Capacidade Transportadoras Veículos …" at bounding box center [763, 365] width 1527 height 731
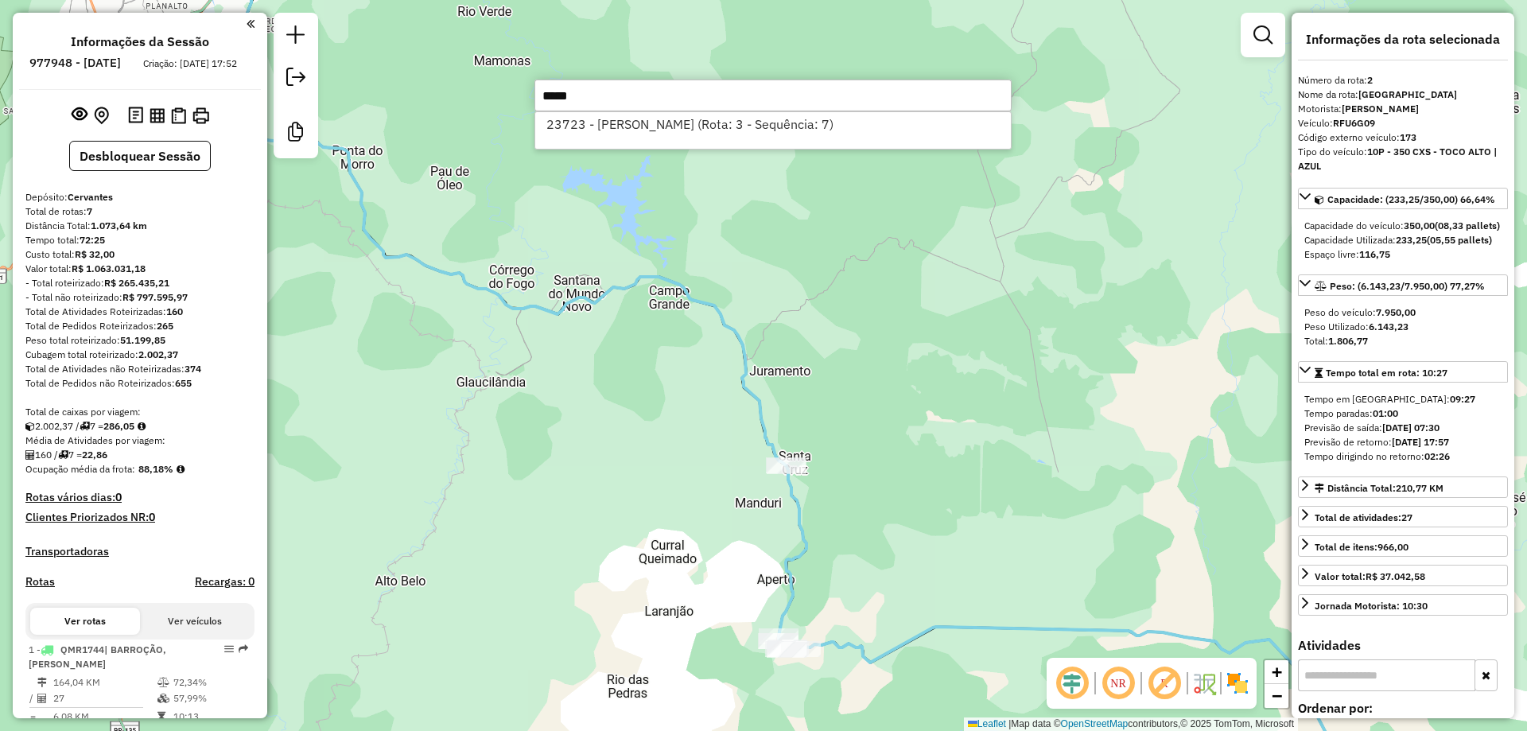
select select "**********"
type input "*****"
click at [663, 120] on li "23723 - [PERSON_NAME] (Rota: 3 - Sequência: 7)" at bounding box center [773, 124] width 476 height 24
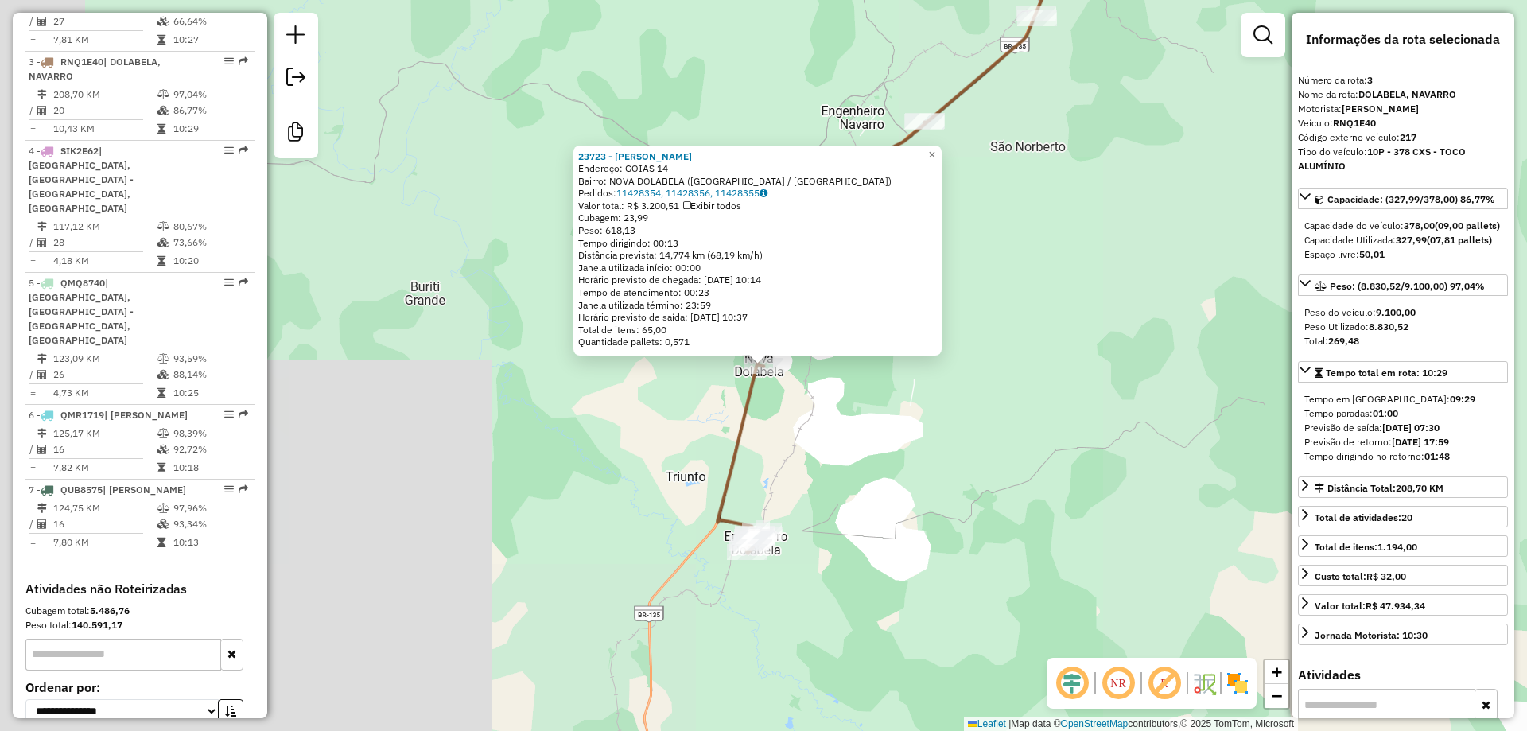
scroll to position [805, 0]
